Goal: Information Seeking & Learning: Learn about a topic

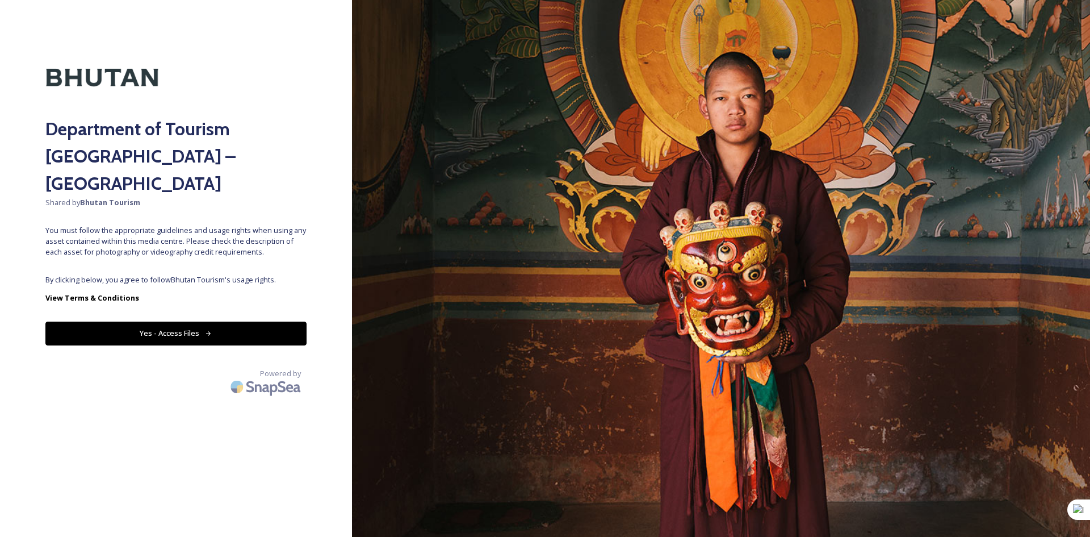
click at [175, 321] on button "Yes - Access Files" at bounding box center [175, 332] width 261 height 23
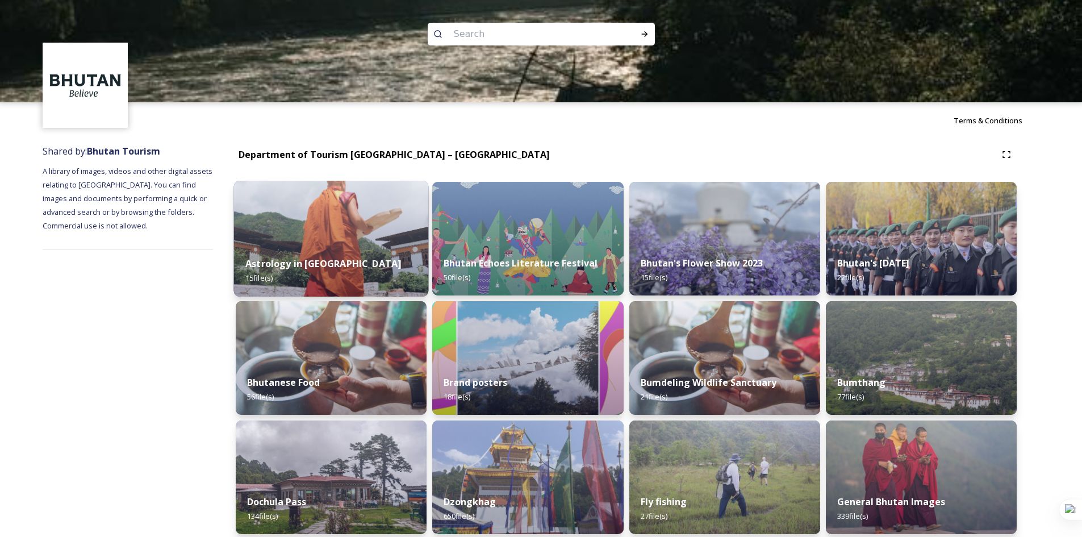
click at [295, 259] on strong "Astrology in [GEOGRAPHIC_DATA]" at bounding box center [323, 263] width 156 height 12
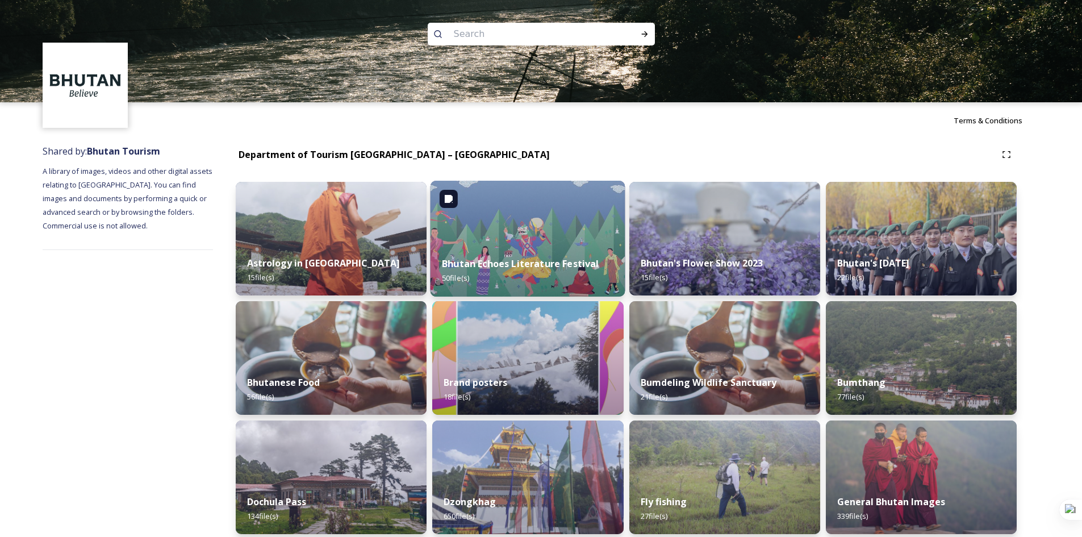
click at [517, 261] on strong "Bhutan Echoes Literature Festival" at bounding box center [520, 263] width 157 height 12
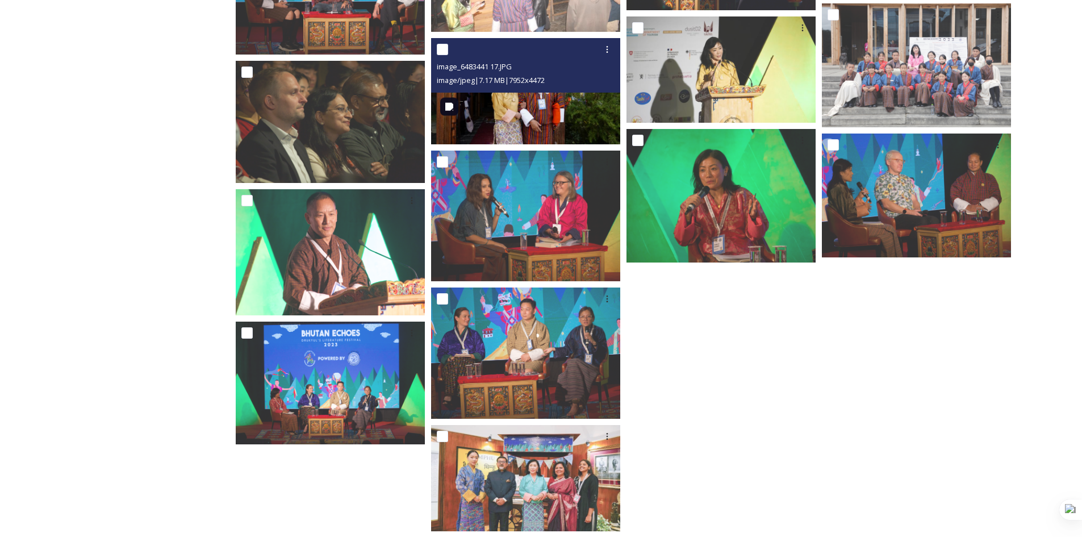
scroll to position [1523, 0]
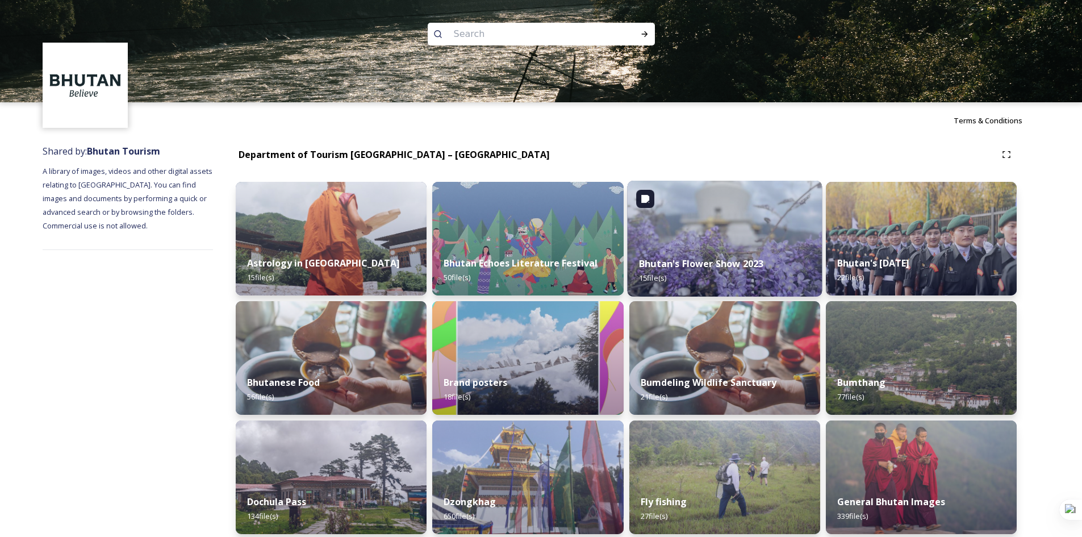
click at [648, 265] on strong "Bhutan's Flower Show 2023" at bounding box center [701, 263] width 124 height 12
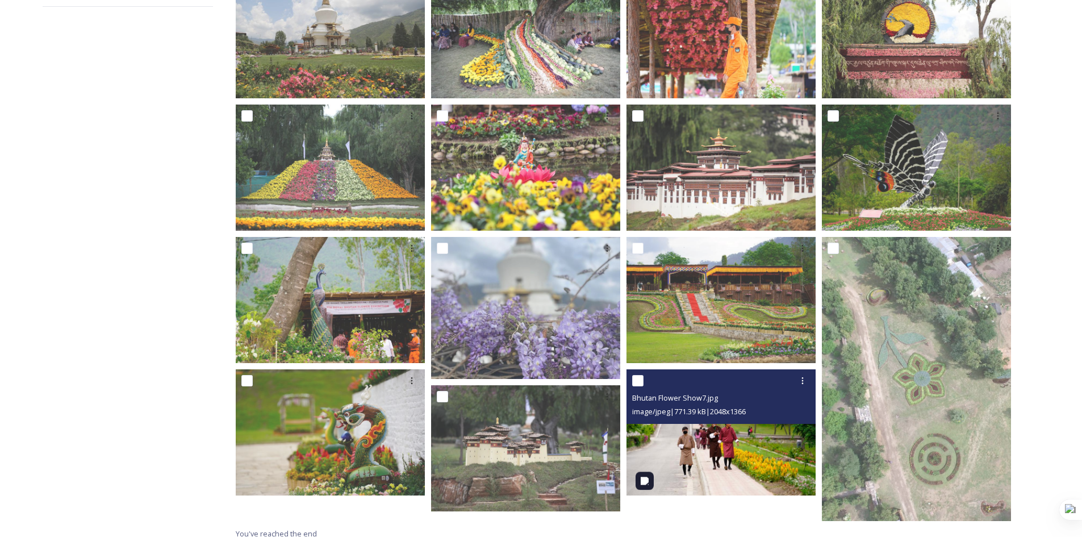
scroll to position [252, 0]
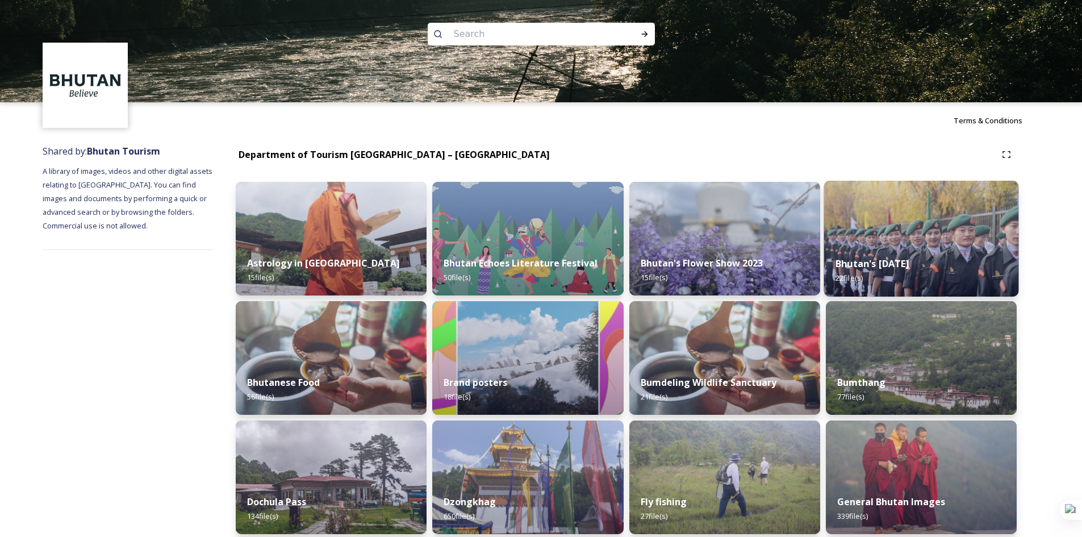
click at [889, 267] on strong "Bhutan's [DATE]" at bounding box center [872, 263] width 74 height 12
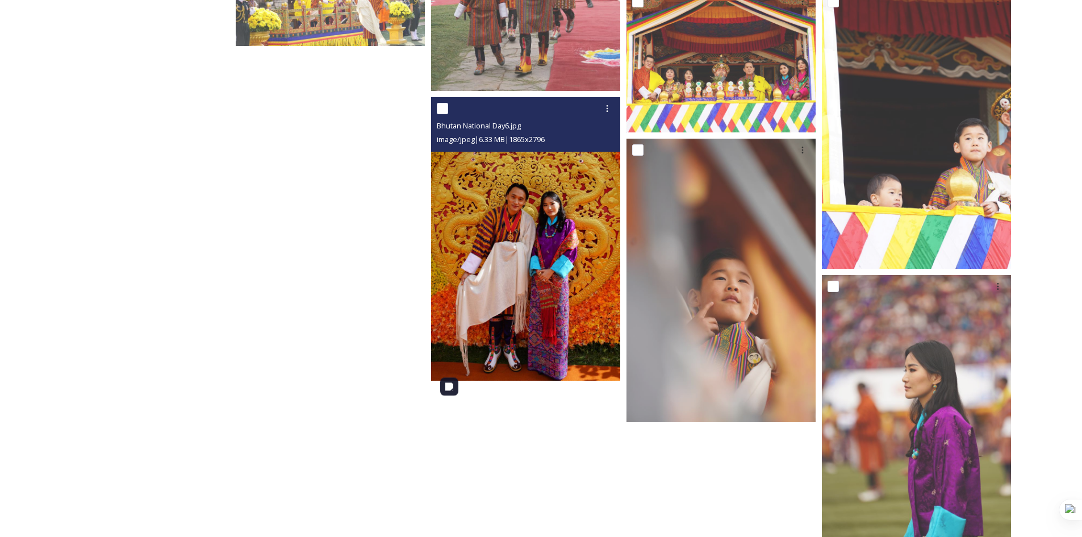
scroll to position [984, 0]
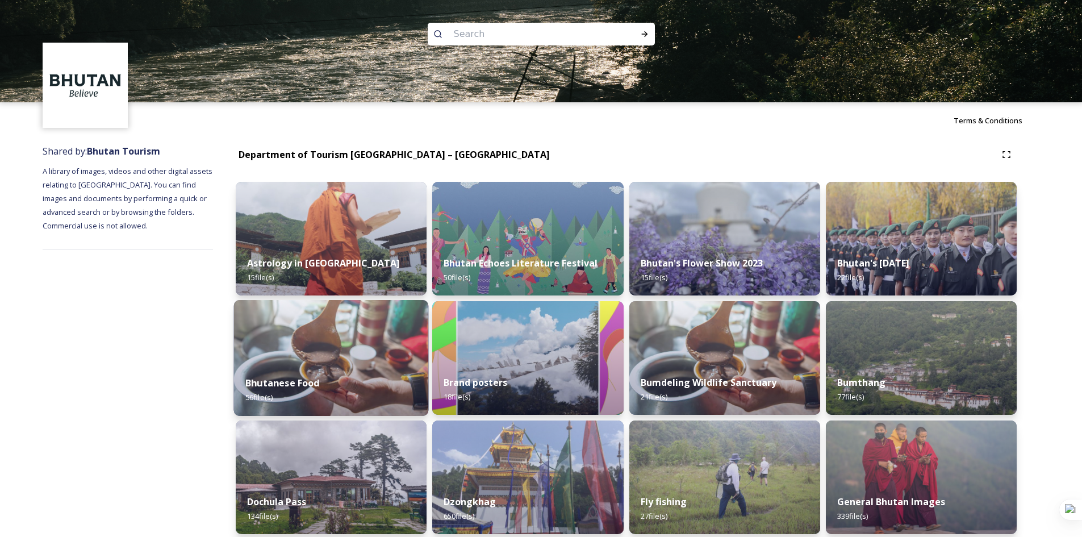
click at [288, 380] on strong "Bhutanese Food" at bounding box center [282, 383] width 74 height 12
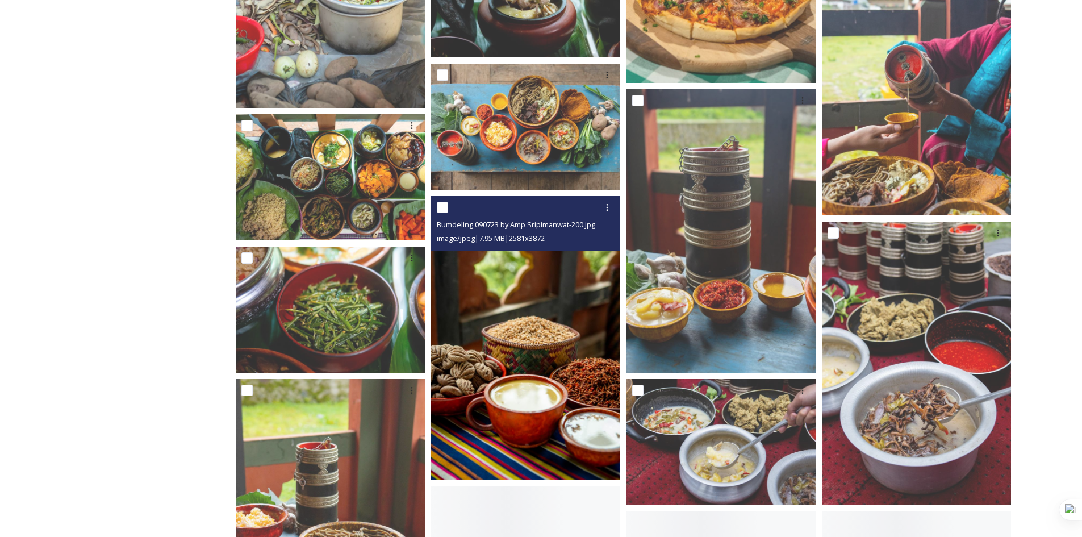
scroll to position [681, 0]
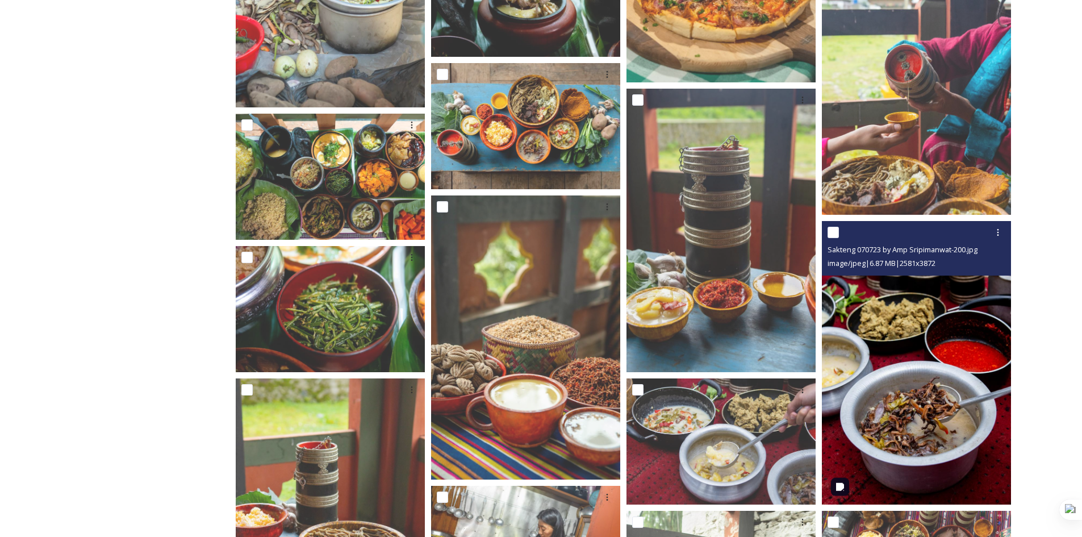
click at [885, 354] on img at bounding box center [916, 363] width 189 height 284
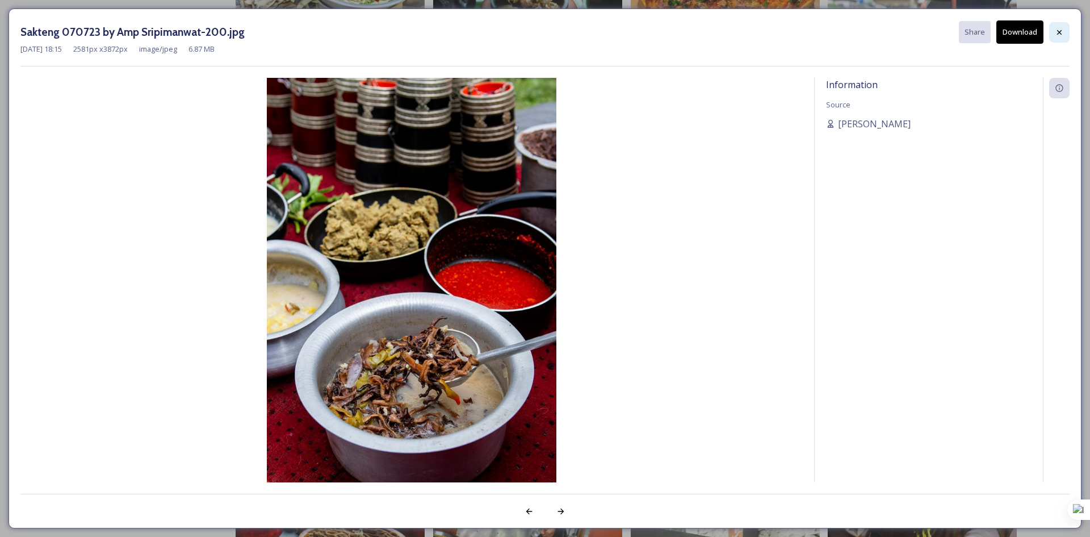
click at [1054, 31] on div at bounding box center [1059, 32] width 20 height 20
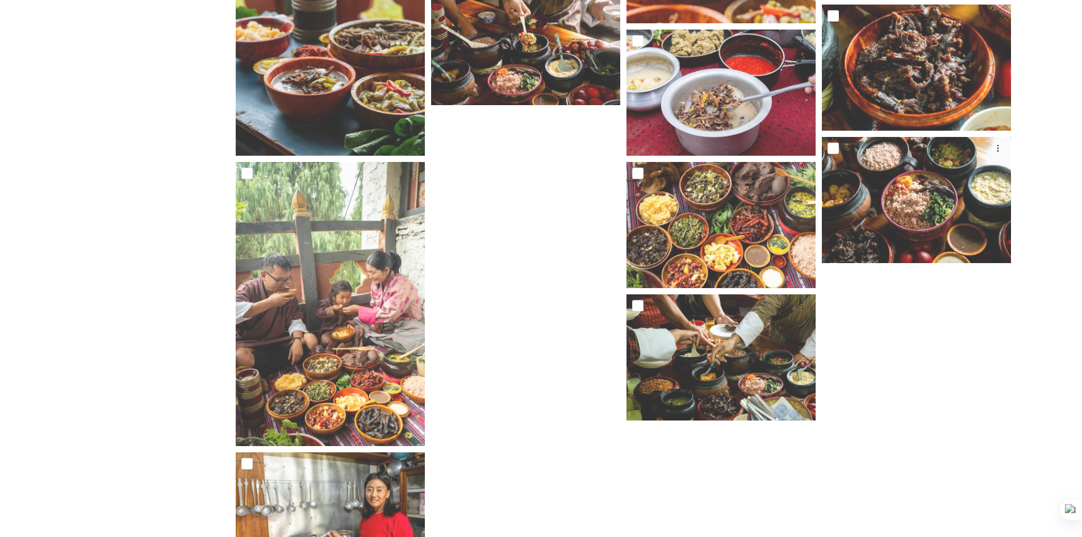
scroll to position [2338, 0]
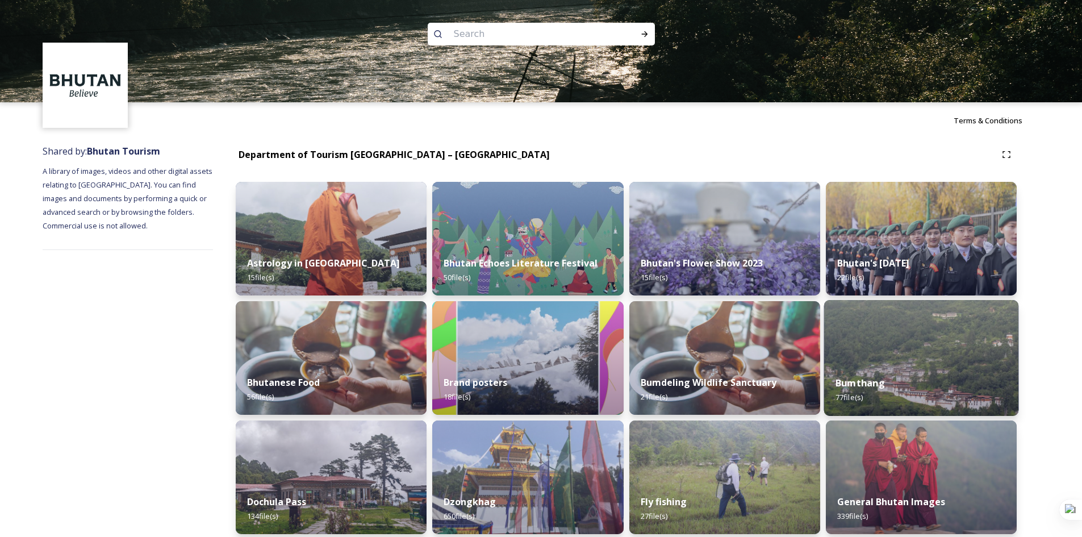
click at [860, 384] on strong "Bumthang" at bounding box center [859, 383] width 49 height 12
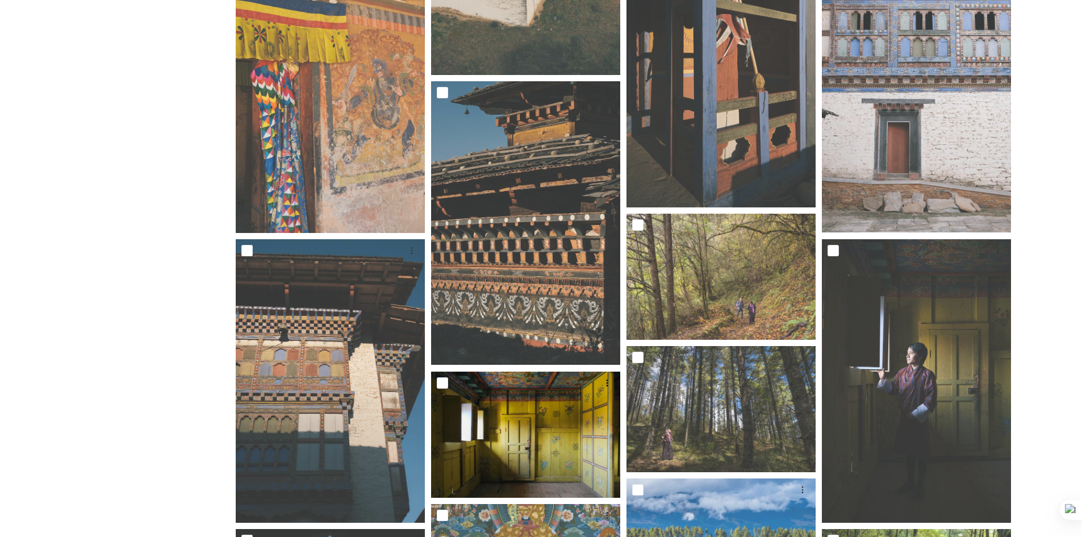
scroll to position [1590, 0]
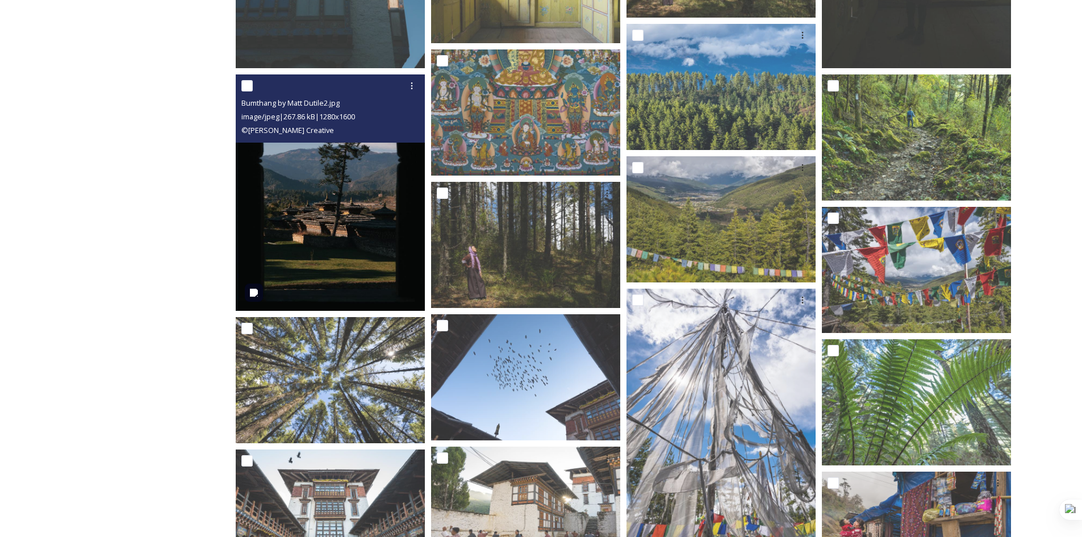
click at [365, 217] on img at bounding box center [330, 192] width 189 height 236
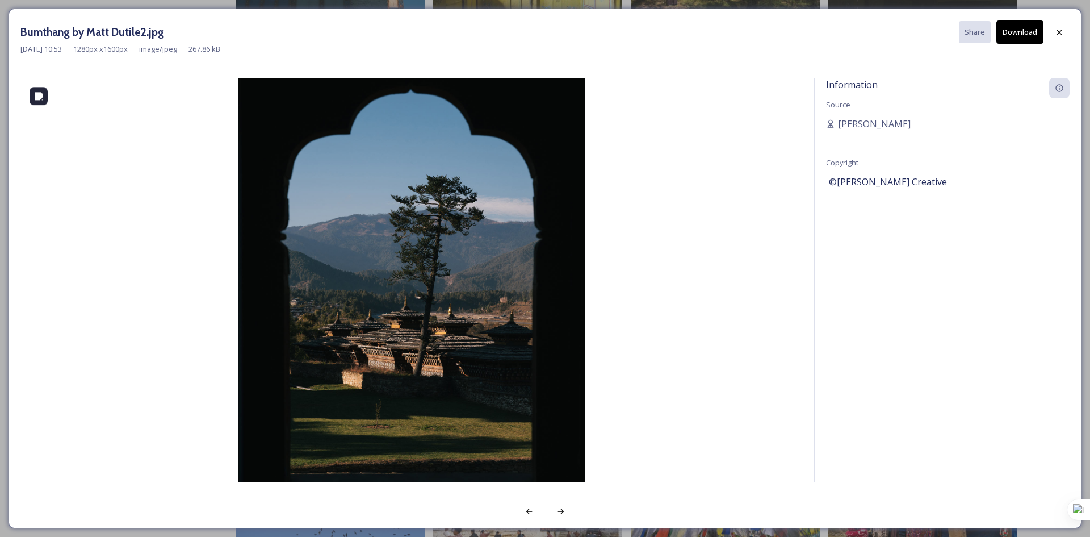
click at [358, 268] on img at bounding box center [411, 295] width 783 height 434
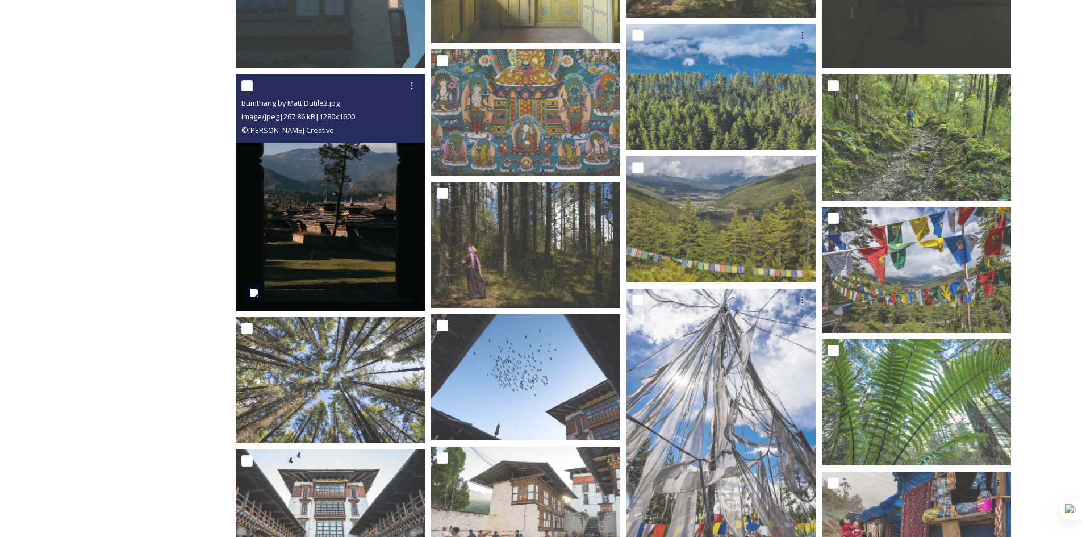
click at [314, 230] on img at bounding box center [330, 192] width 189 height 236
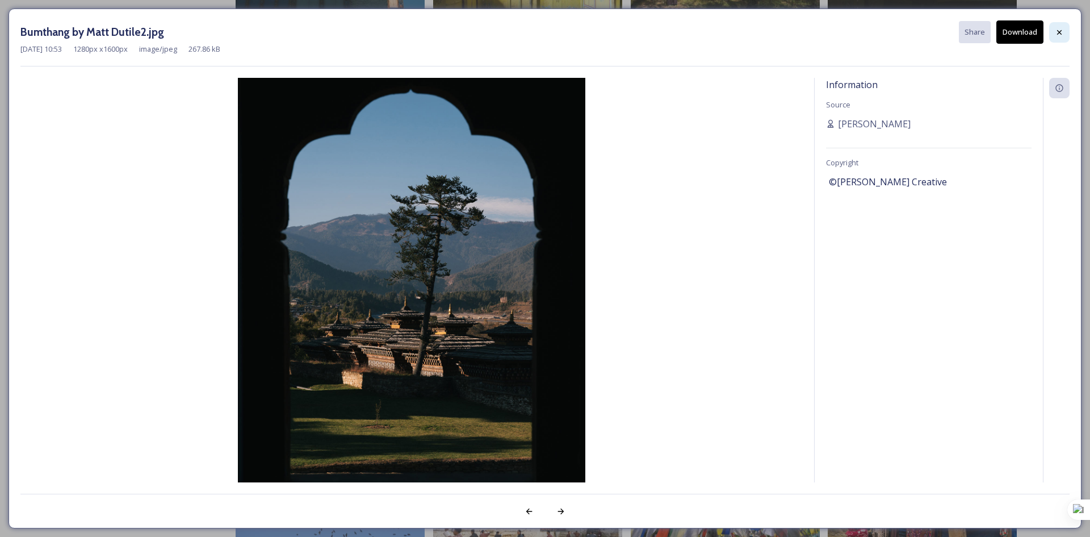
click at [1058, 34] on icon at bounding box center [1059, 32] width 5 height 5
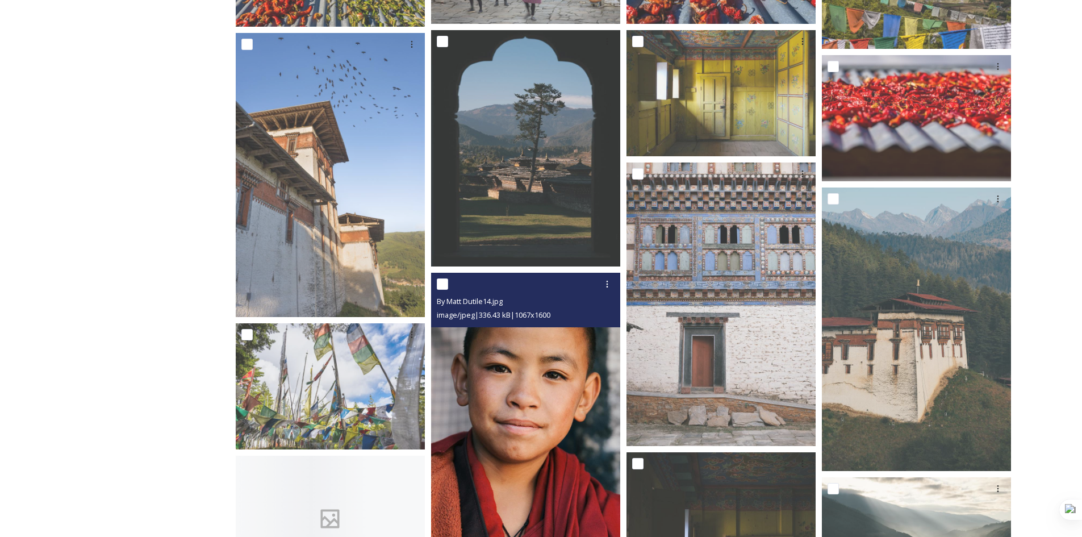
scroll to position [2272, 0]
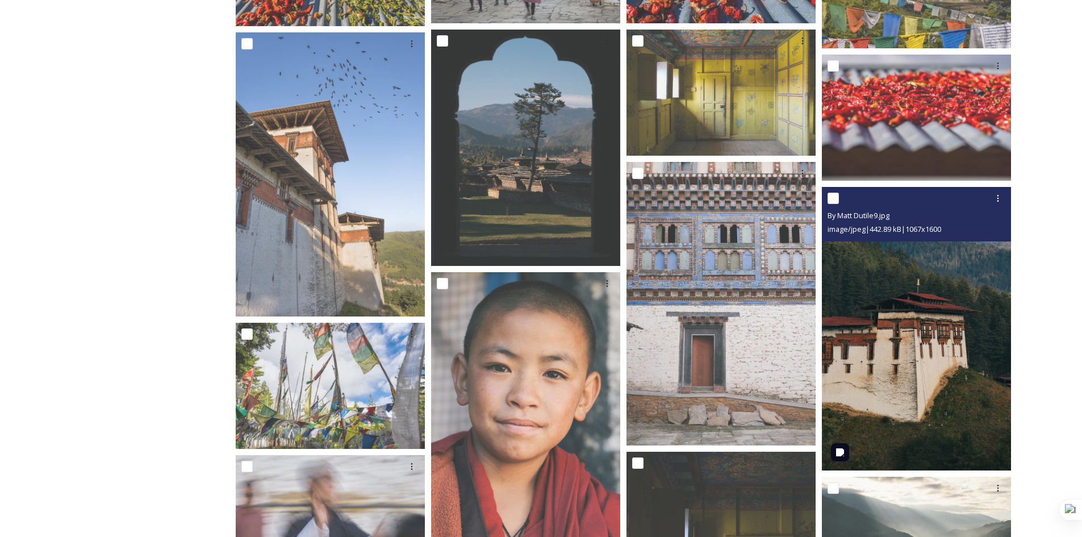
click at [894, 320] on img at bounding box center [916, 328] width 189 height 283
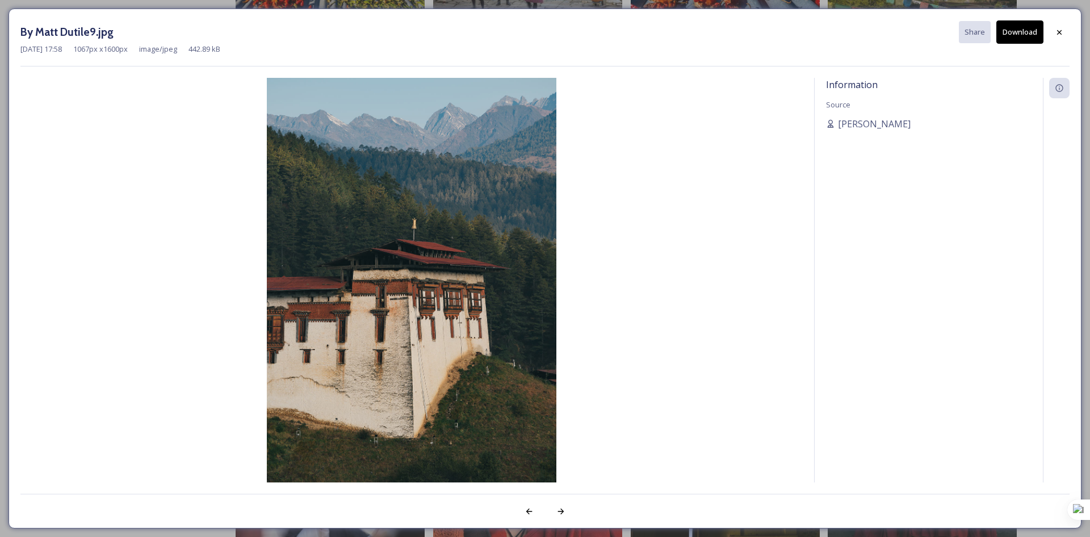
click at [1016, 30] on button "Download" at bounding box center [1020, 31] width 47 height 23
click at [1056, 34] on icon at bounding box center [1059, 32] width 9 height 9
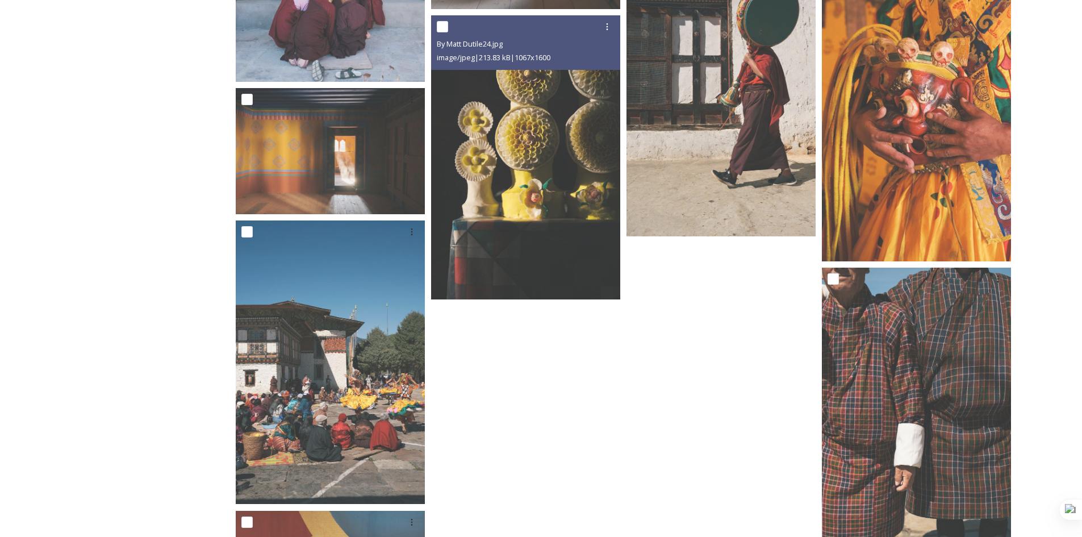
scroll to position [4089, 0]
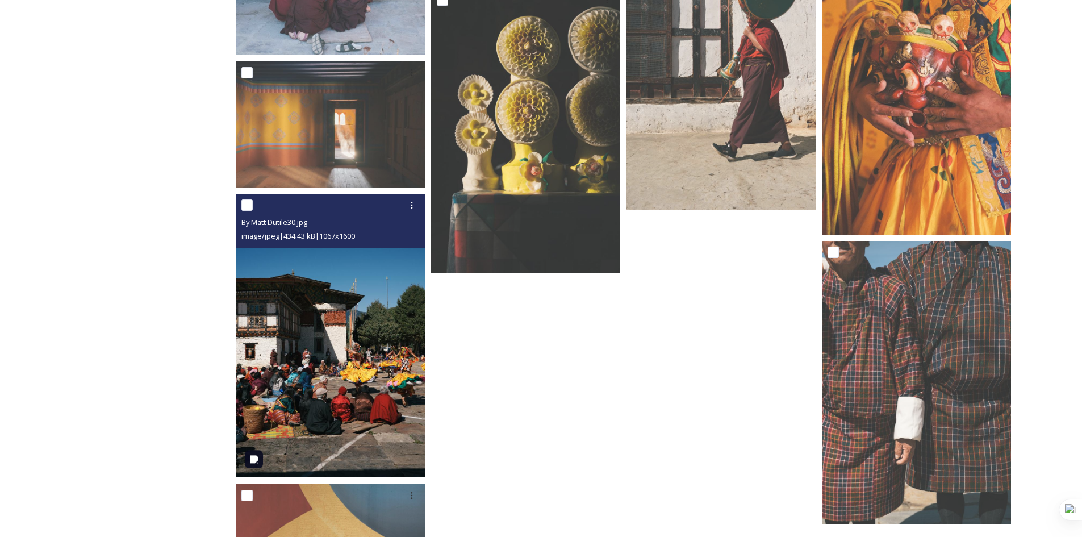
click at [332, 364] on img at bounding box center [330, 335] width 189 height 283
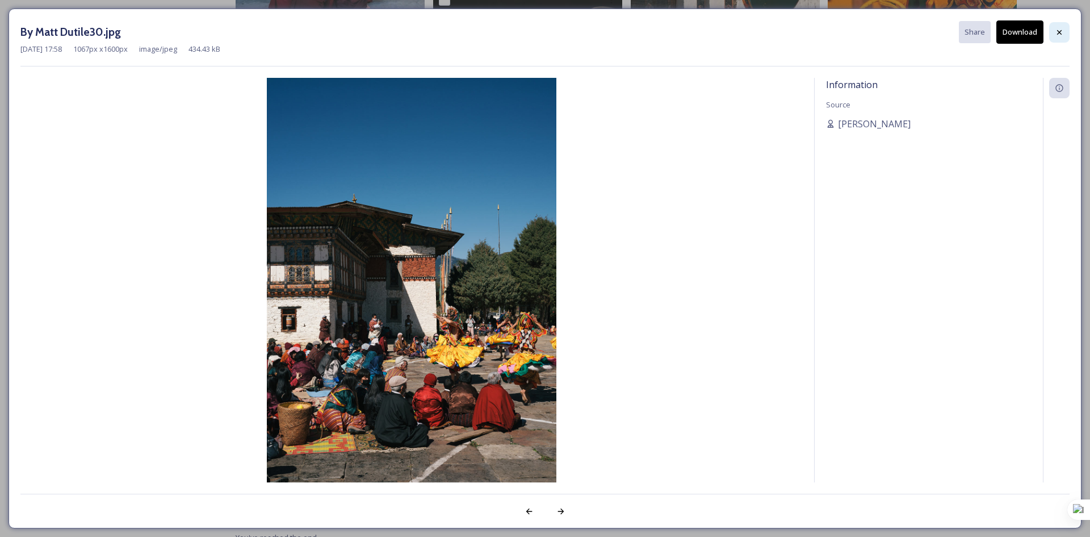
click at [1052, 24] on div at bounding box center [1059, 32] width 20 height 20
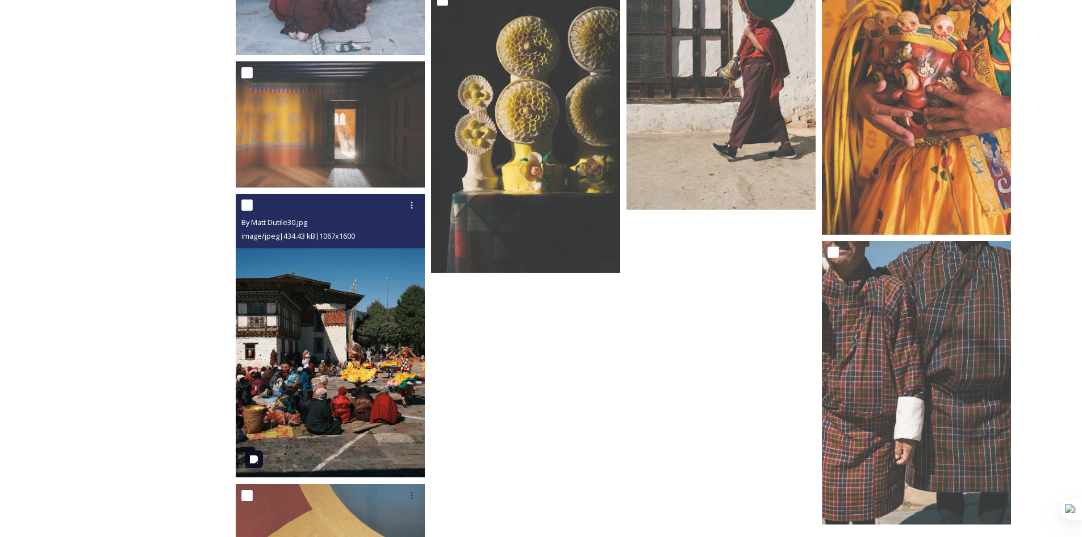
click at [359, 377] on img at bounding box center [330, 335] width 189 height 283
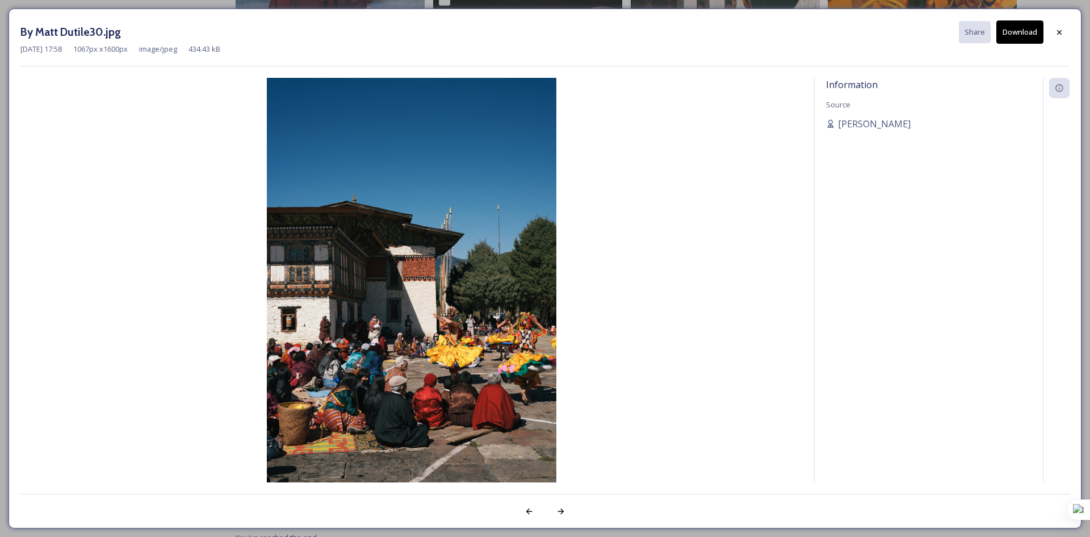
click at [1026, 26] on button "Download" at bounding box center [1020, 31] width 47 height 23
click at [1063, 20] on div "By Matt Dutile30.jpg Share Download" at bounding box center [544, 31] width 1049 height 23
click at [1058, 28] on icon at bounding box center [1059, 32] width 9 height 9
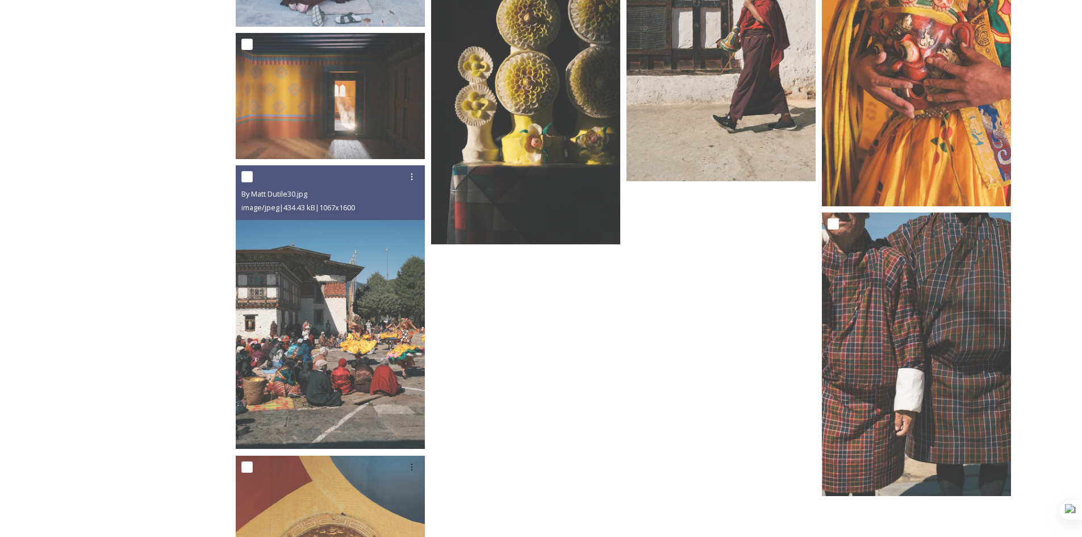
scroll to position [3663, 0]
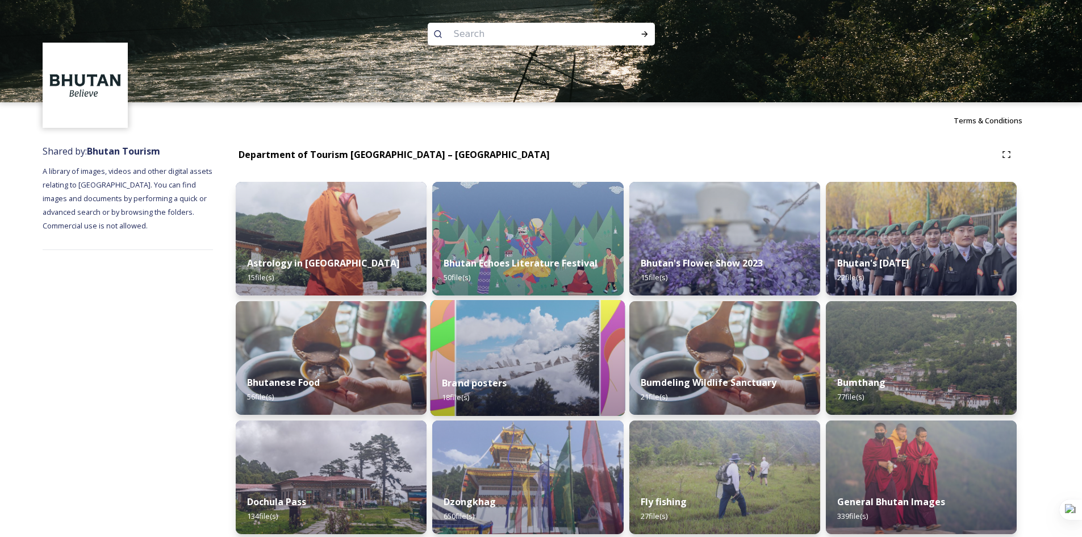
click at [473, 379] on strong "Brand posters" at bounding box center [474, 383] width 65 height 12
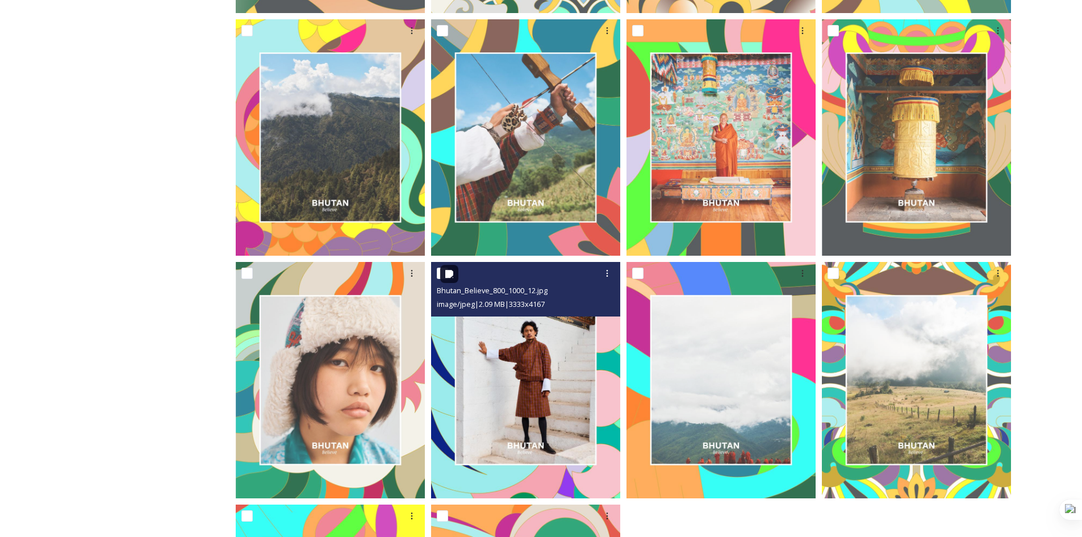
scroll to position [911, 0]
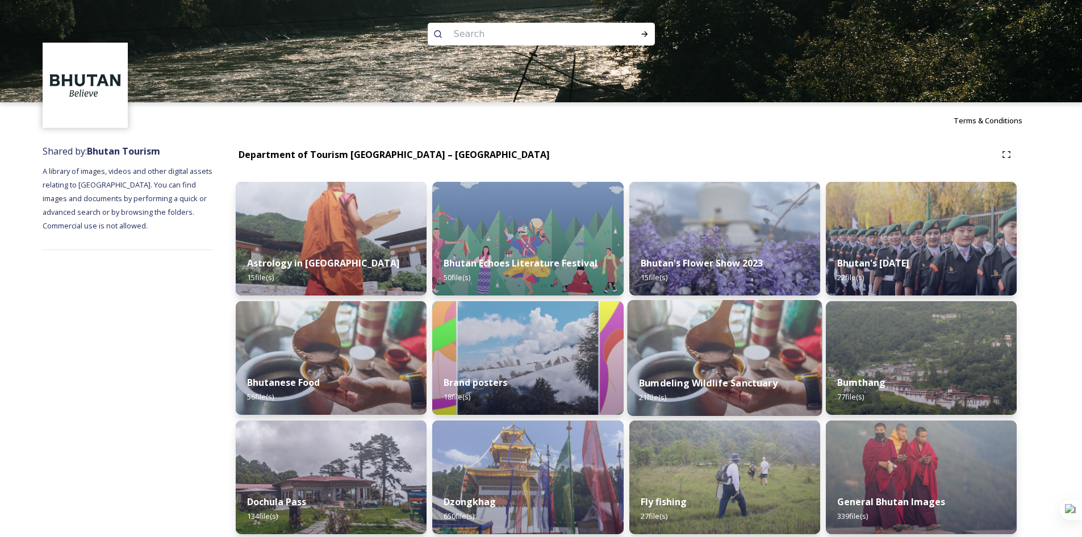
click at [735, 387] on strong "Bumdeling Wildlife Sanctuary" at bounding box center [708, 383] width 139 height 12
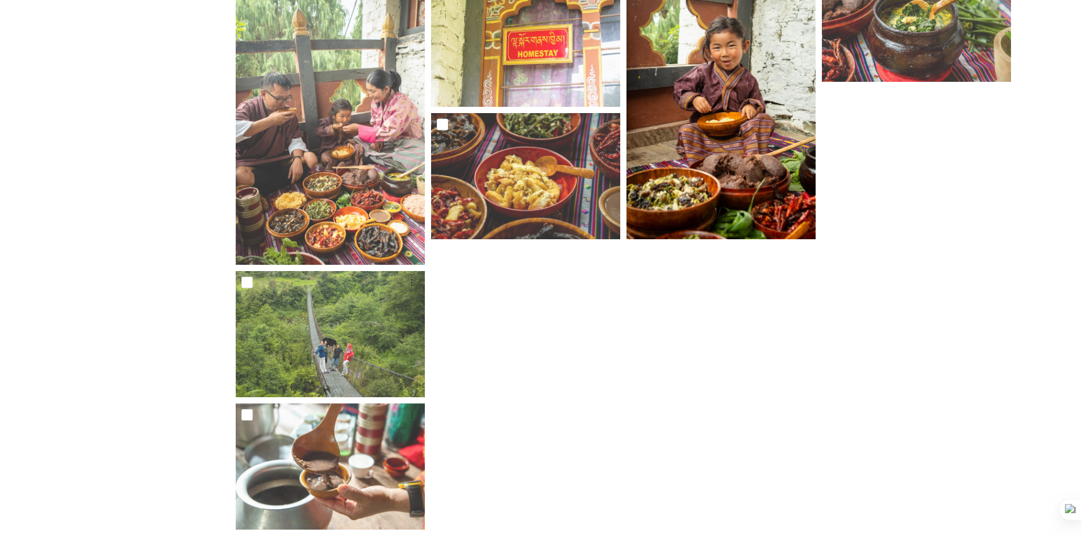
scroll to position [964, 0]
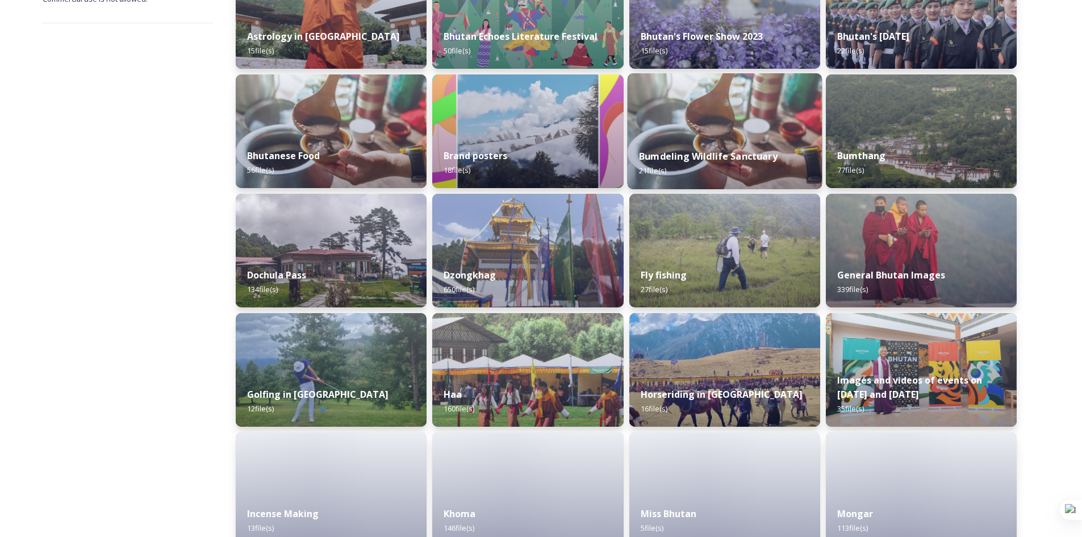
scroll to position [227, 0]
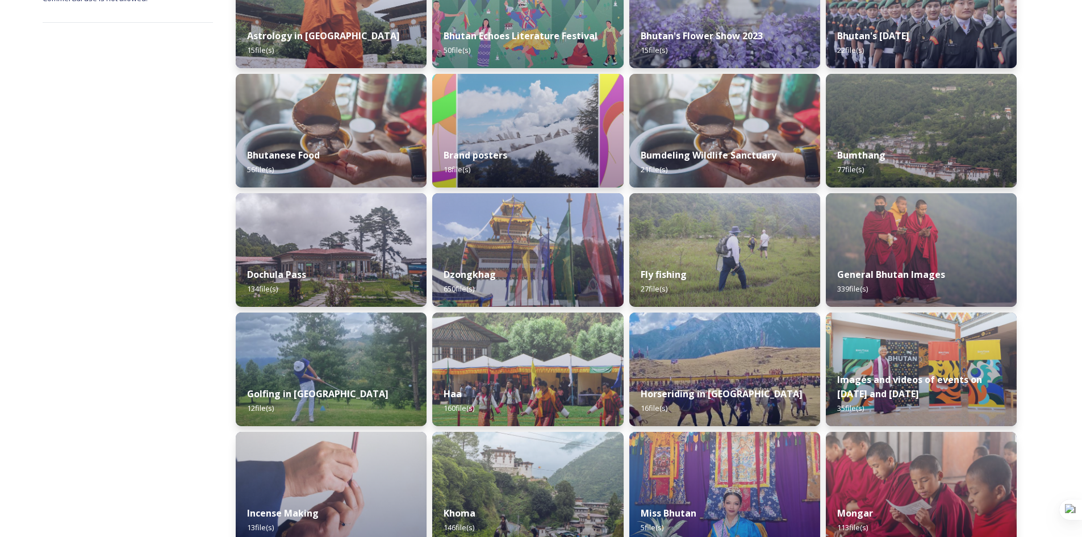
click at [844, 150] on strong "Bumthang" at bounding box center [861, 155] width 48 height 12
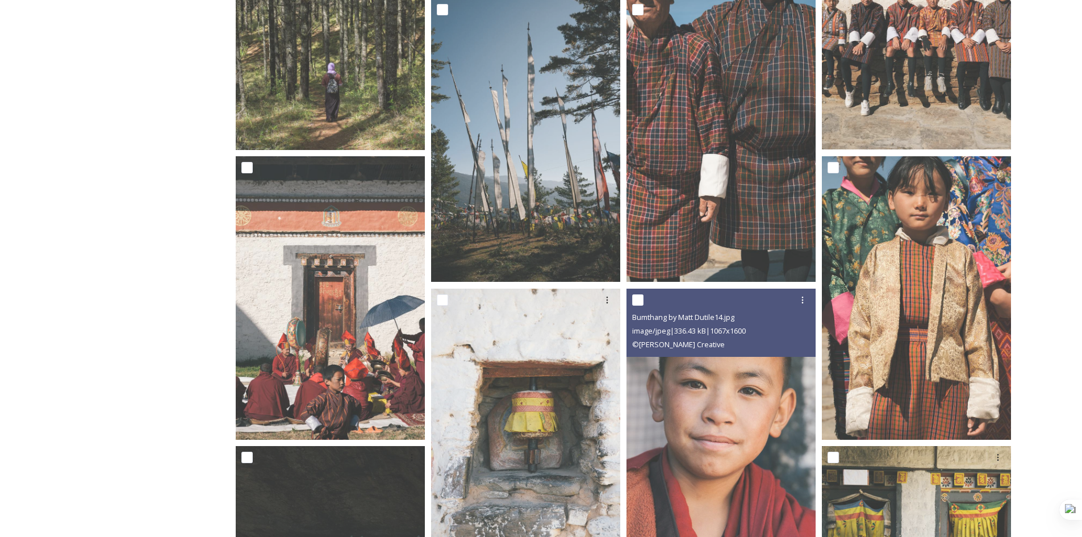
scroll to position [454, 0]
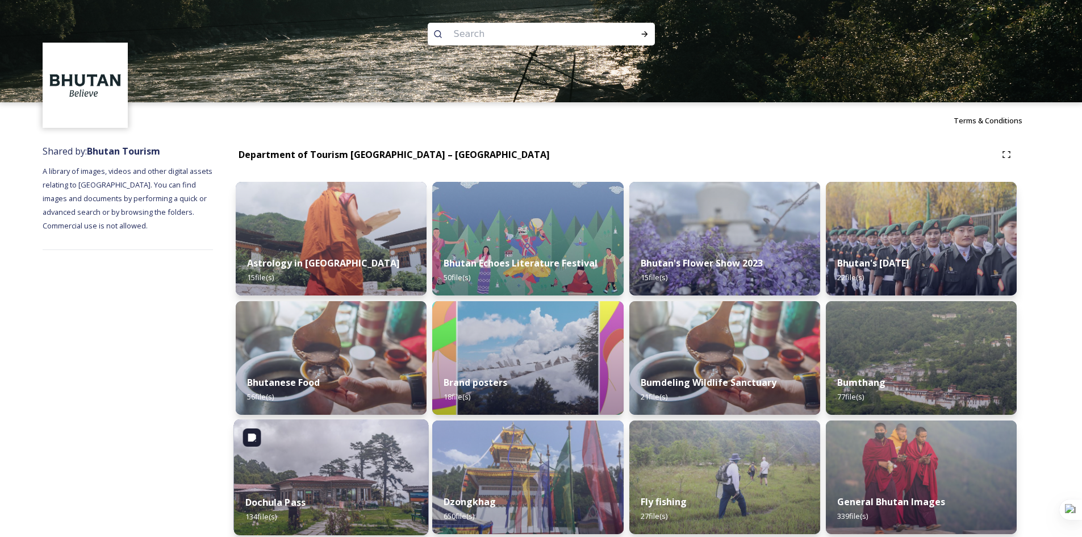
click at [258, 508] on strong "Dochula Pass" at bounding box center [275, 502] width 60 height 12
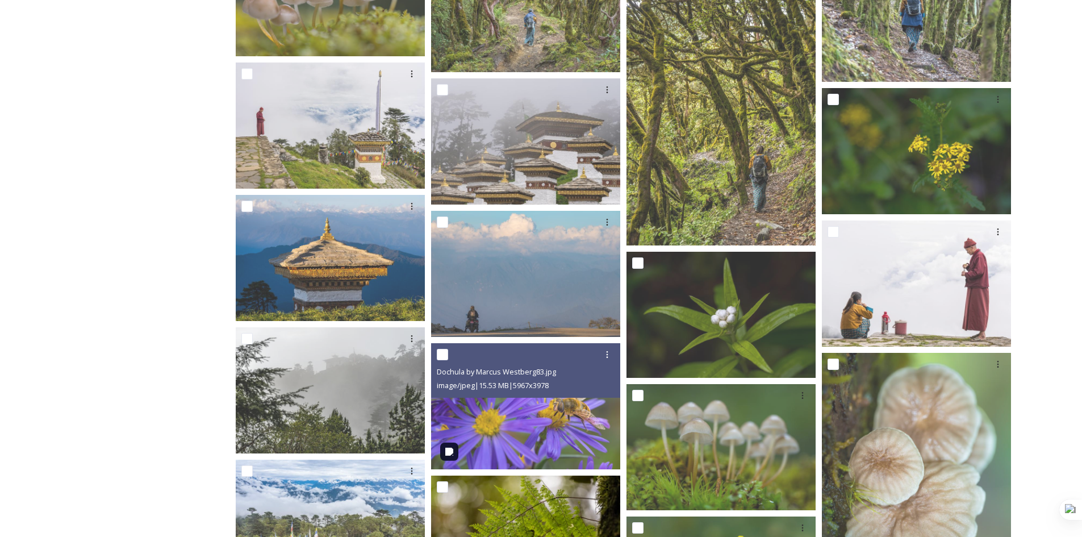
scroll to position [681, 0]
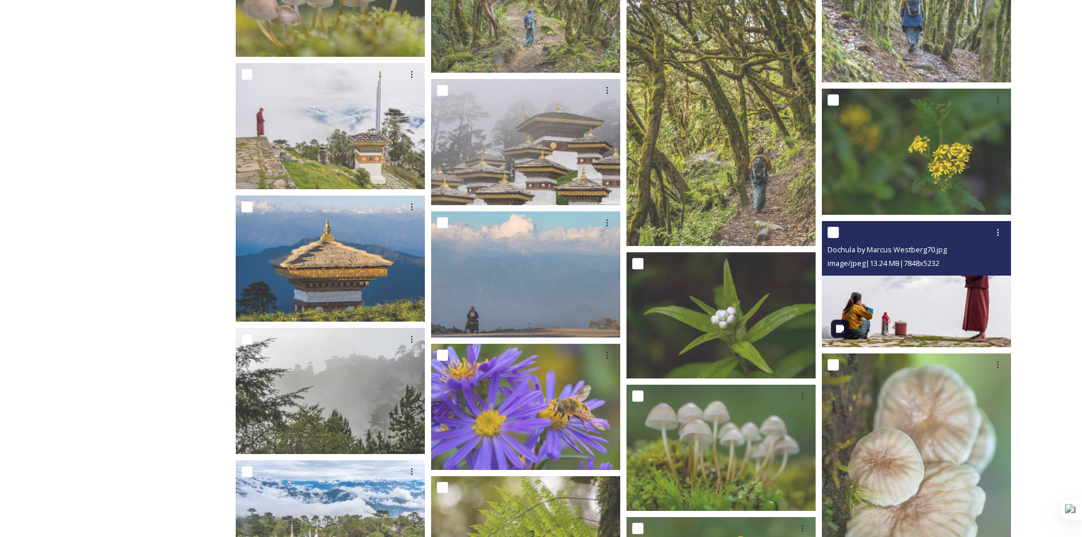
click at [900, 313] on img at bounding box center [916, 284] width 189 height 126
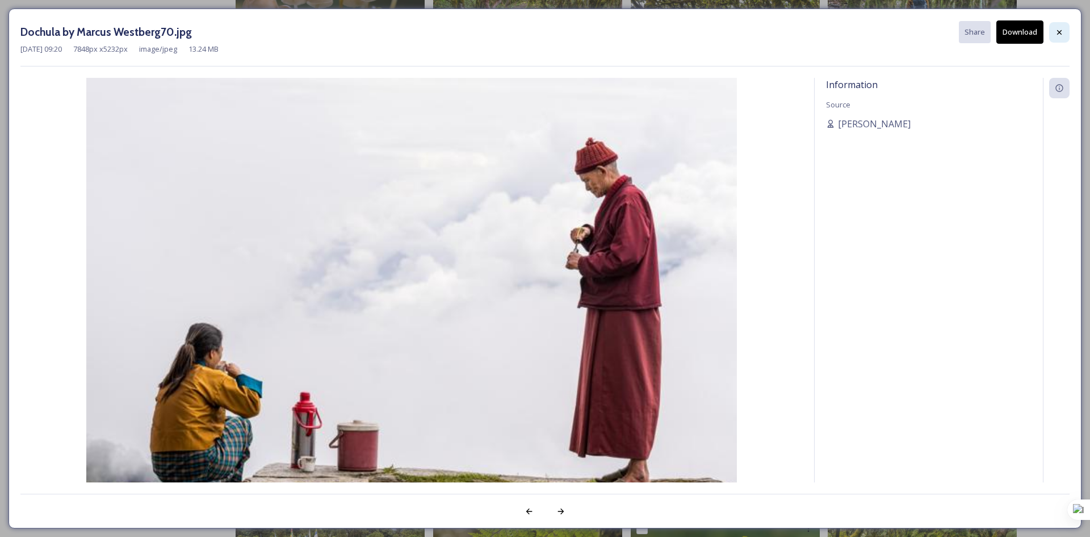
click at [1057, 35] on icon at bounding box center [1059, 32] width 9 height 9
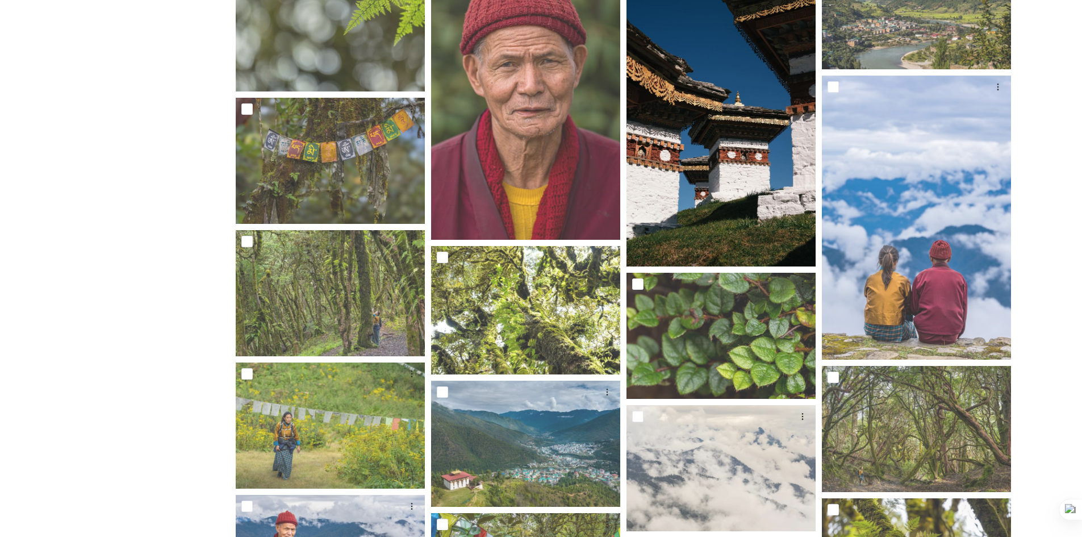
scroll to position [3708, 0]
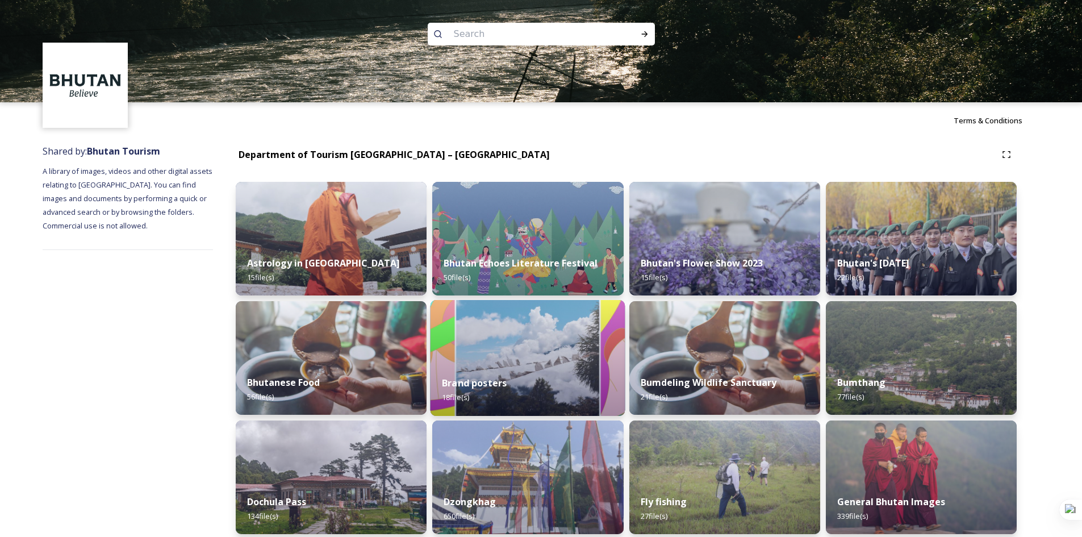
scroll to position [227, 0]
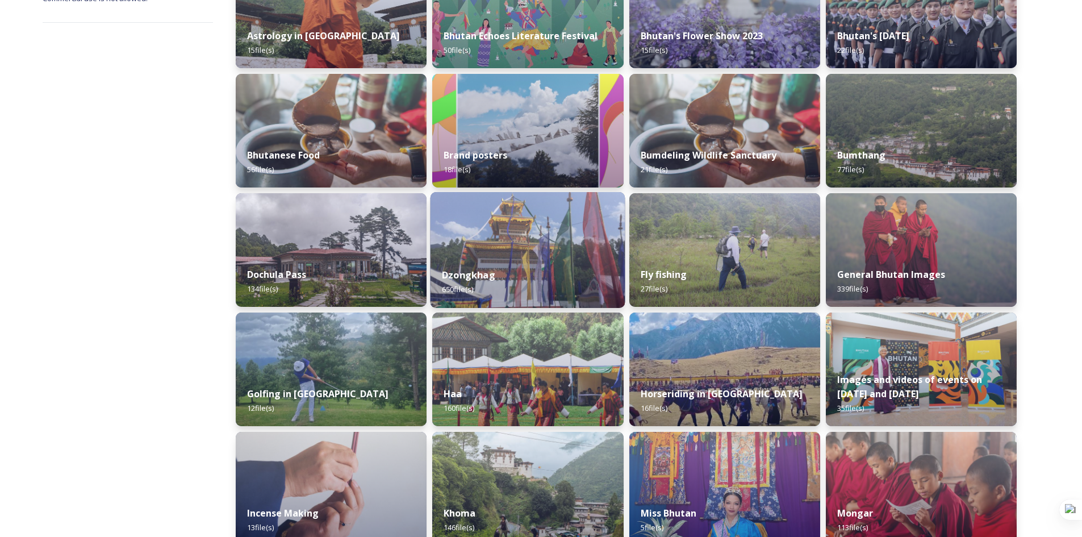
click at [471, 274] on strong "Dzongkhag" at bounding box center [468, 275] width 53 height 12
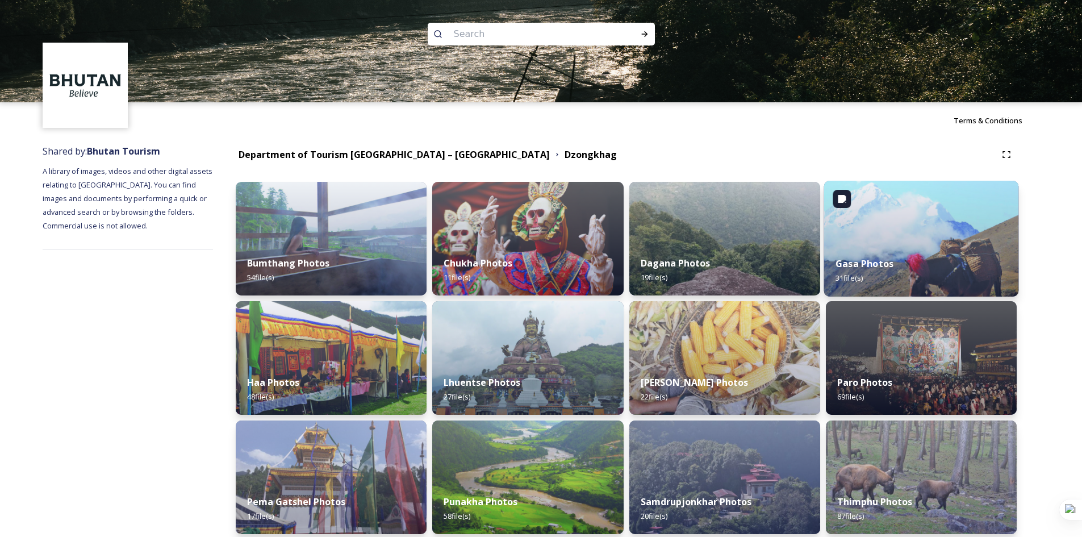
click at [890, 264] on strong "Gasa Photos" at bounding box center [864, 263] width 58 height 12
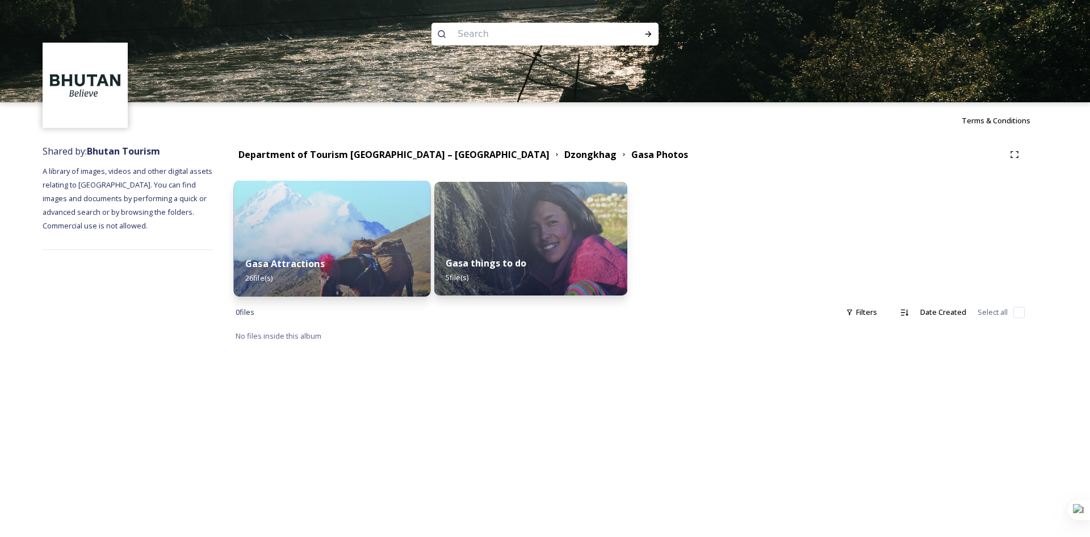
click at [312, 261] on strong "Gasa Attractions" at bounding box center [285, 263] width 80 height 12
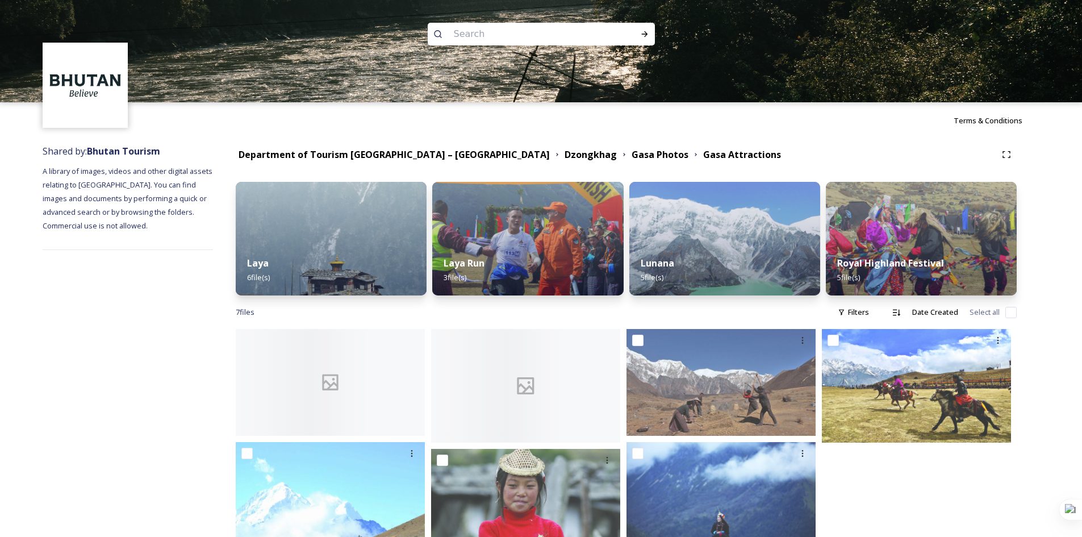
scroll to position [126, 0]
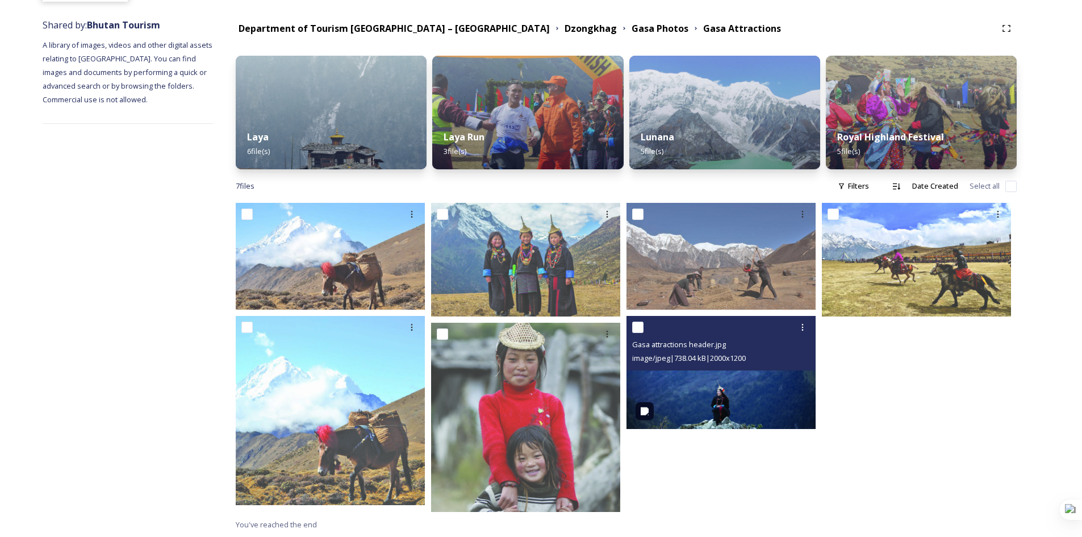
click at [712, 388] on img at bounding box center [720, 373] width 189 height 114
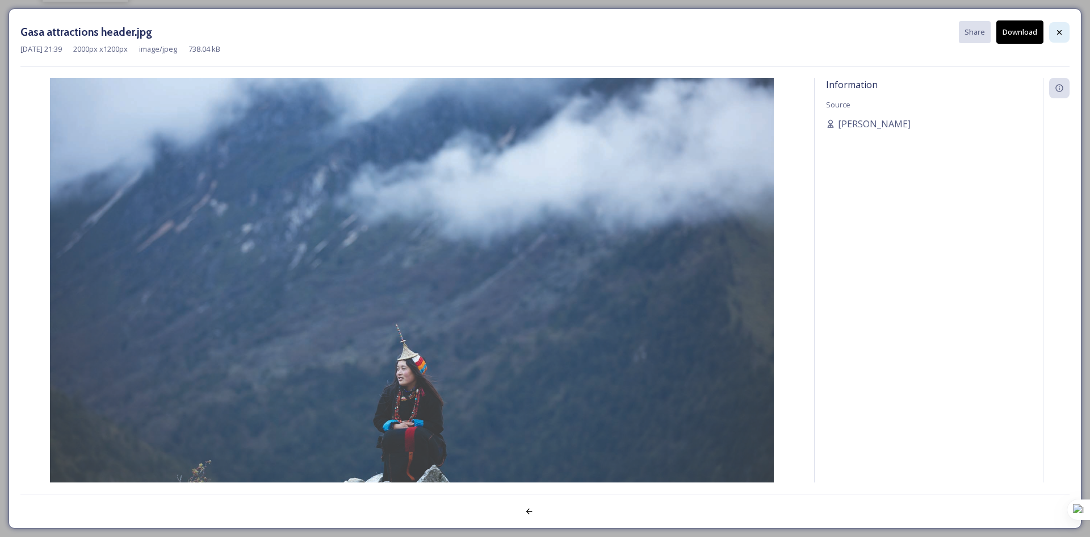
click at [1065, 38] on div at bounding box center [1059, 32] width 20 height 20
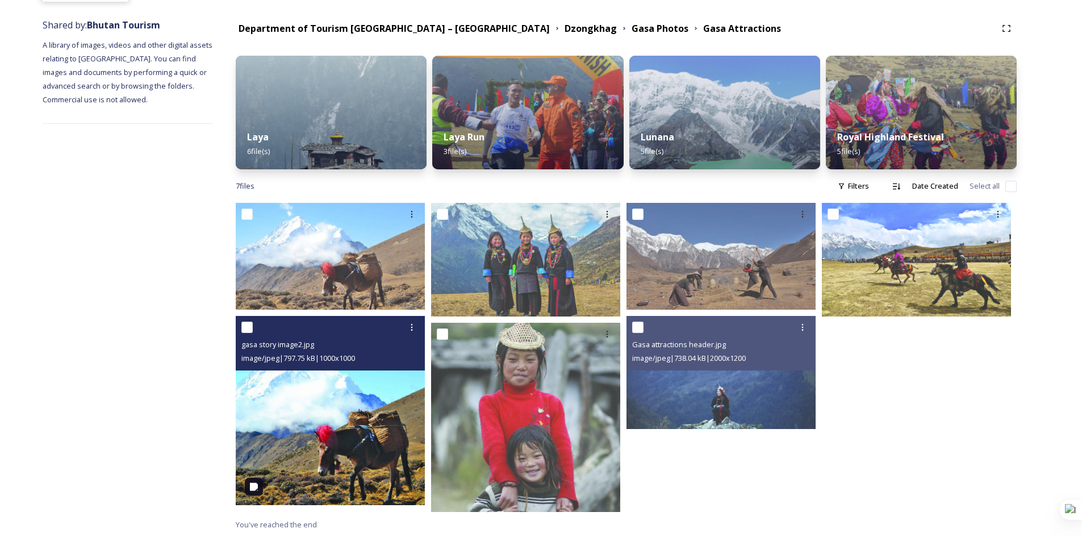
click at [348, 410] on img at bounding box center [330, 410] width 189 height 189
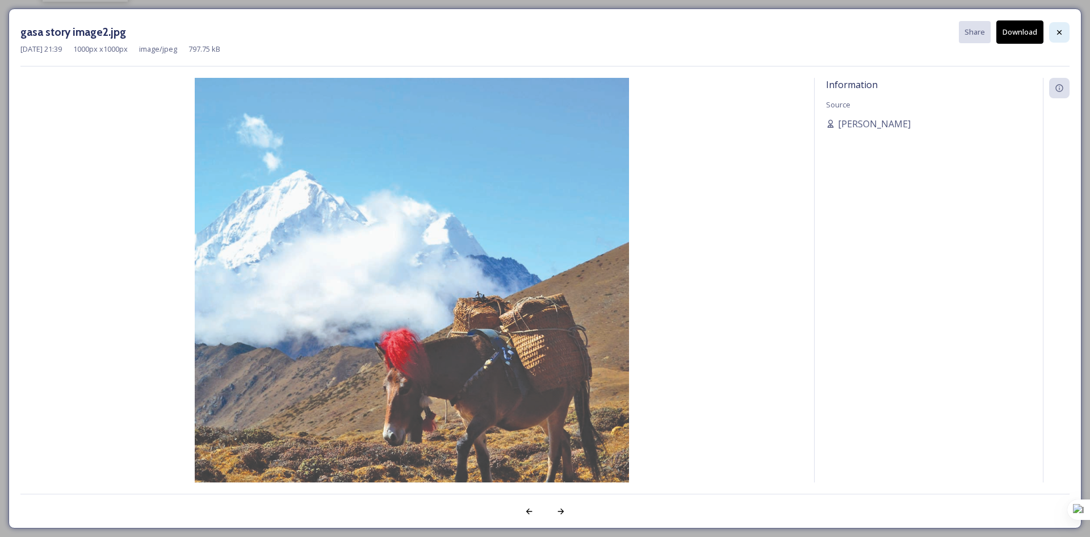
click at [1055, 30] on div at bounding box center [1059, 32] width 20 height 20
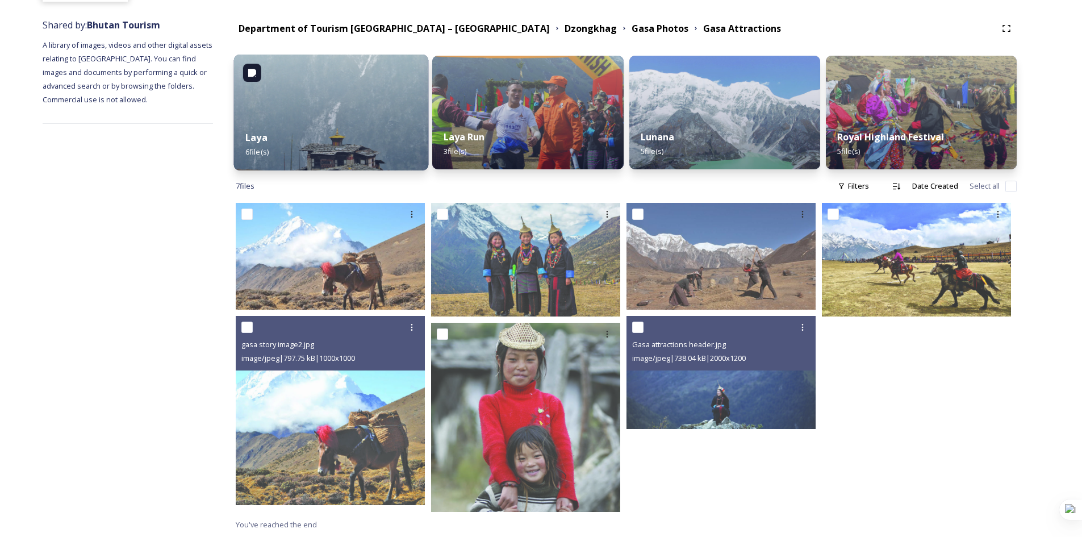
click at [349, 117] on img at bounding box center [331, 113] width 195 height 116
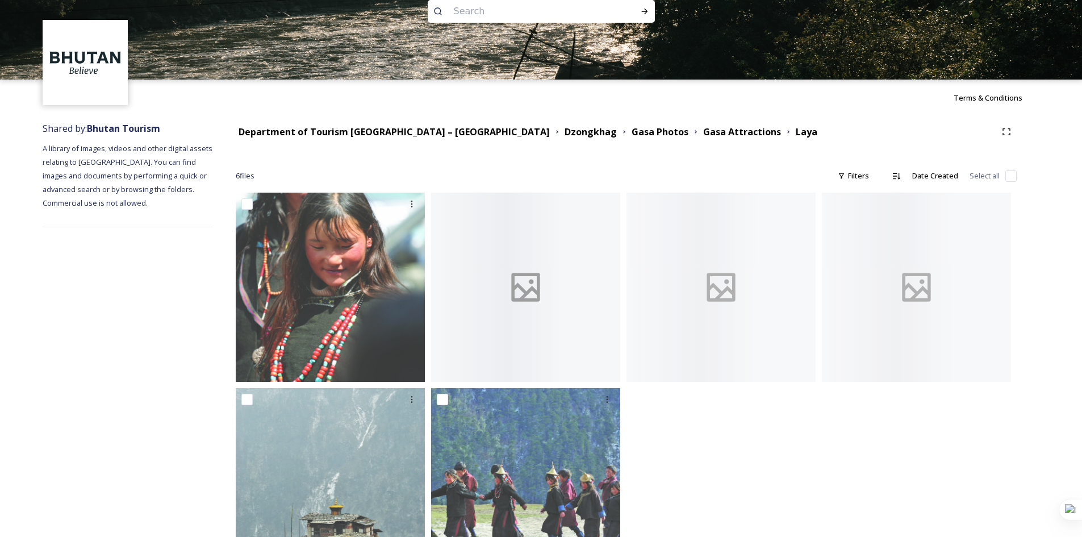
scroll to position [88, 0]
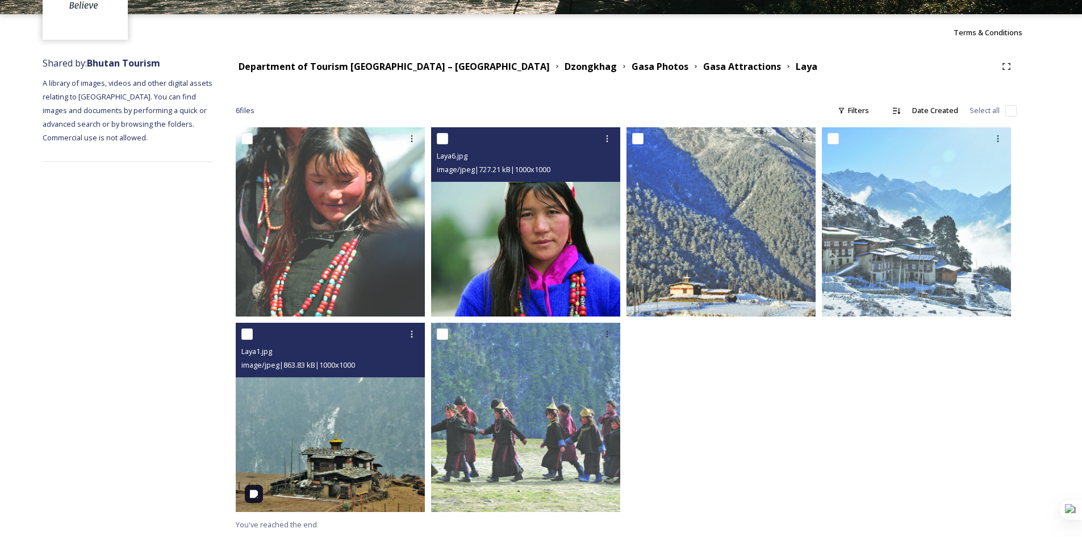
click at [354, 437] on img at bounding box center [330, 417] width 189 height 189
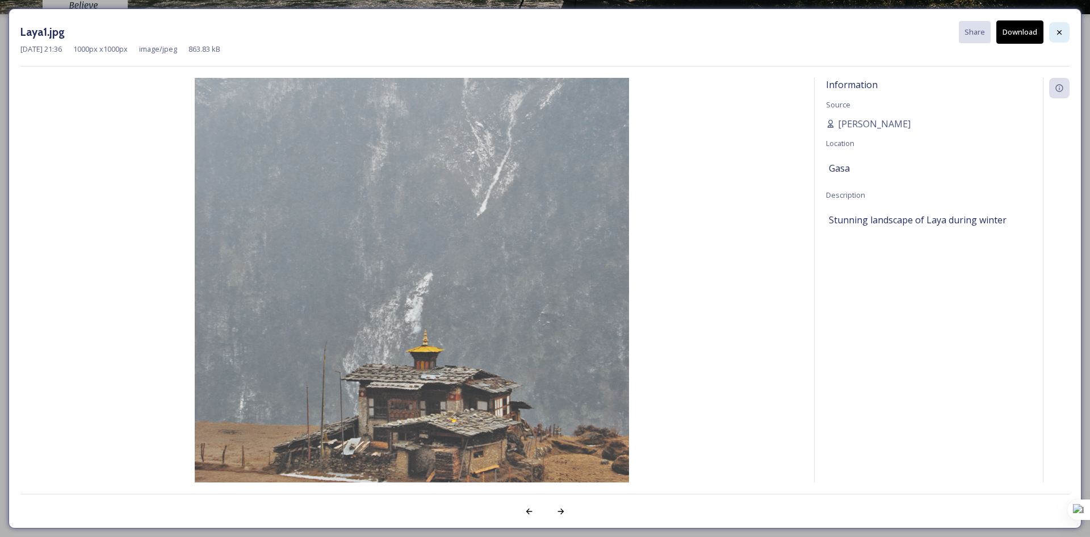
click at [1065, 30] on div at bounding box center [1059, 32] width 20 height 20
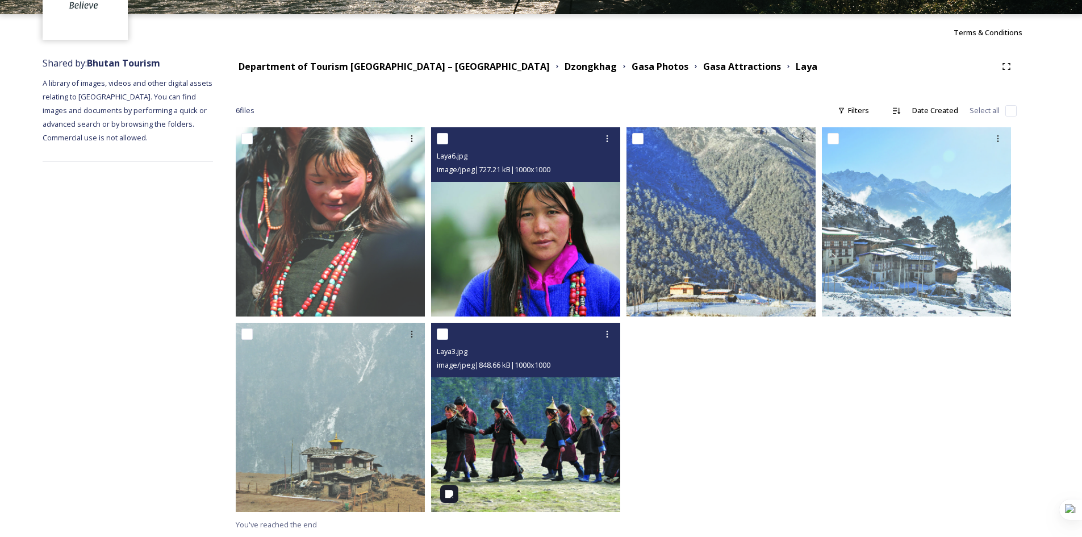
click at [529, 391] on img at bounding box center [525, 417] width 189 height 189
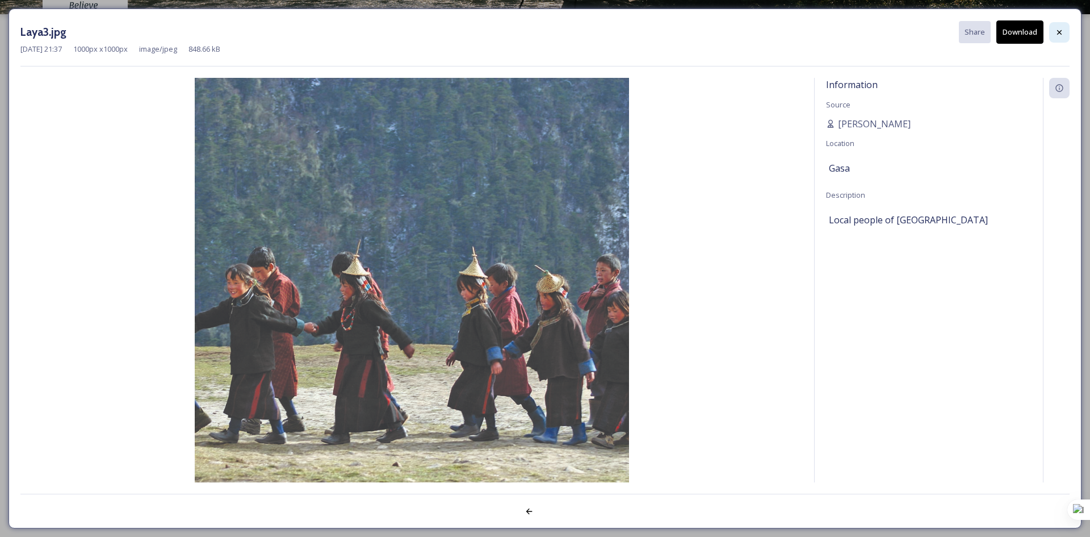
click at [1051, 37] on div at bounding box center [1059, 32] width 20 height 20
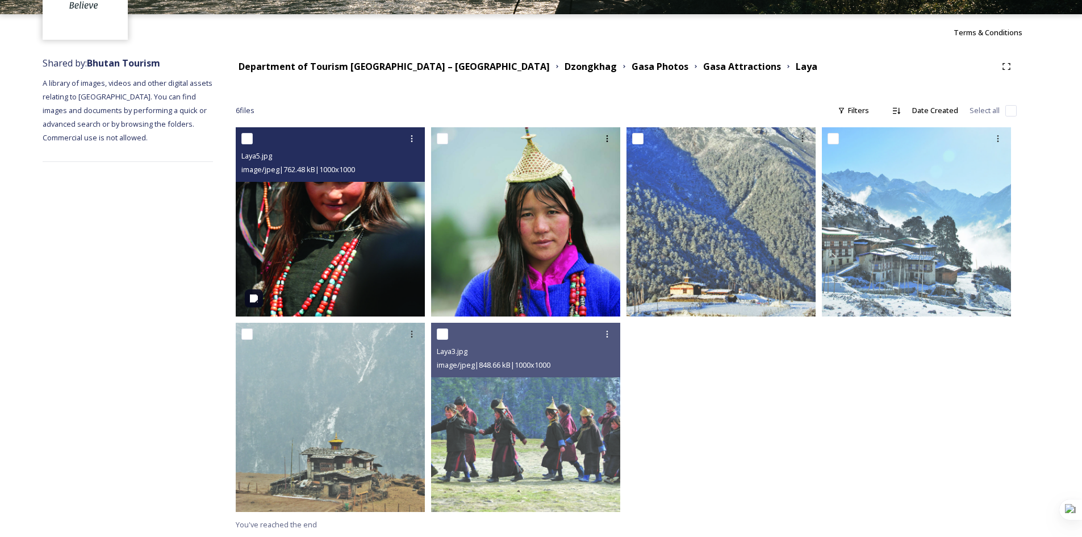
click at [299, 233] on img at bounding box center [330, 221] width 189 height 189
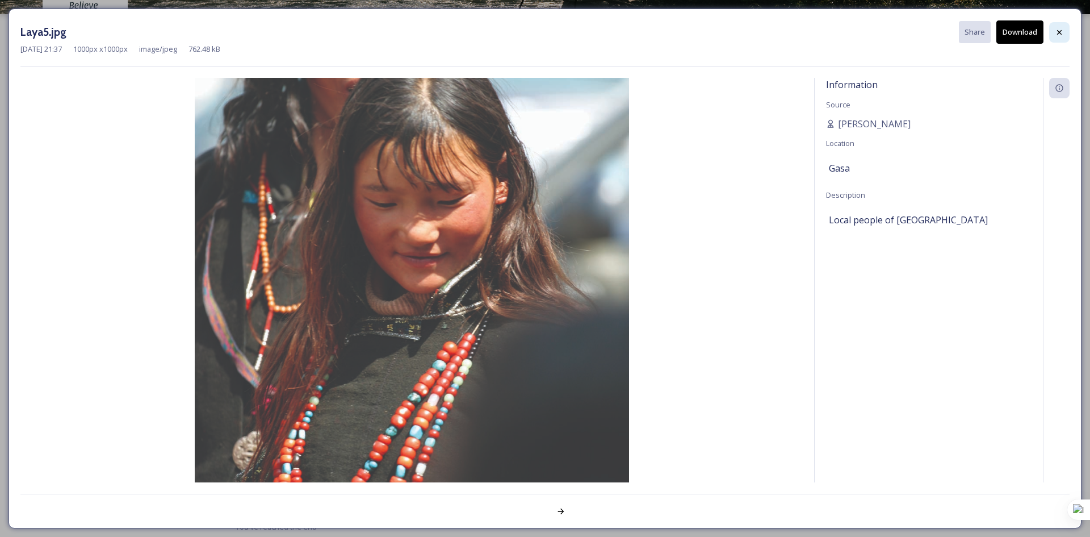
click at [1057, 30] on icon at bounding box center [1059, 32] width 9 height 9
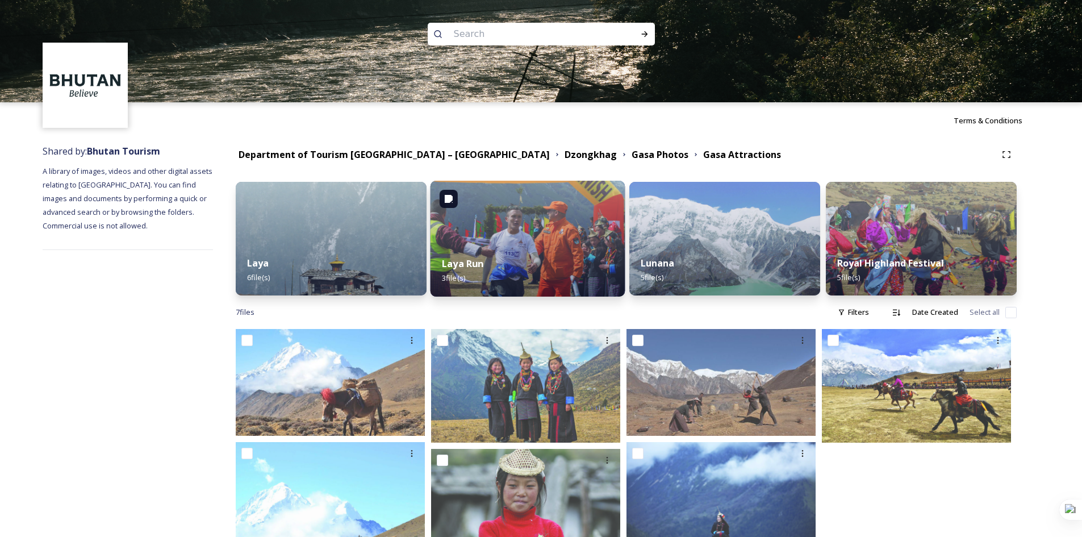
click at [470, 261] on strong "Laya Run" at bounding box center [462, 263] width 41 height 12
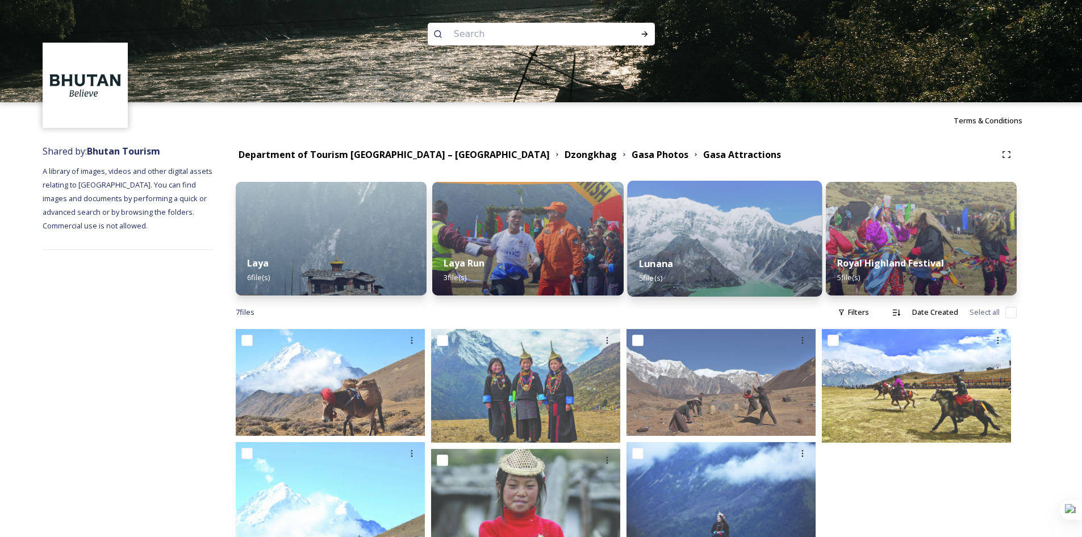
click at [661, 261] on strong "Lunana" at bounding box center [656, 263] width 34 height 12
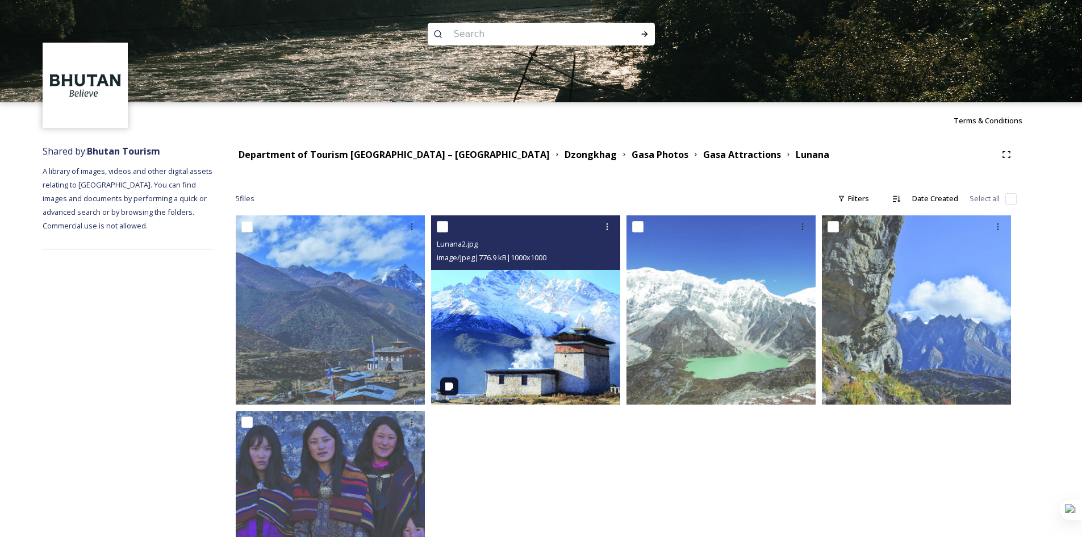
click at [557, 333] on img at bounding box center [525, 309] width 189 height 189
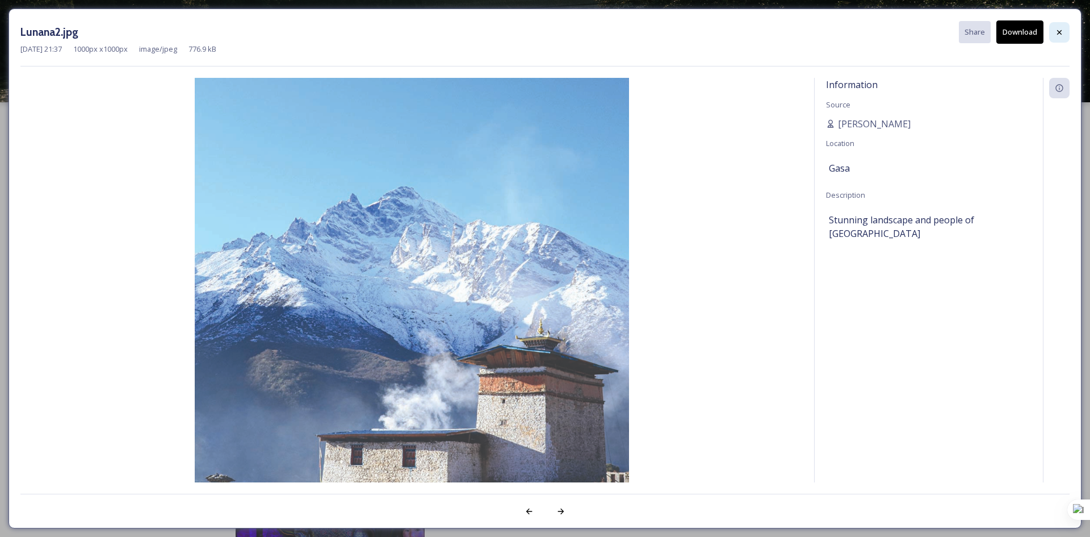
click at [1059, 36] on icon at bounding box center [1059, 32] width 9 height 9
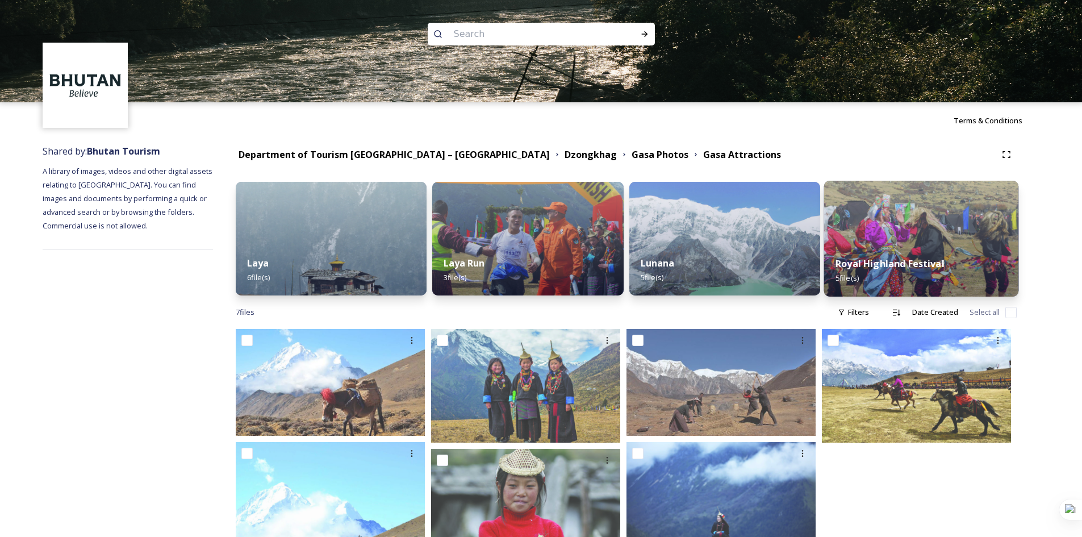
click at [900, 259] on strong "Royal Highland Festival" at bounding box center [889, 263] width 109 height 12
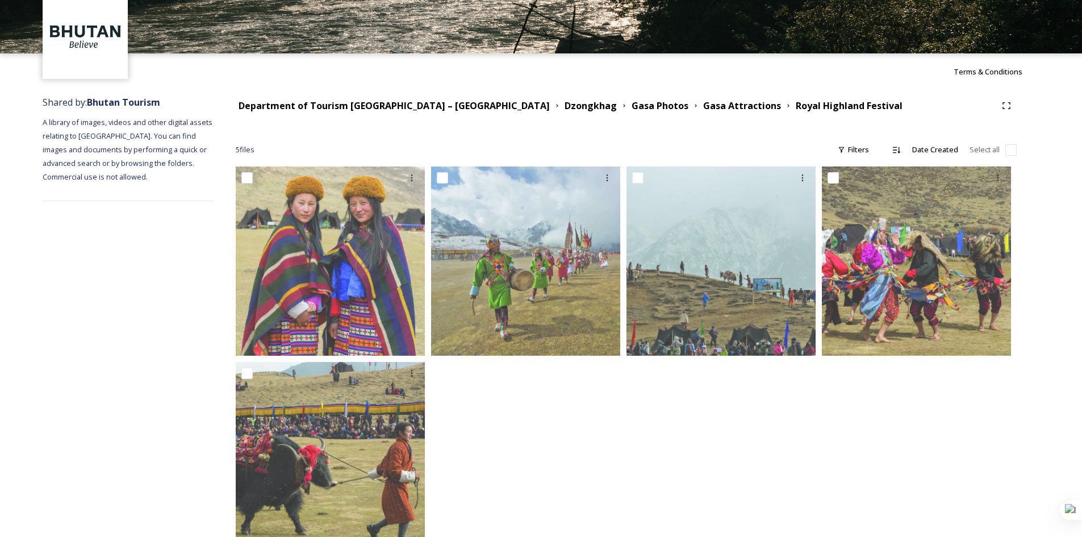
scroll to position [88, 0]
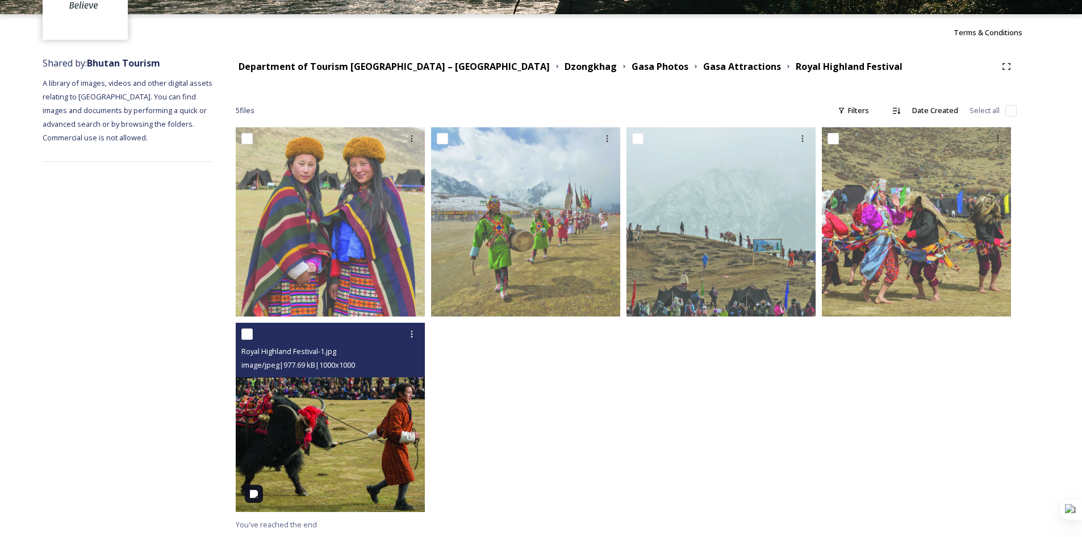
click at [322, 401] on img at bounding box center [330, 417] width 189 height 189
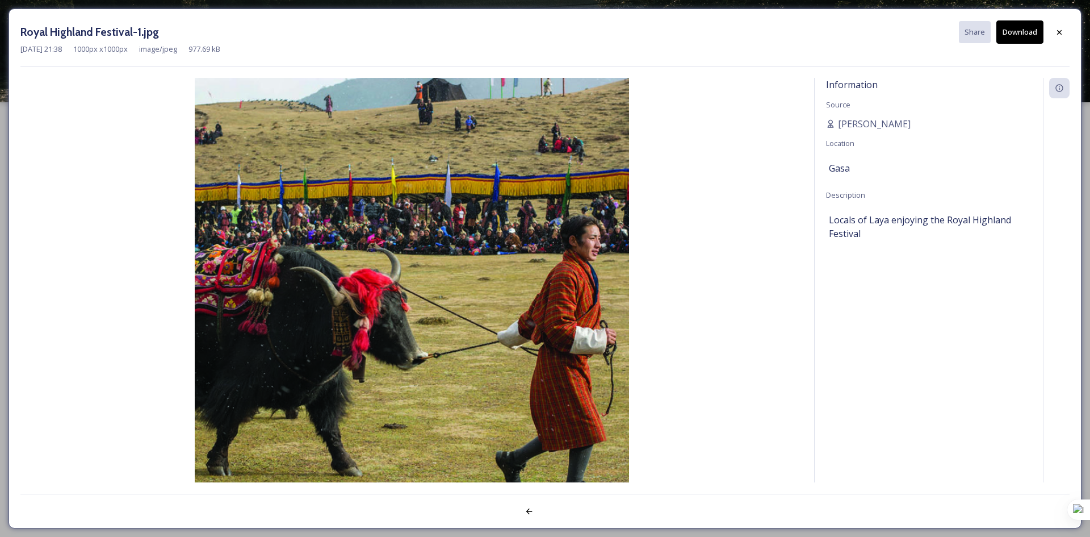
drag, startPoint x: 1073, startPoint y: 31, endPoint x: 1061, endPoint y: 44, distance: 18.1
click at [1073, 32] on div "Royal Highland Festival-1.jpg Share Download [DATE] 21:38 1000 px x 1000 px ima…" at bounding box center [545, 269] width 1073 height 520
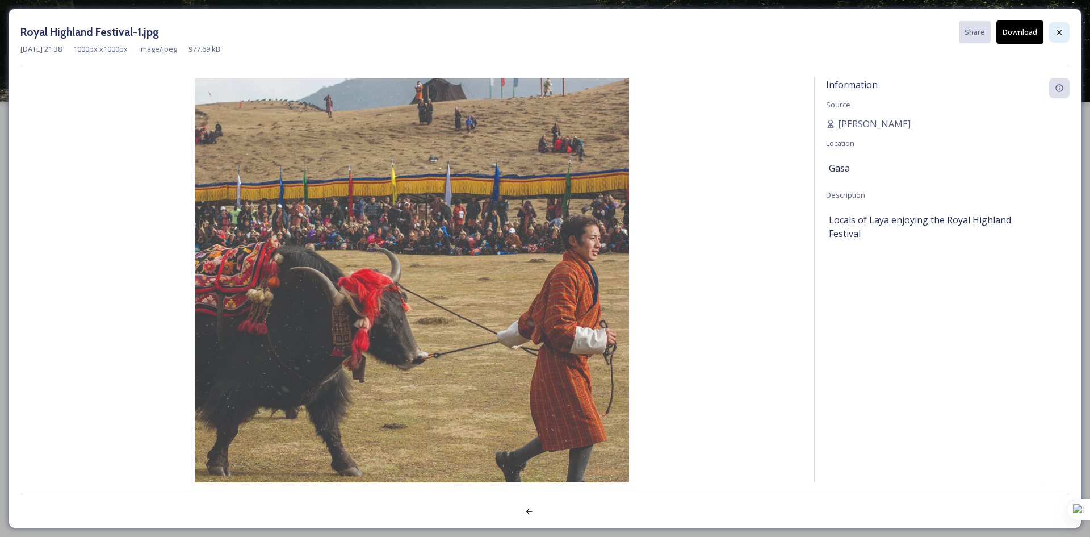
click at [1065, 27] on div at bounding box center [1059, 32] width 20 height 20
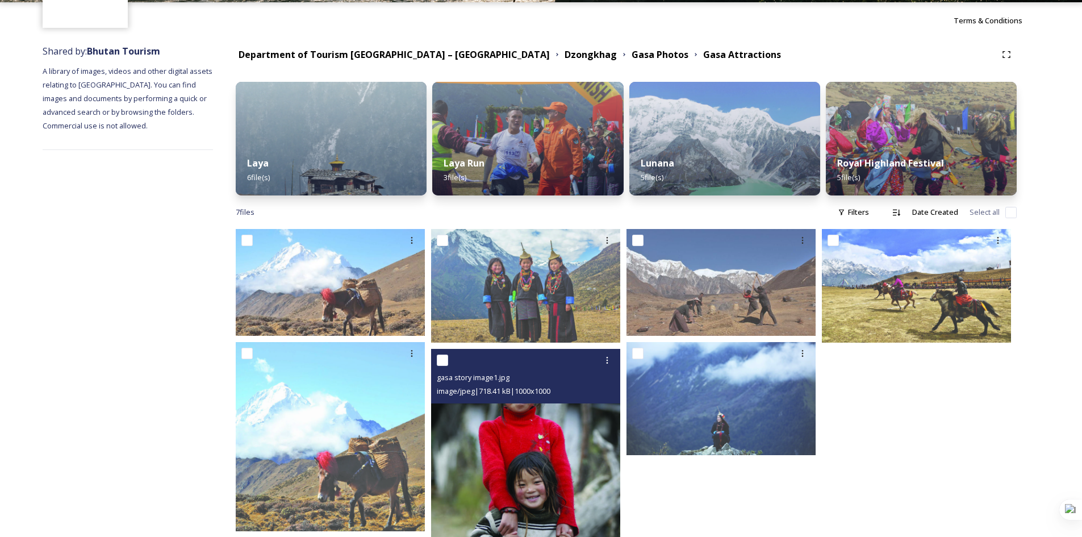
scroll to position [126, 0]
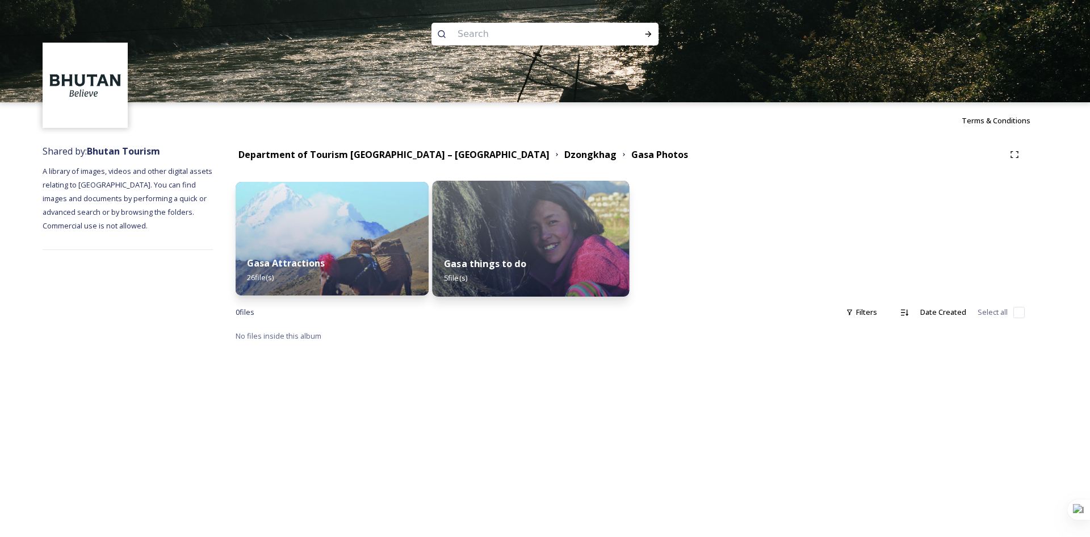
click at [467, 265] on strong "Gasa things to do" at bounding box center [485, 263] width 82 height 12
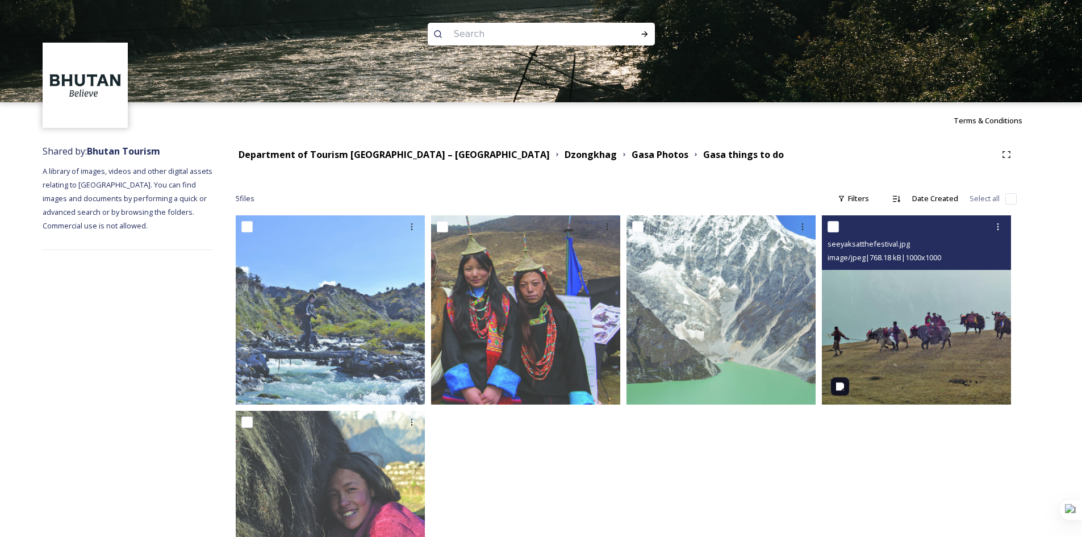
click at [931, 315] on img at bounding box center [916, 309] width 189 height 189
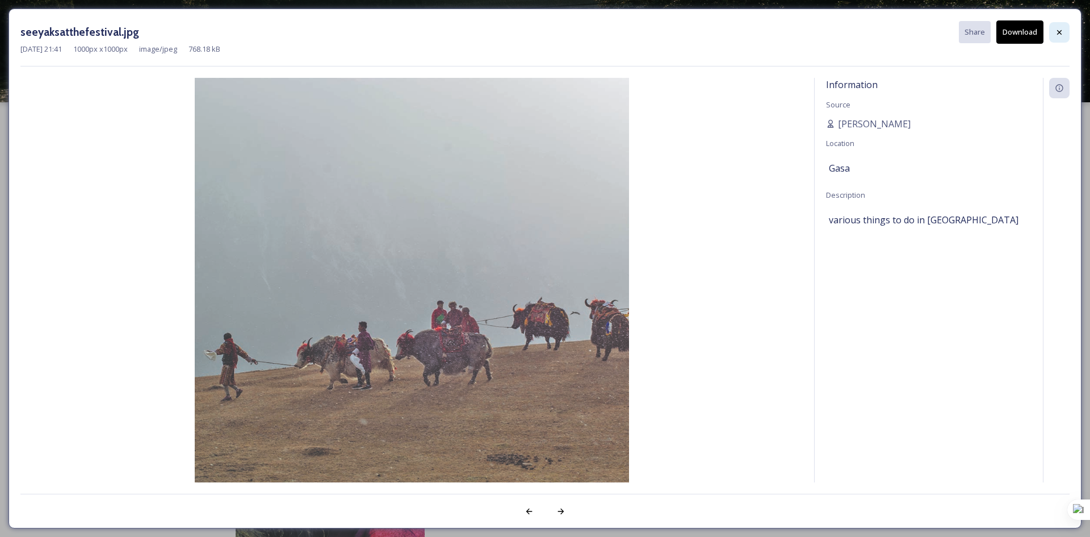
click at [1056, 31] on icon at bounding box center [1059, 32] width 9 height 9
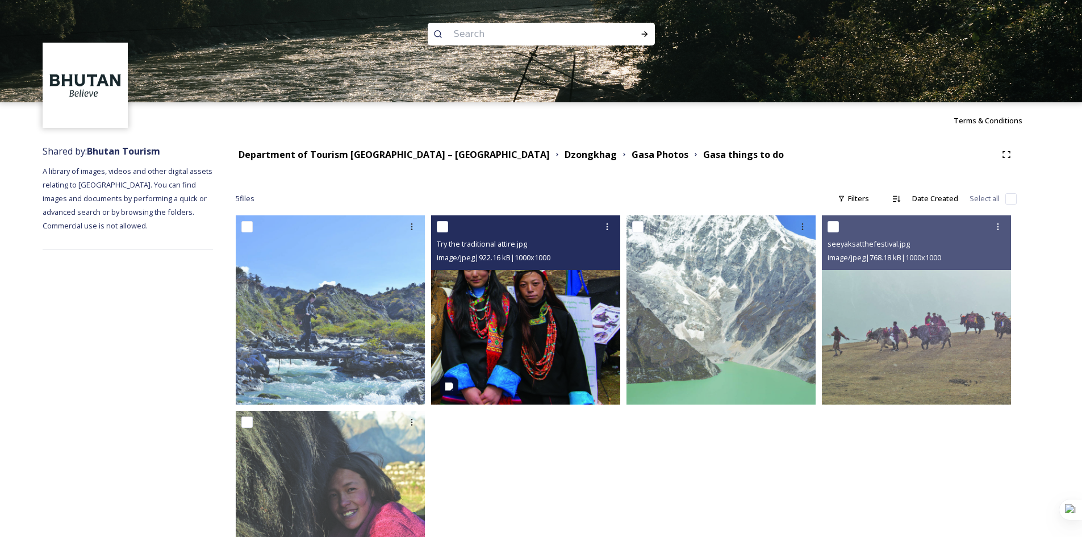
click at [512, 329] on img at bounding box center [525, 309] width 189 height 189
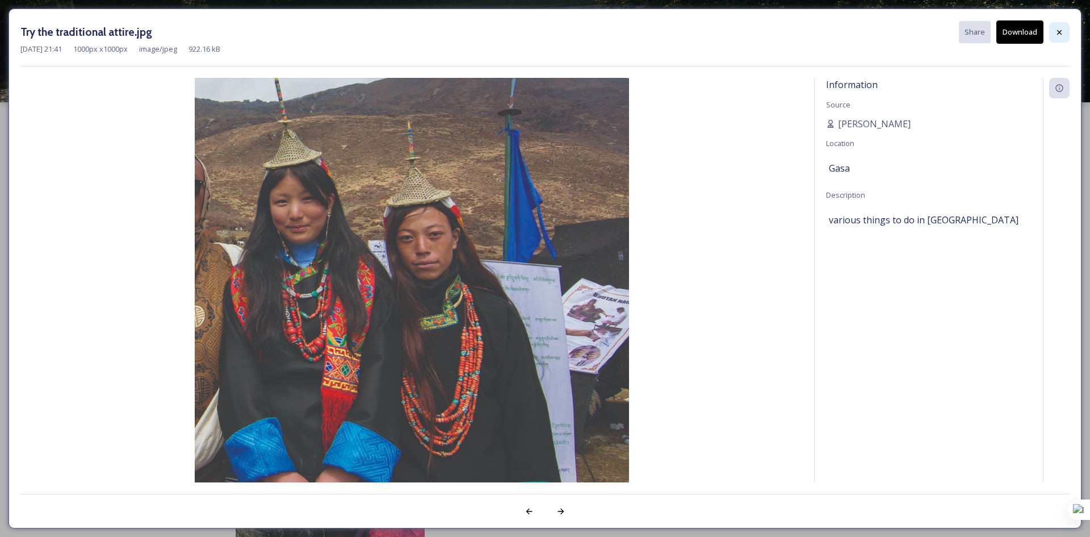
click at [1056, 41] on div at bounding box center [1059, 32] width 20 height 20
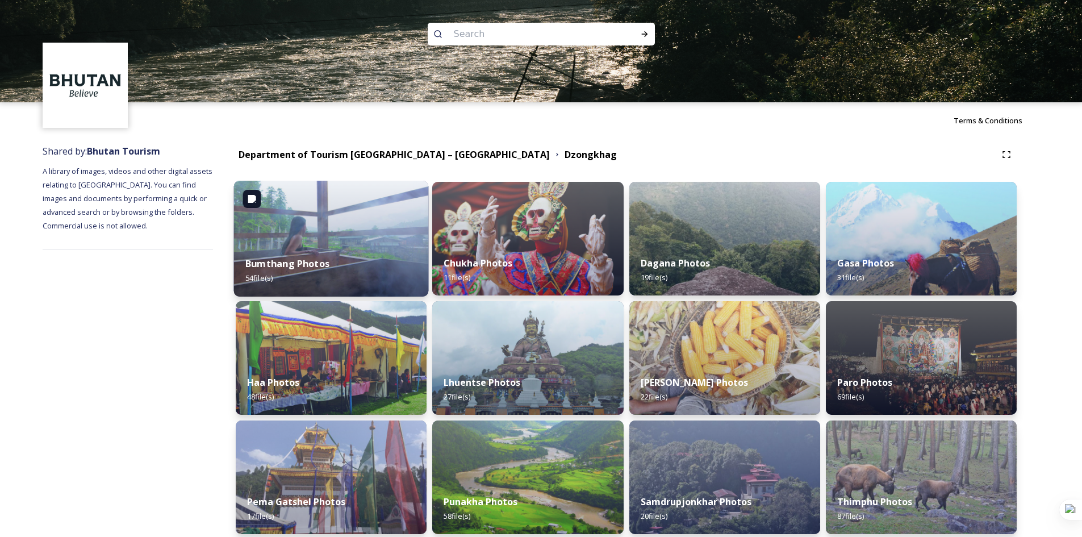
click at [269, 267] on strong "Bumthang Photos" at bounding box center [287, 263] width 84 height 12
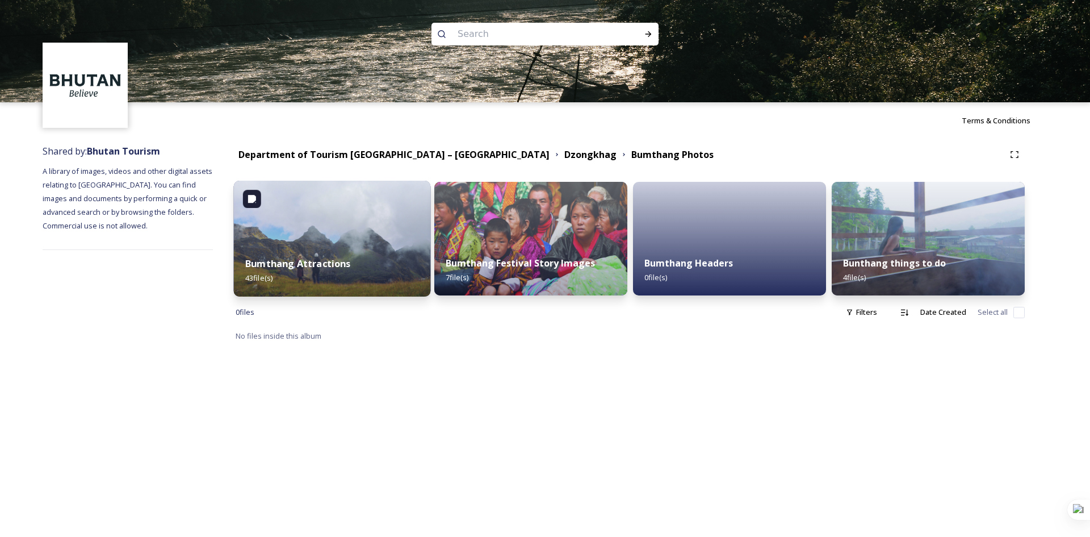
click at [306, 261] on strong "Bumthang Attractions" at bounding box center [298, 263] width 106 height 12
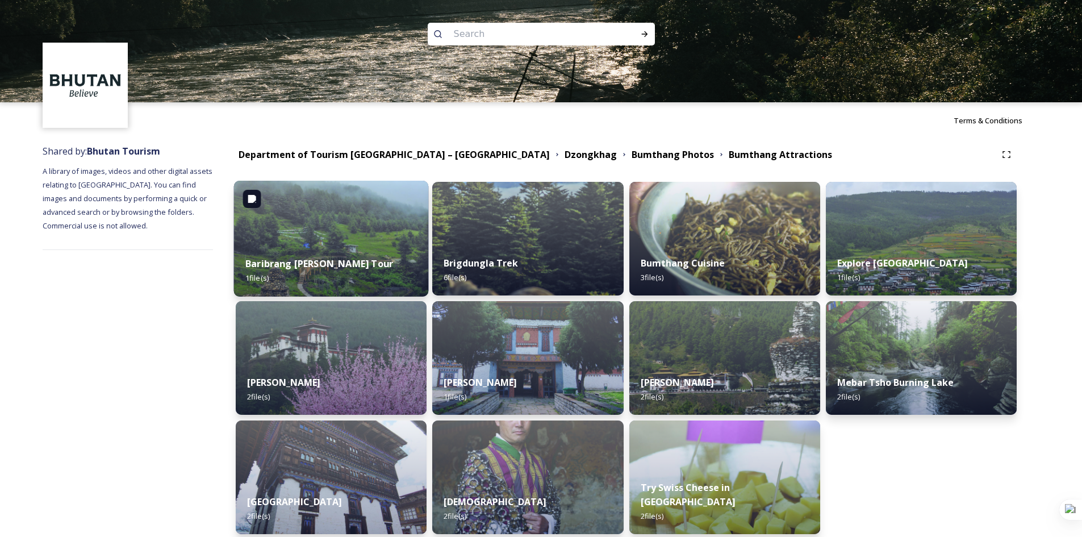
click at [294, 258] on strong "Baribrang [PERSON_NAME] Tour" at bounding box center [319, 263] width 148 height 12
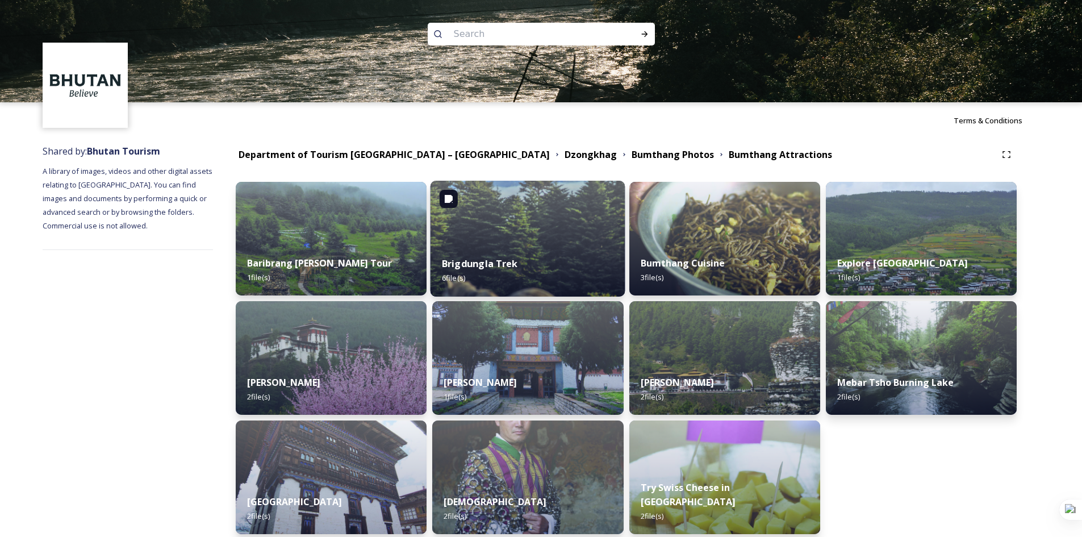
click at [505, 236] on img at bounding box center [527, 239] width 195 height 116
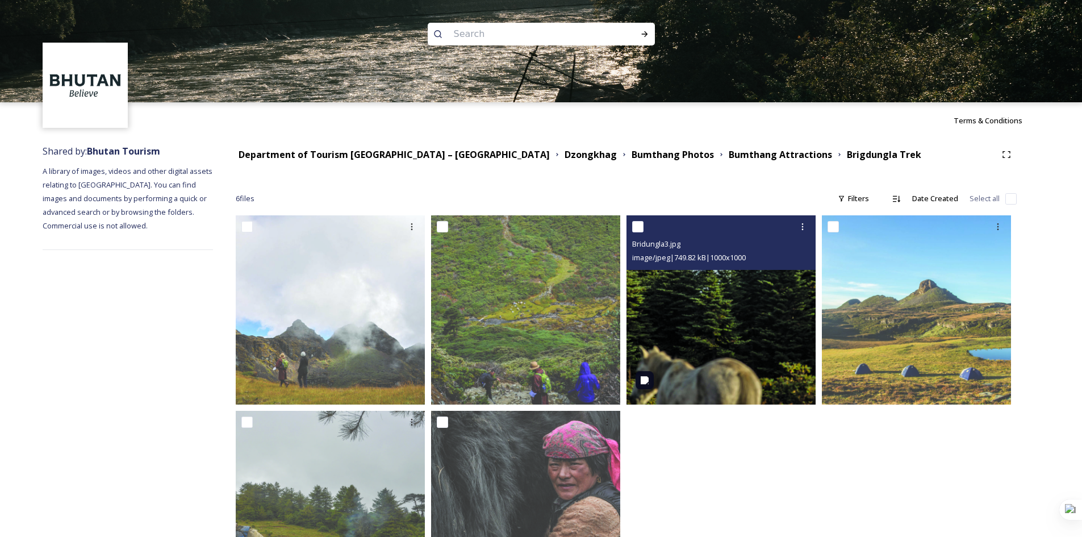
scroll to position [88, 0]
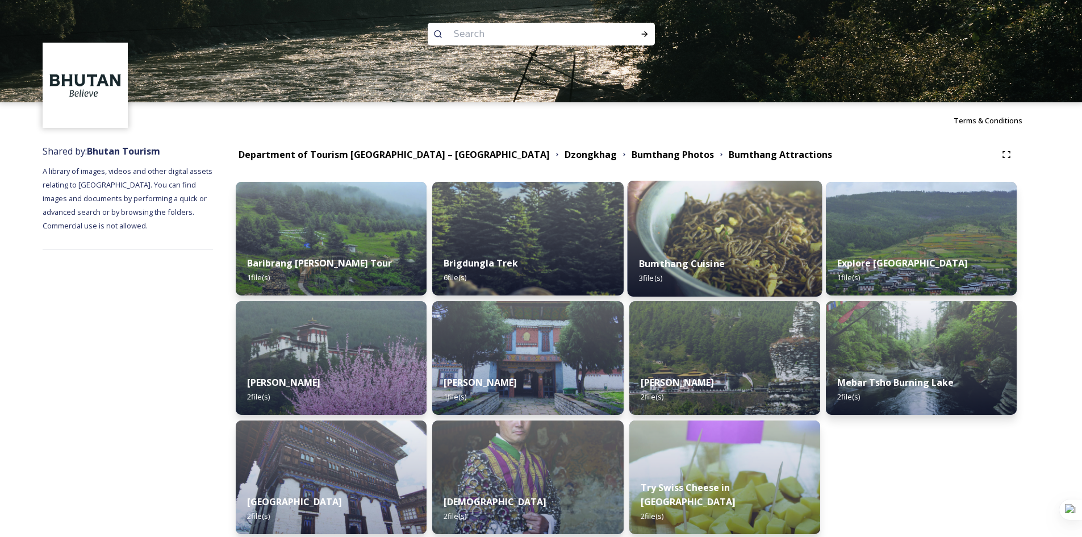
click at [671, 260] on strong "Bumthang Cuisine" at bounding box center [682, 263] width 86 height 12
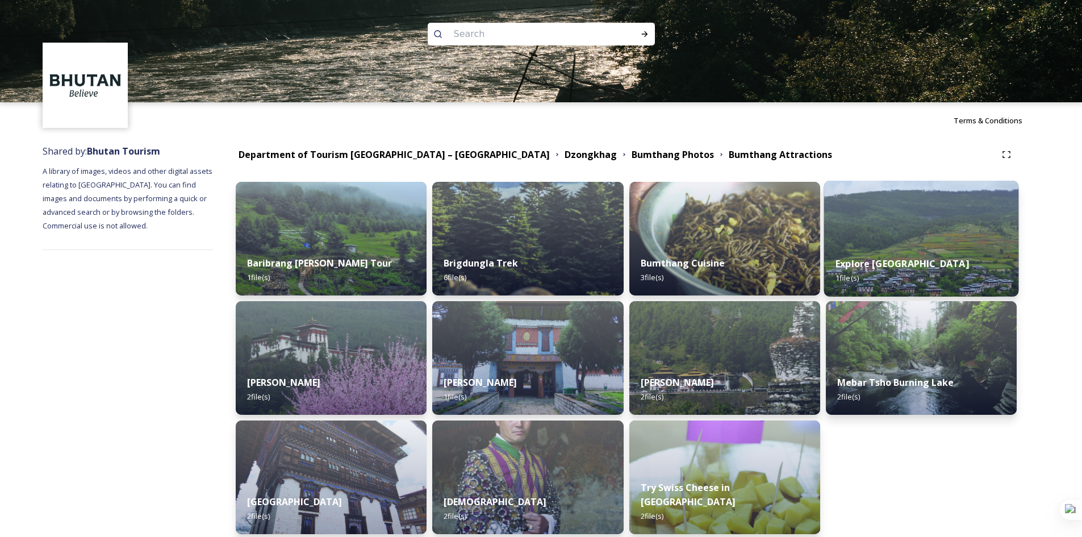
click at [865, 258] on strong "Explore [GEOGRAPHIC_DATA]" at bounding box center [901, 263] width 133 height 12
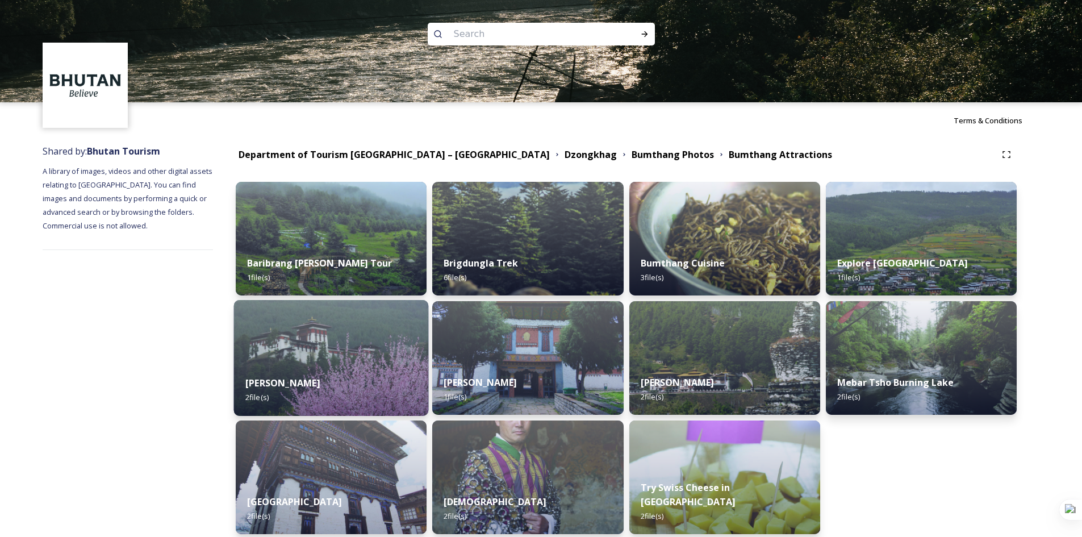
click at [286, 382] on strong "[PERSON_NAME]" at bounding box center [282, 383] width 75 height 12
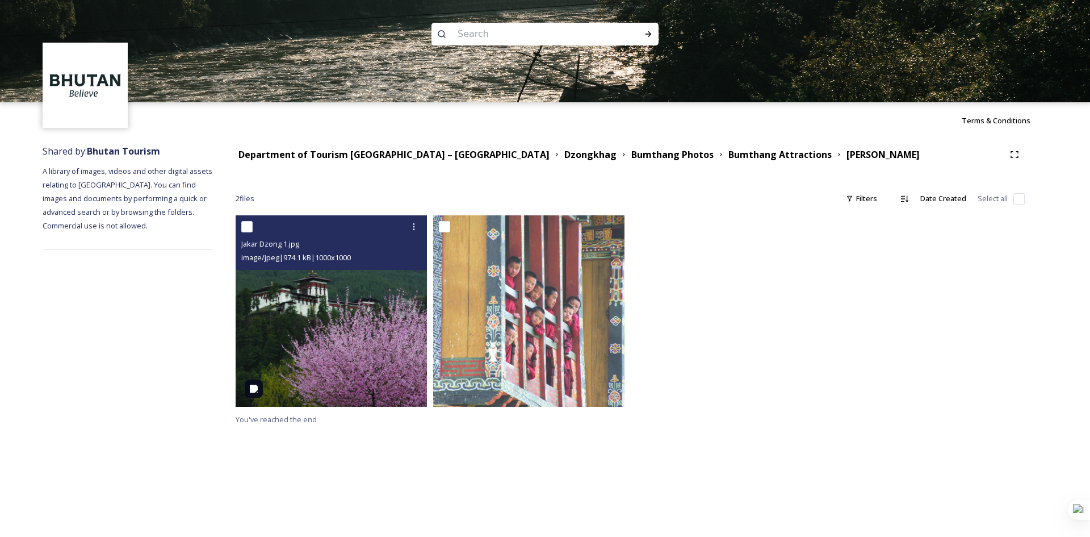
click at [316, 324] on img at bounding box center [331, 310] width 191 height 191
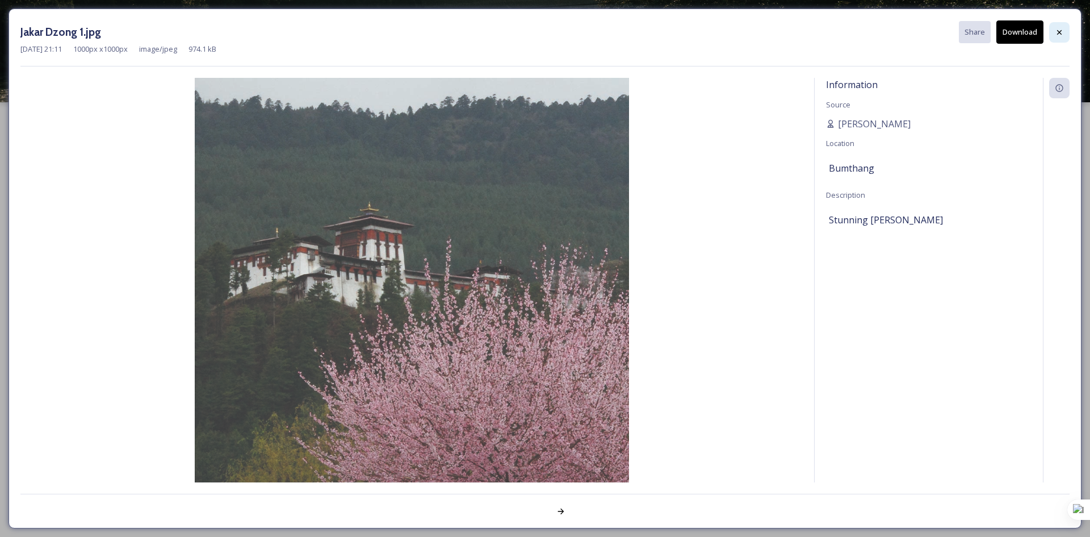
click at [1056, 29] on icon at bounding box center [1059, 32] width 9 height 9
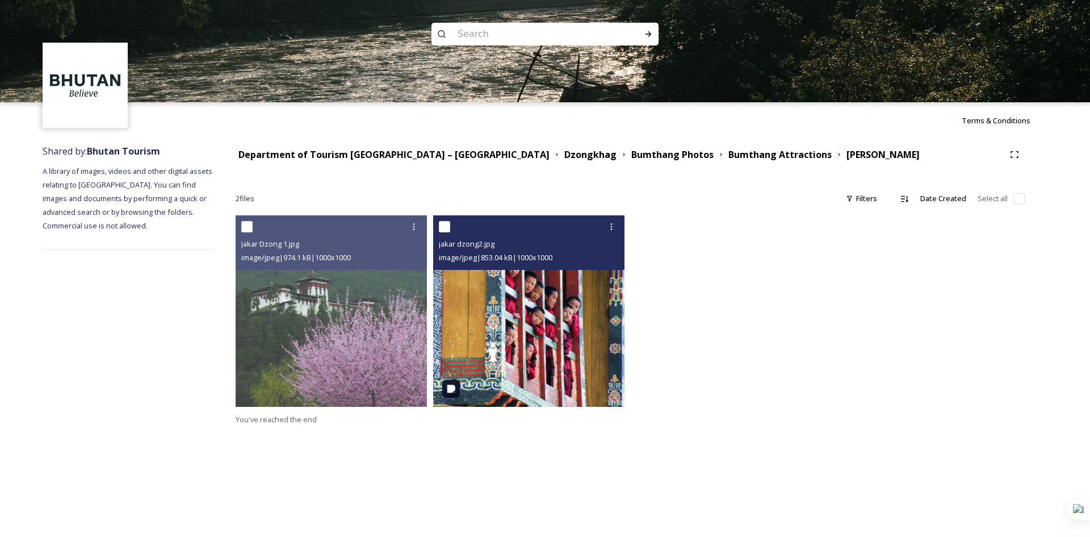
click at [528, 328] on img at bounding box center [528, 310] width 191 height 191
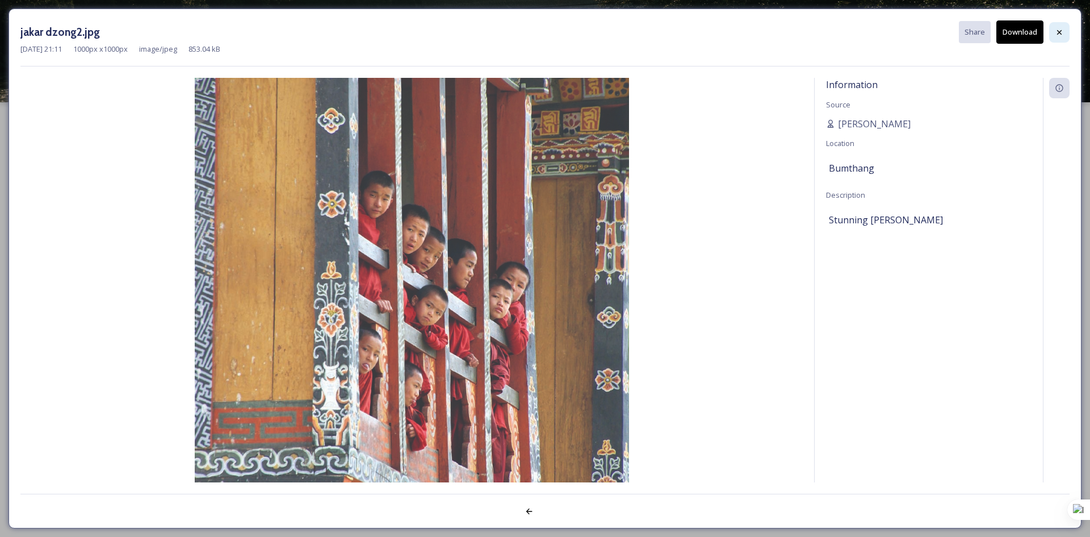
click at [1069, 27] on div at bounding box center [1059, 32] width 20 height 20
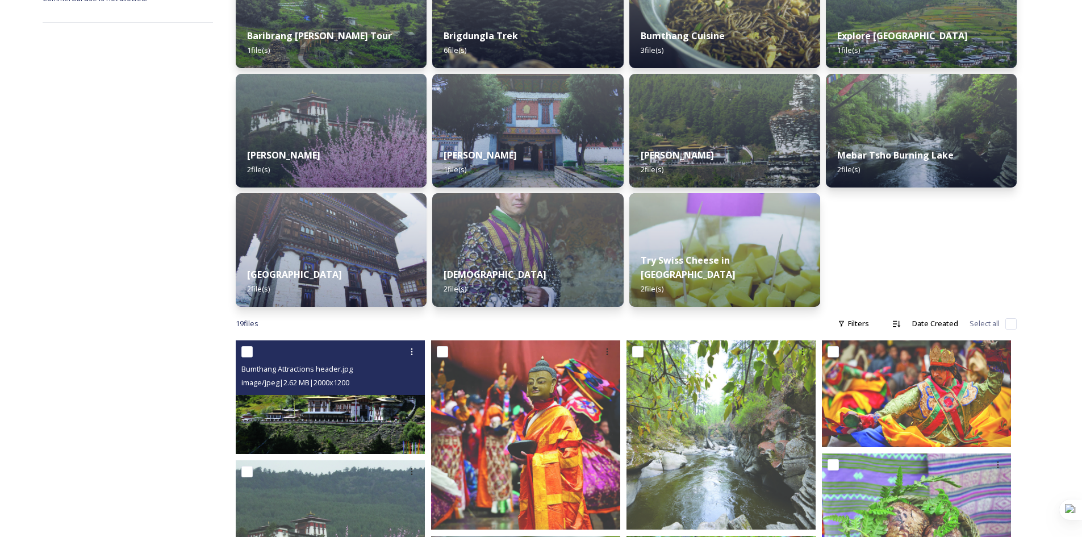
scroll to position [454, 0]
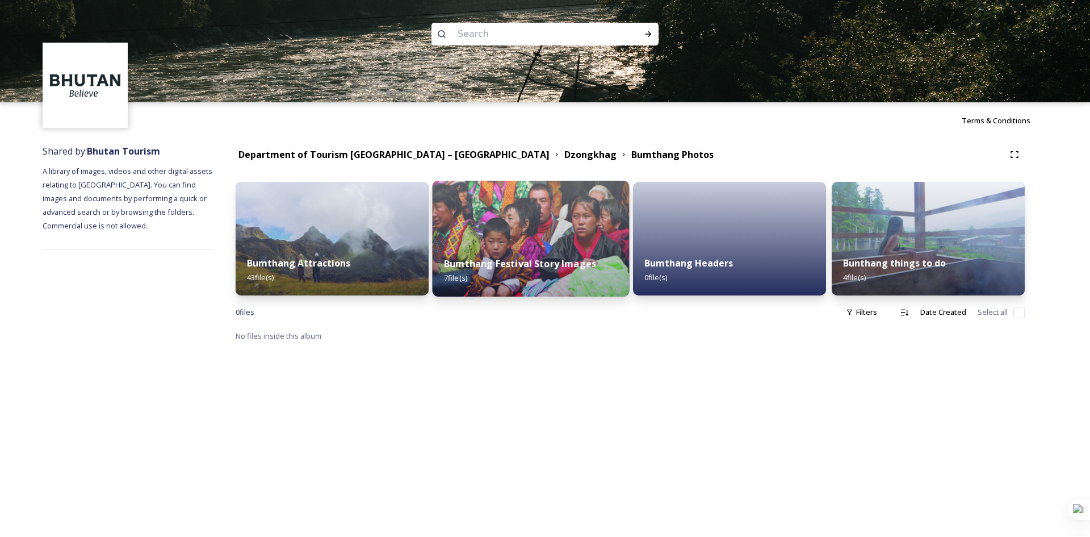
click at [458, 258] on strong "Bumthang Festival Story Images" at bounding box center [520, 263] width 152 height 12
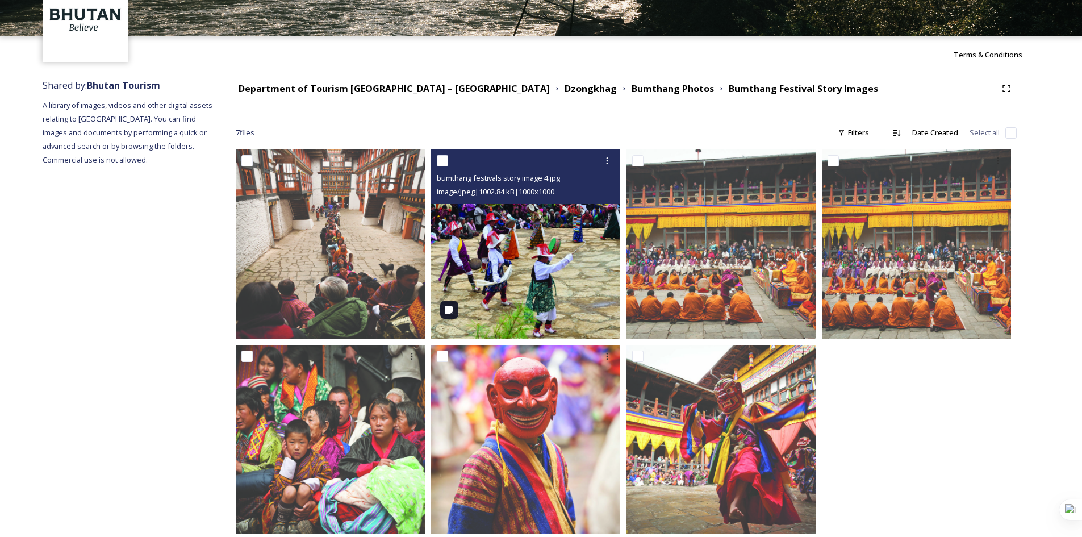
scroll to position [88, 0]
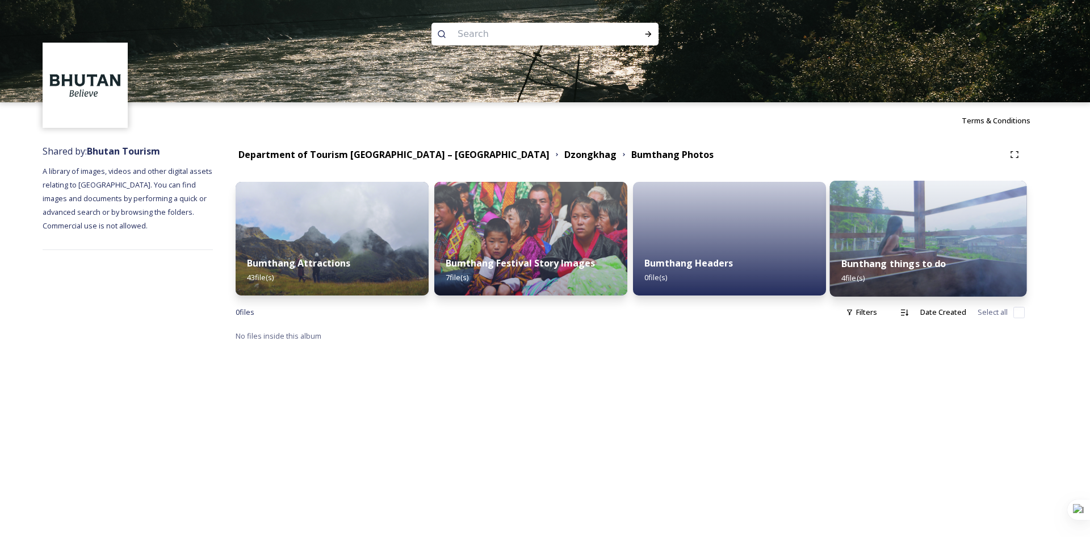
click at [871, 259] on strong "Bunthang things to do" at bounding box center [894, 263] width 105 height 12
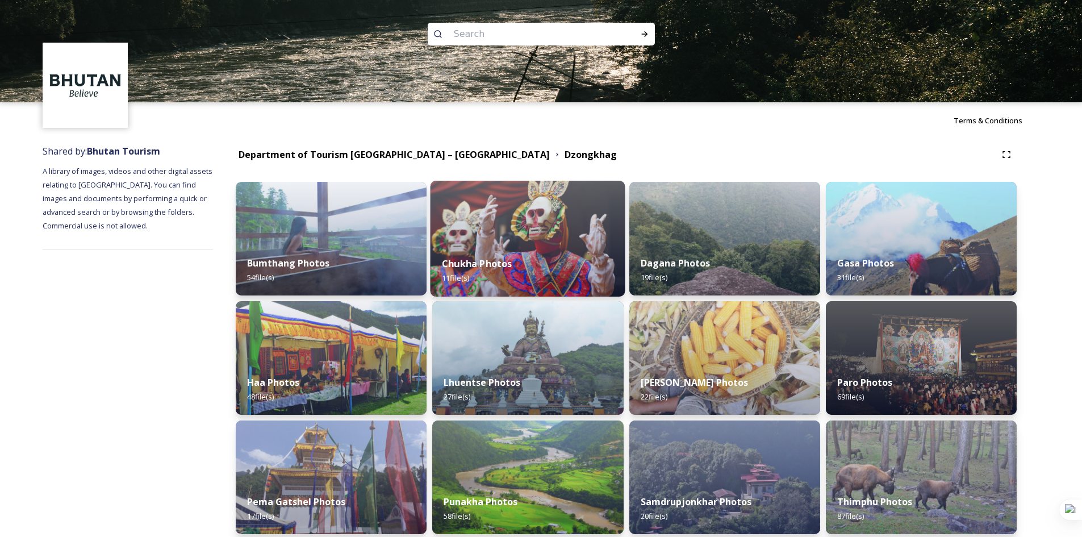
click at [474, 260] on strong "Chukha Photos" at bounding box center [477, 263] width 70 height 12
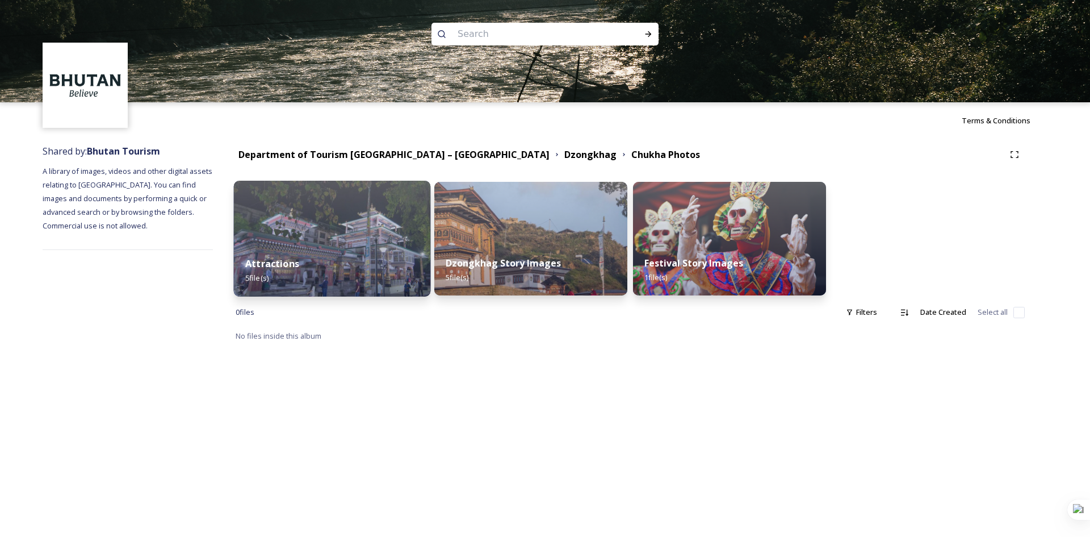
click at [281, 258] on strong "Attractions" at bounding box center [272, 263] width 54 height 12
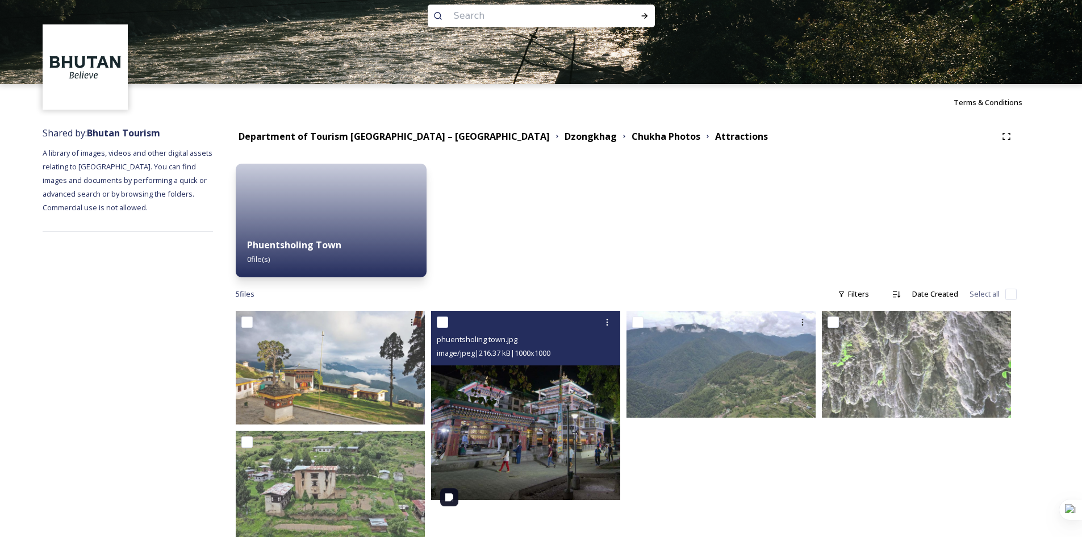
scroll to position [51, 0]
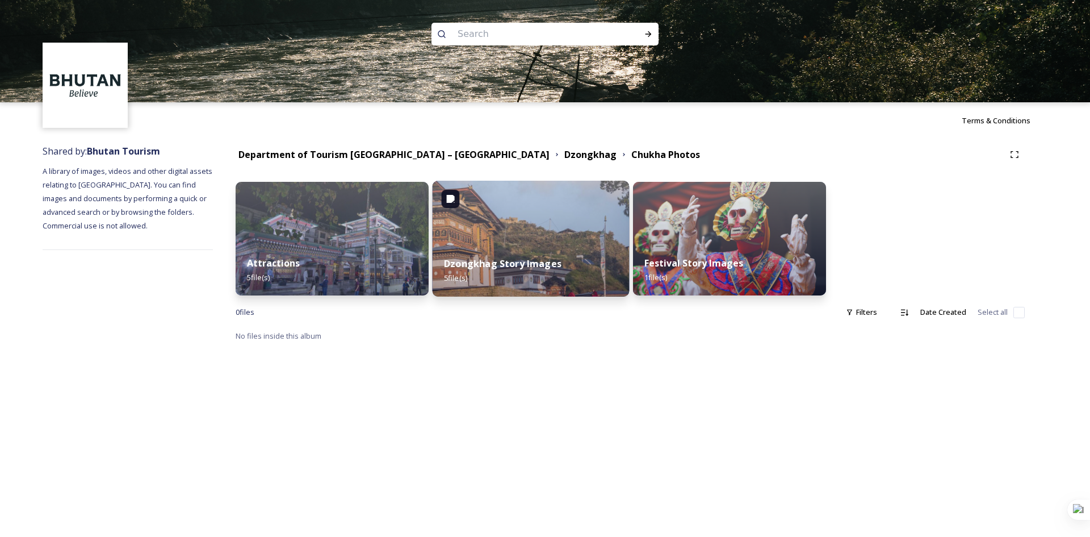
click at [497, 258] on strong "Dzongkhag Story Images" at bounding box center [503, 263] width 118 height 12
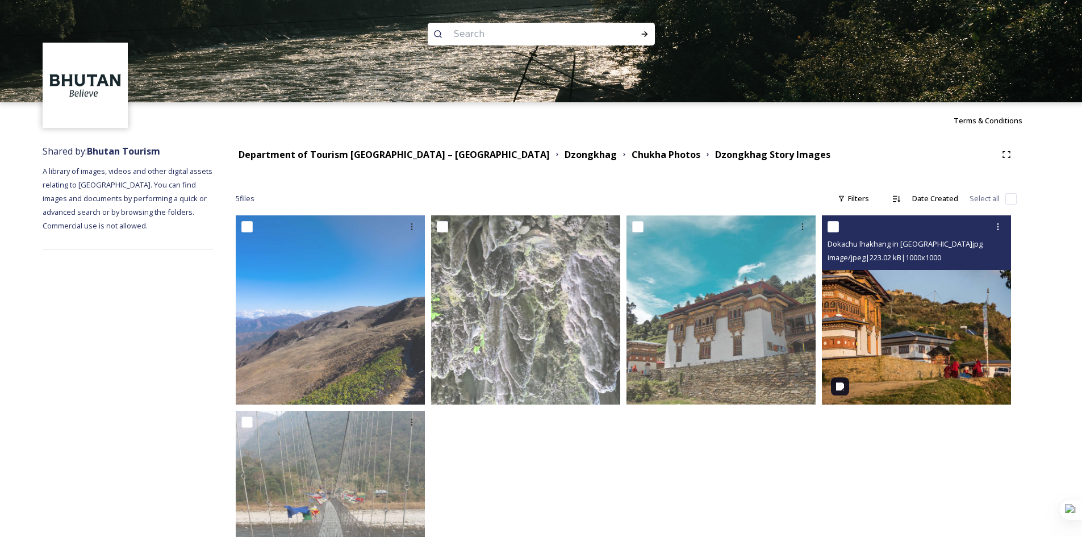
click at [888, 312] on img at bounding box center [916, 309] width 189 height 189
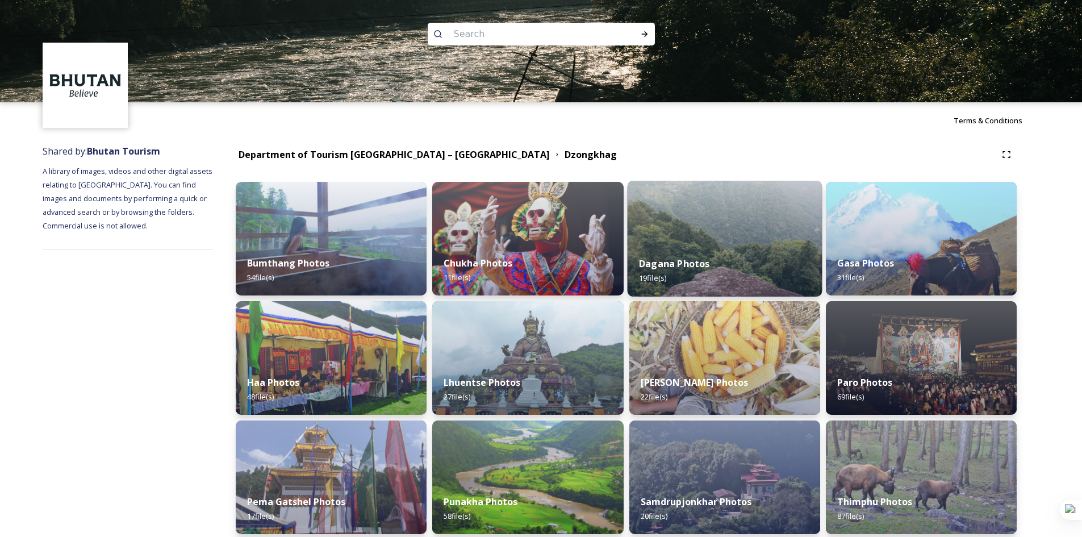
click at [684, 266] on strong "Dagana Photos" at bounding box center [674, 263] width 70 height 12
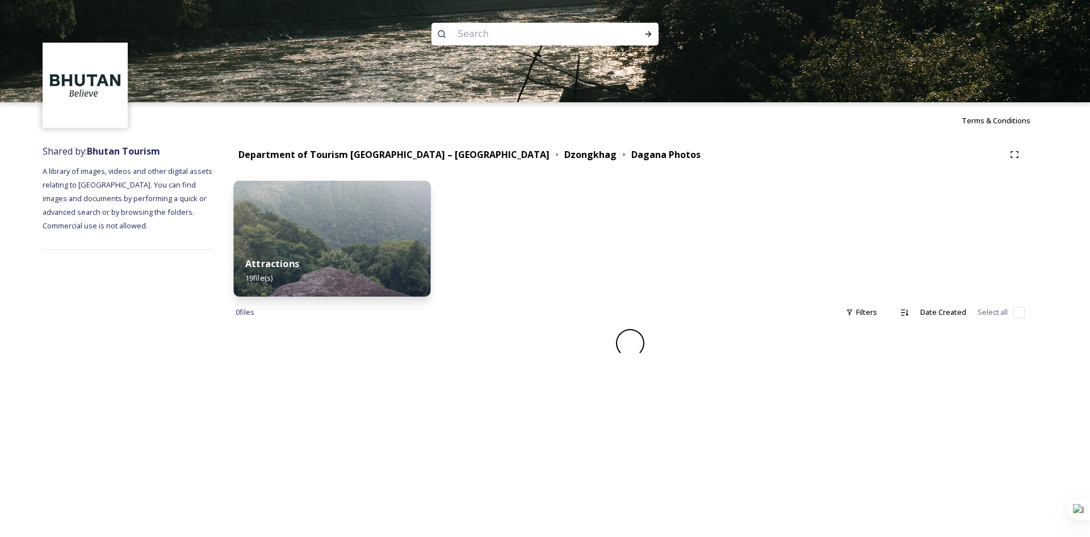
click at [257, 263] on strong "Attractions" at bounding box center [272, 263] width 54 height 12
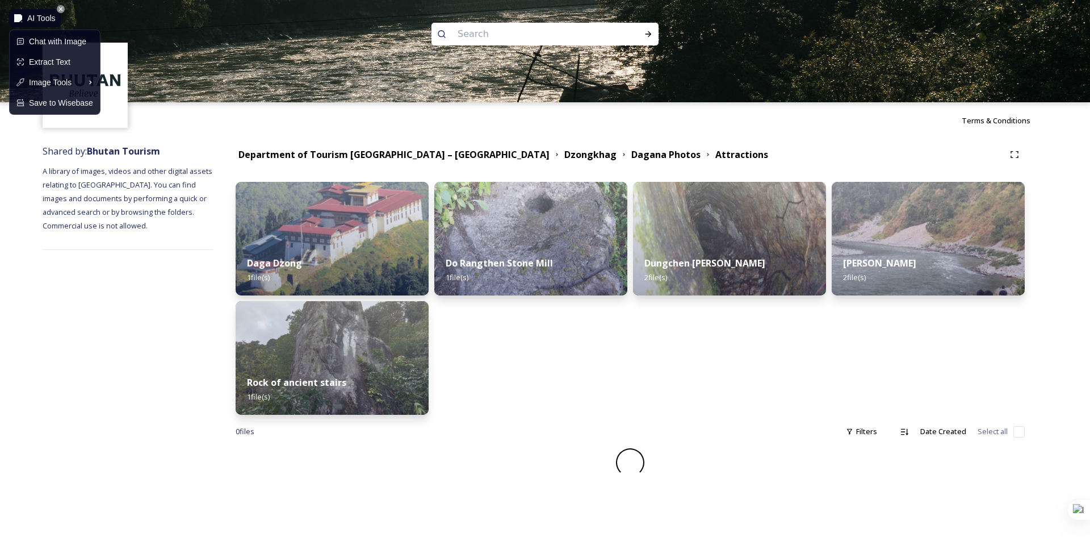
click at [15, 19] on img at bounding box center [18, 18] width 8 height 8
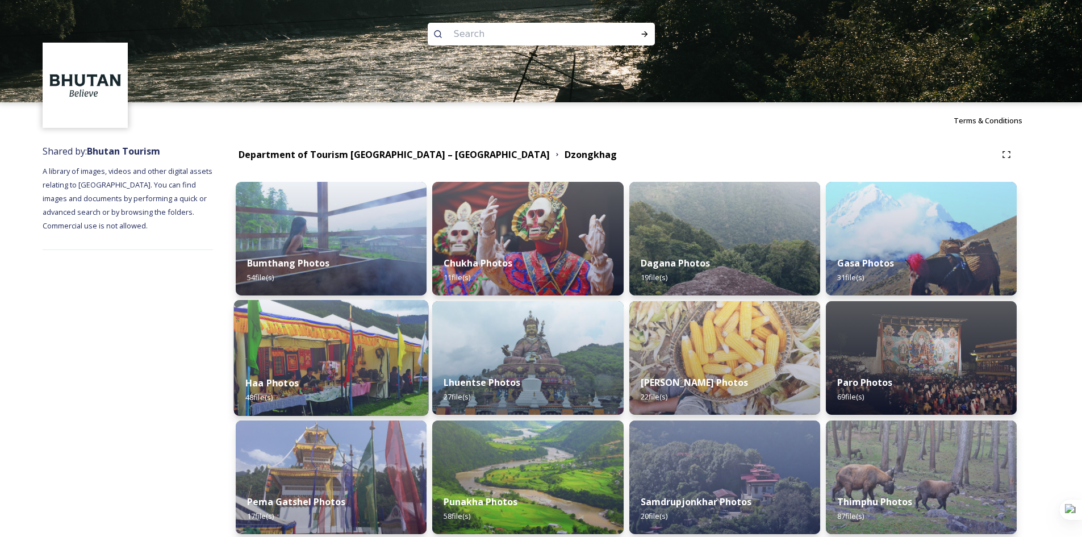
scroll to position [227, 0]
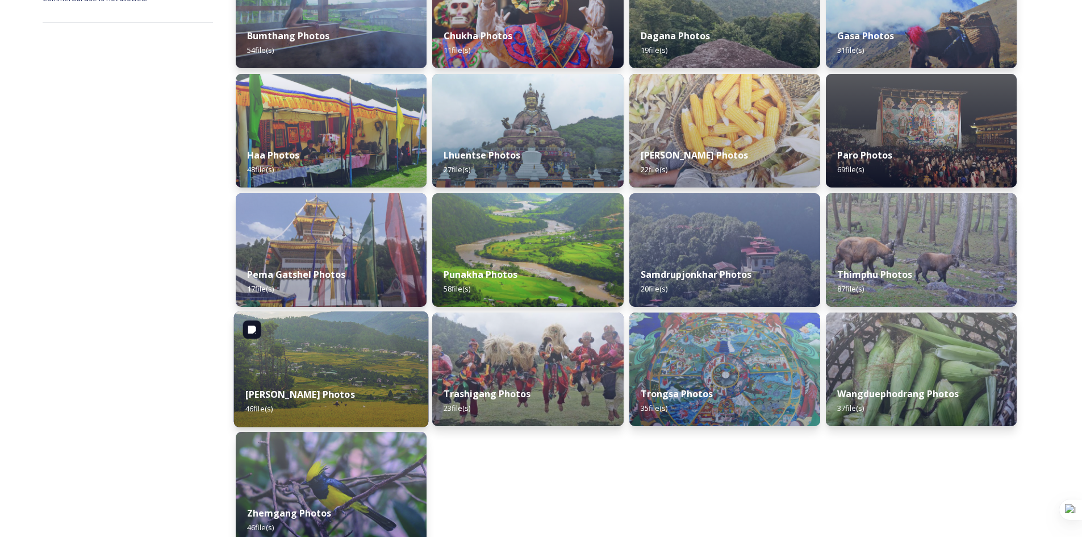
click at [276, 392] on strong "[PERSON_NAME] Photos" at bounding box center [300, 394] width 110 height 12
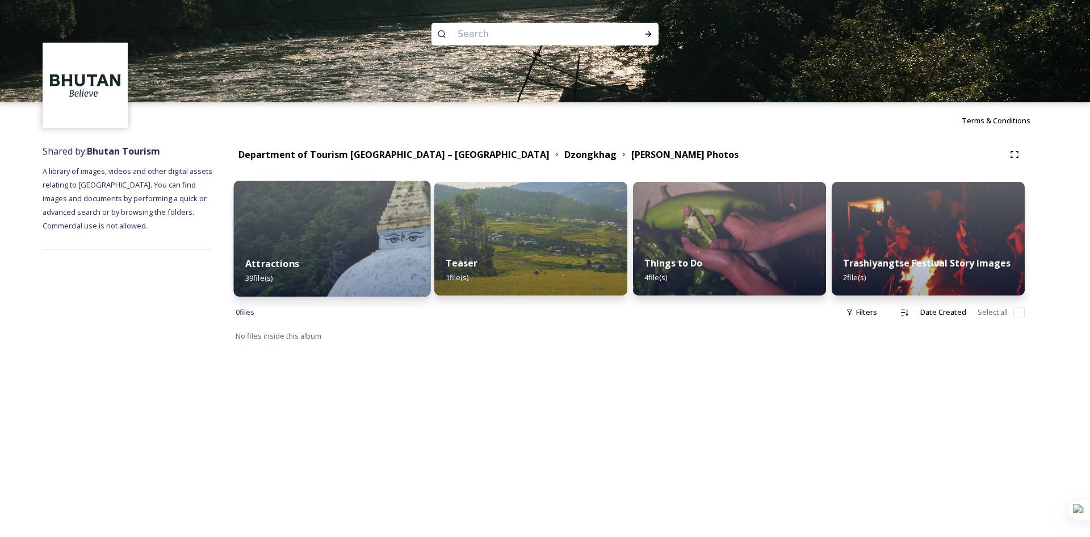
click at [276, 262] on strong "Attractions" at bounding box center [272, 263] width 54 height 12
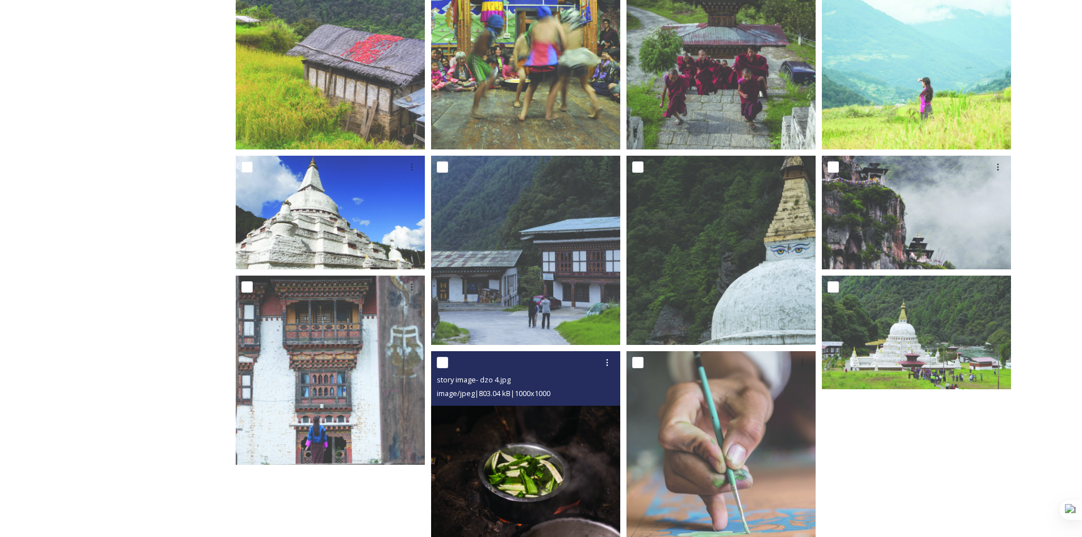
scroll to position [516, 0]
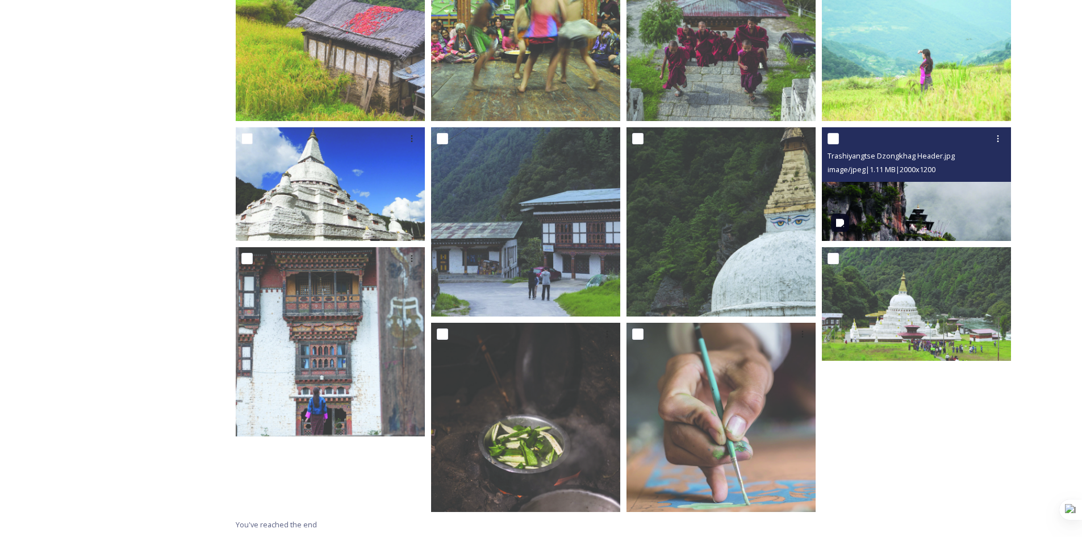
click at [918, 162] on div "image/jpeg | 1.11 MB | 2000 x 1200" at bounding box center [917, 169] width 181 height 14
click at [943, 183] on img at bounding box center [916, 184] width 189 height 114
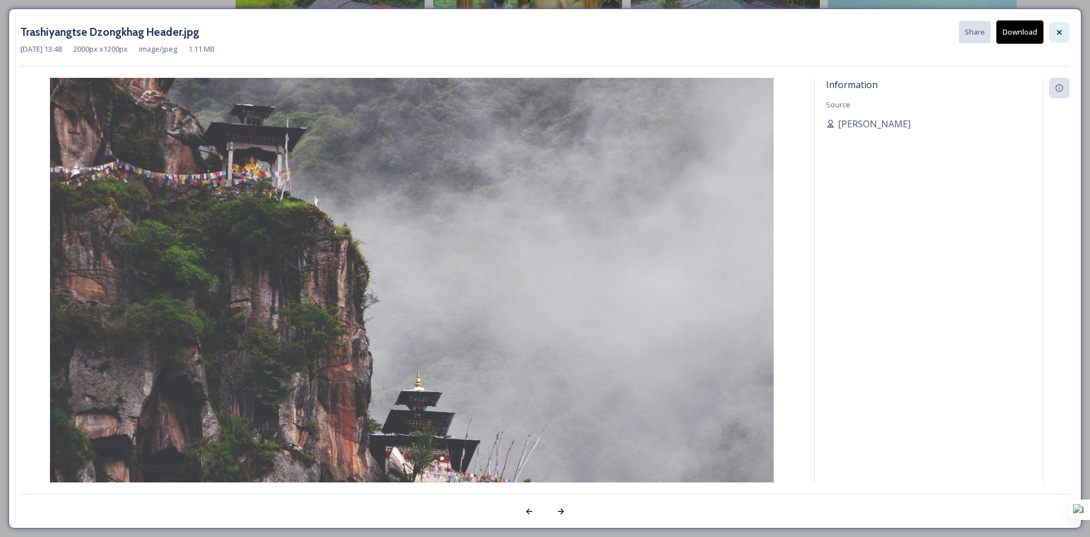
click at [1063, 33] on icon at bounding box center [1059, 32] width 9 height 9
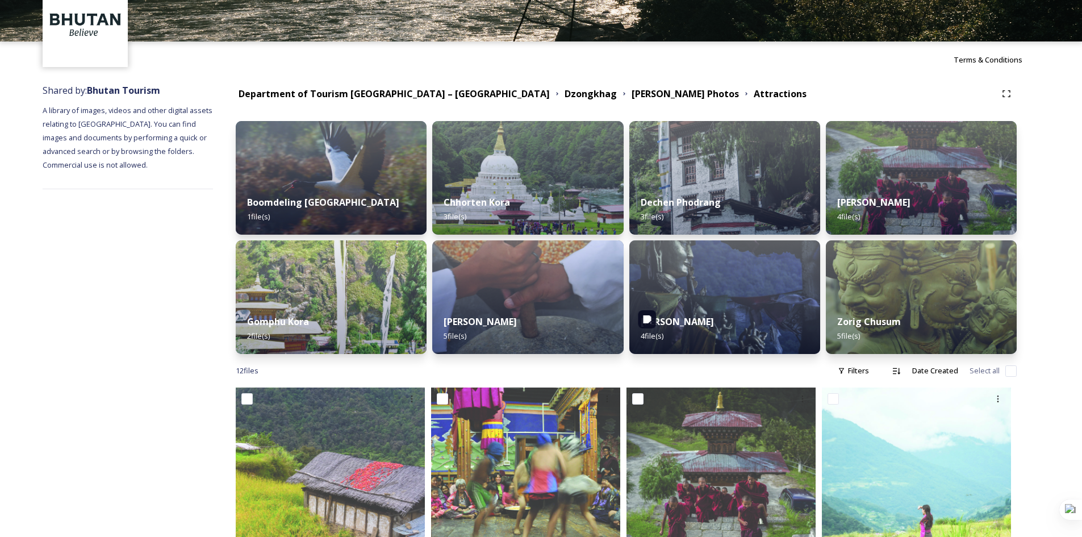
scroll to position [0, 0]
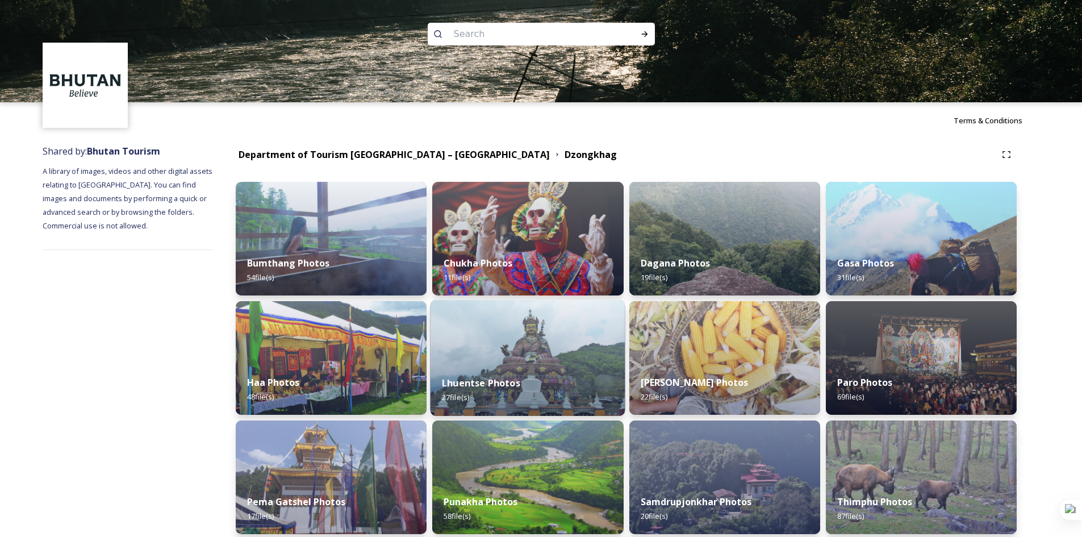
click at [472, 382] on strong "Lhuentse Photos" at bounding box center [481, 383] width 78 height 12
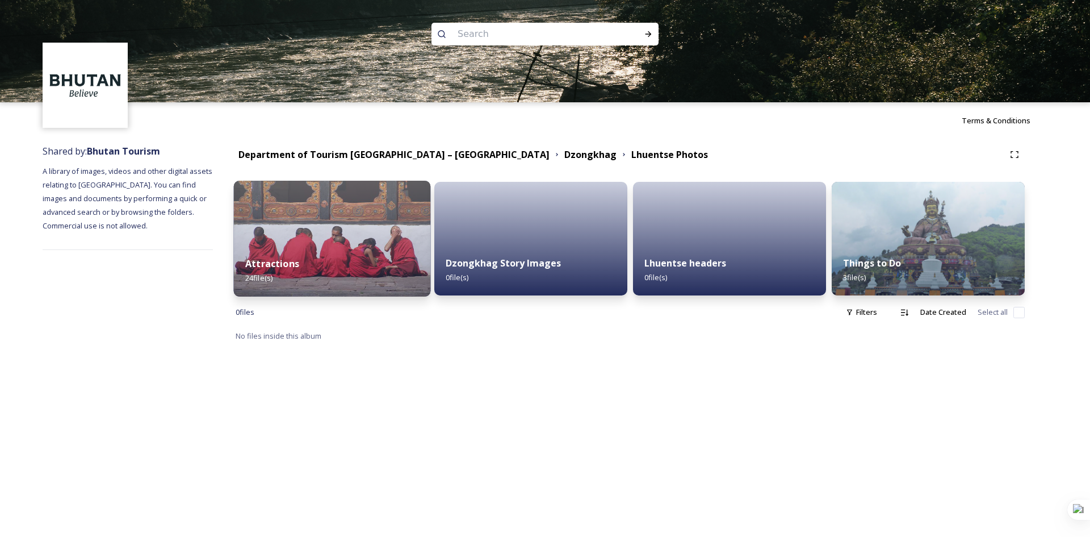
click at [269, 260] on strong "Attractions" at bounding box center [272, 263] width 54 height 12
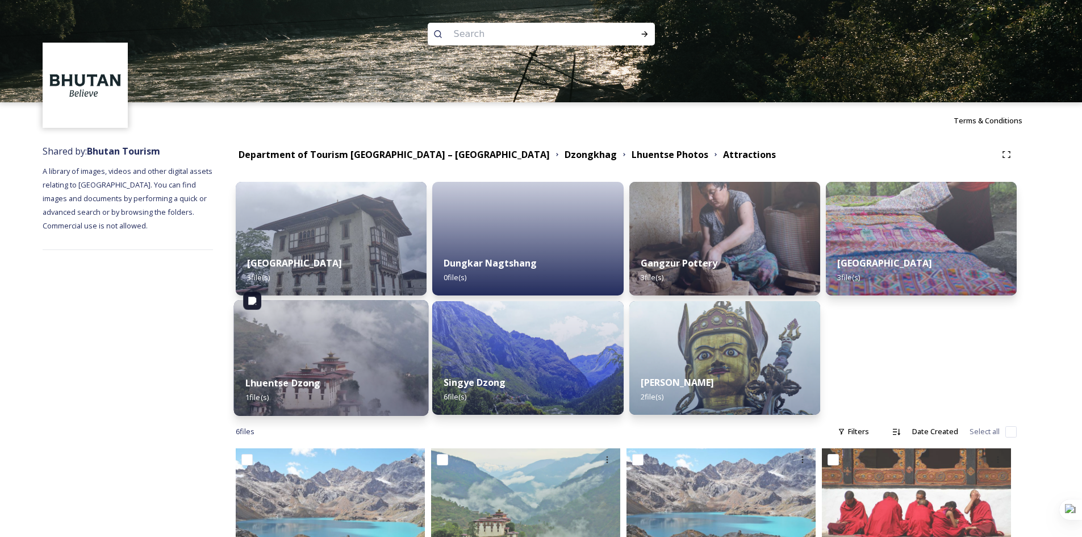
scroll to position [170, 0]
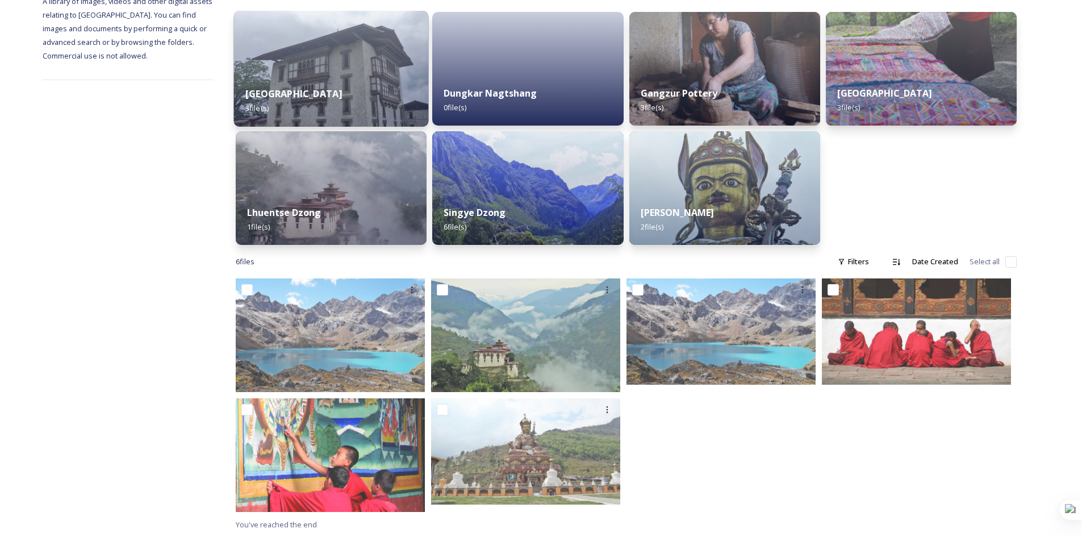
click at [277, 98] on strong "[GEOGRAPHIC_DATA]" at bounding box center [293, 93] width 97 height 12
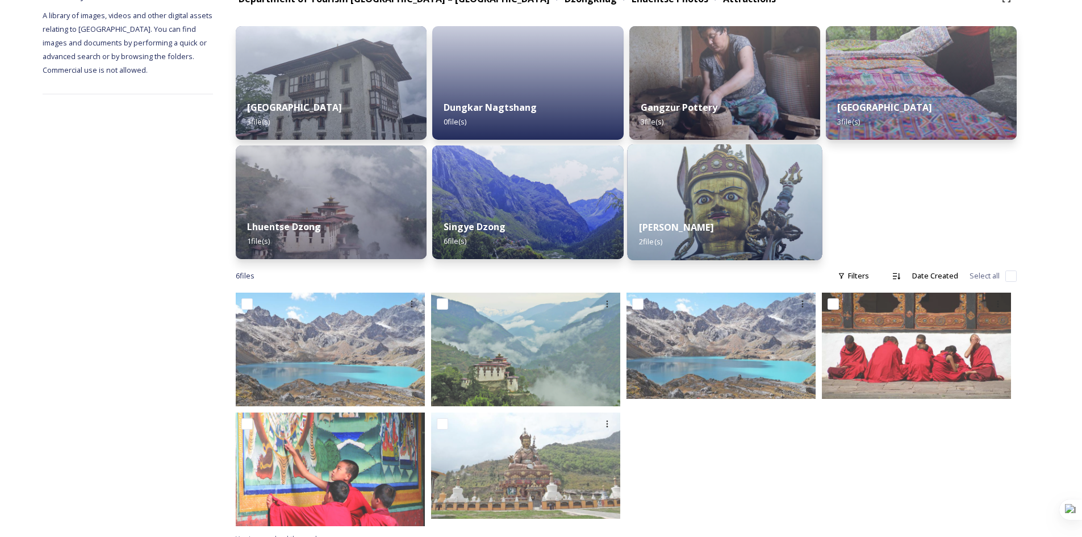
scroll to position [170, 0]
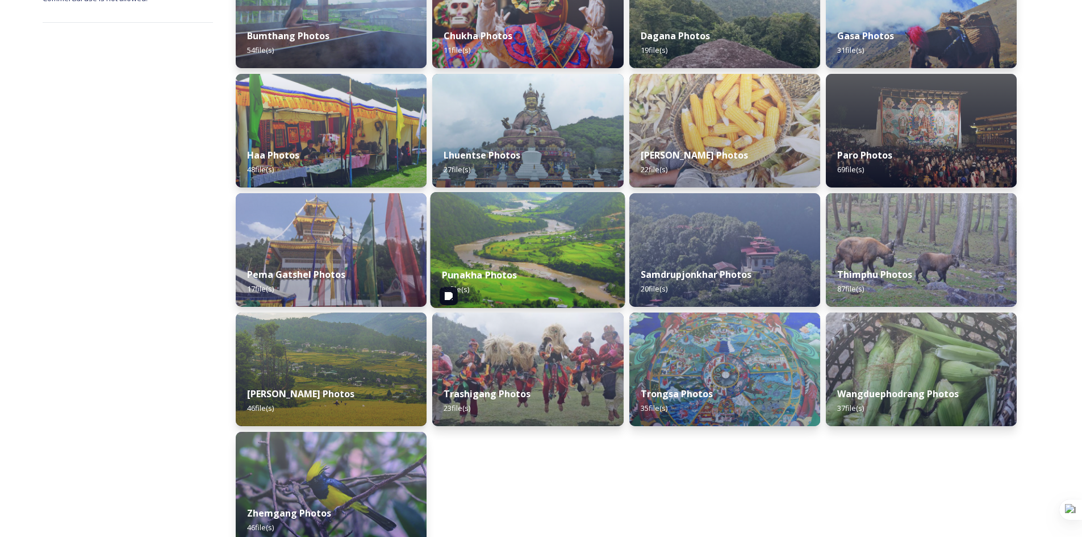
scroll to position [288, 0]
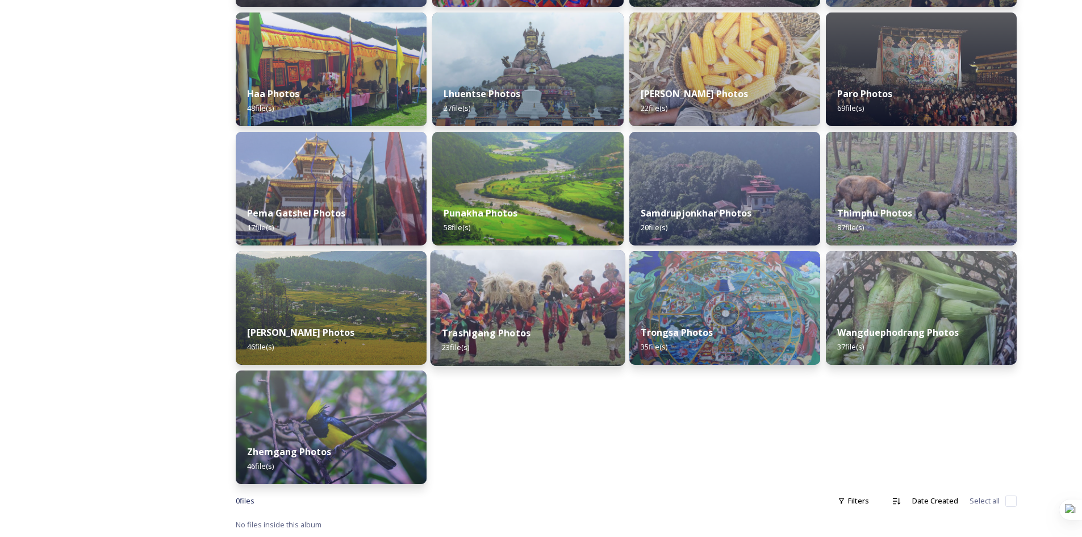
drag, startPoint x: 491, startPoint y: 329, endPoint x: 488, endPoint y: 335, distance: 6.9
click at [490, 333] on strong "Trashigang Photos" at bounding box center [486, 333] width 89 height 12
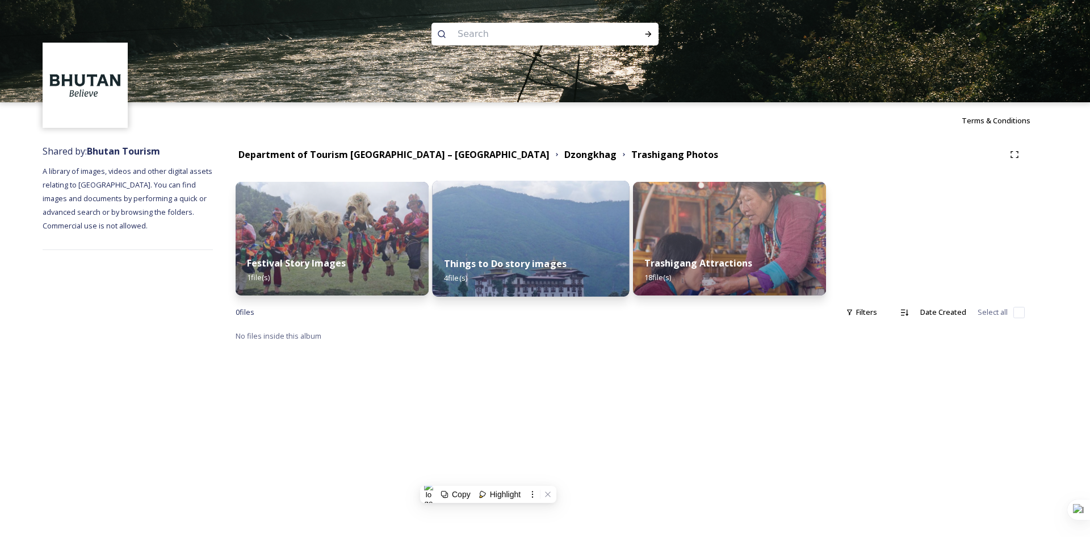
click at [505, 250] on div "Things to Do story images 4 file(s)" at bounding box center [531, 271] width 197 height 52
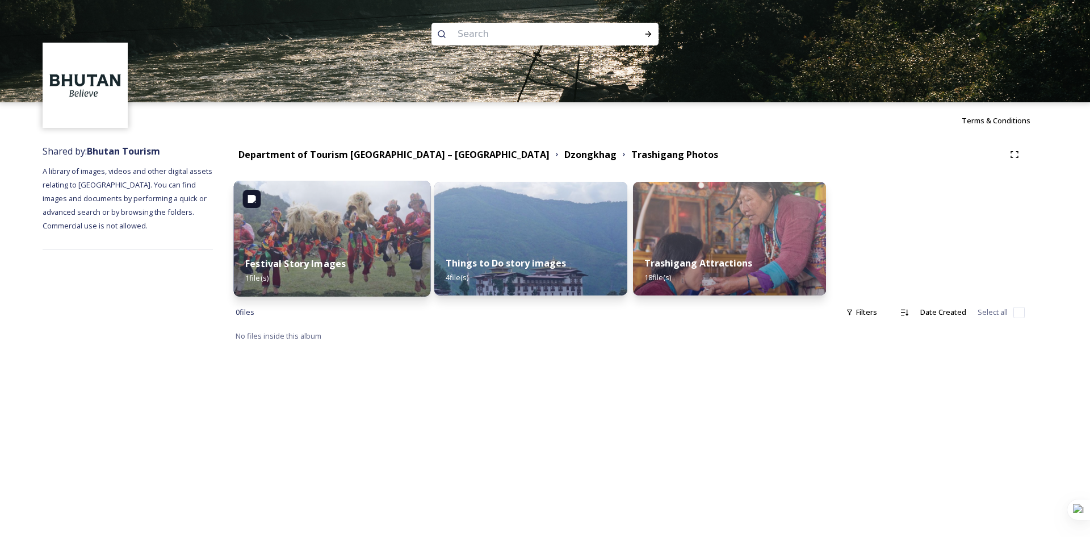
click at [293, 253] on div "Festival Story Images 1 file(s)" at bounding box center [332, 271] width 197 height 52
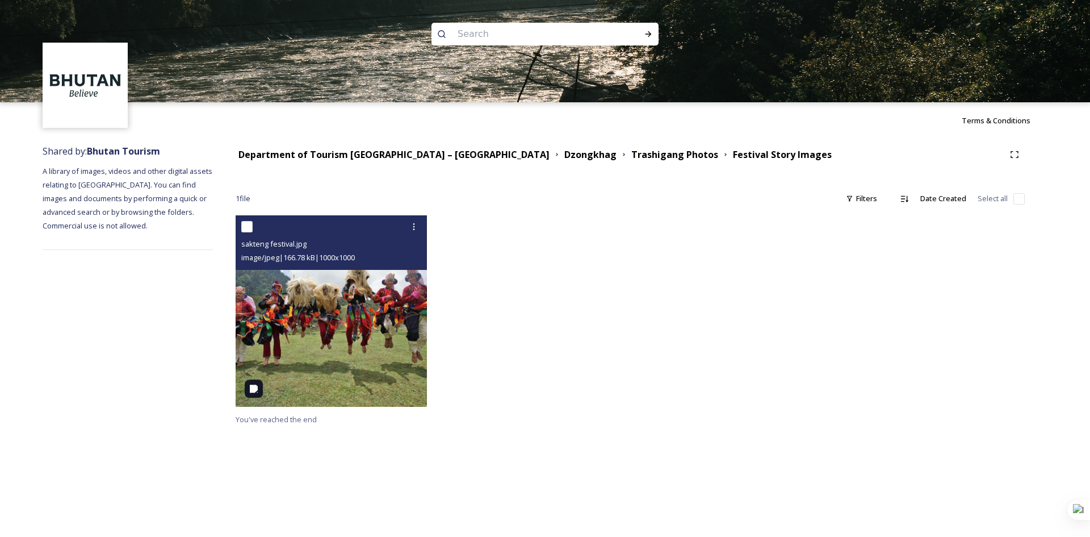
click at [340, 310] on img at bounding box center [331, 310] width 191 height 191
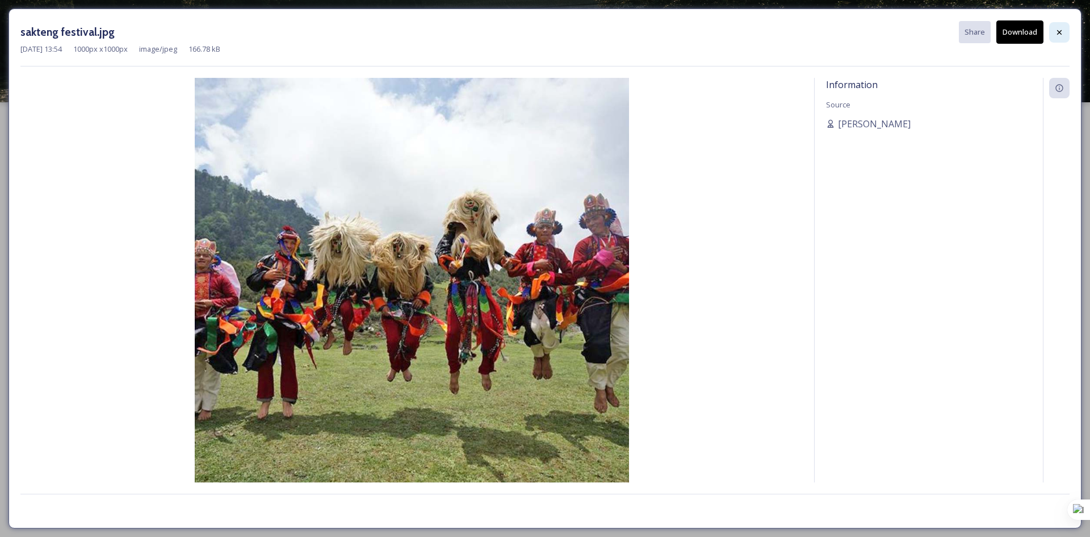
click at [1052, 24] on div at bounding box center [1059, 32] width 20 height 20
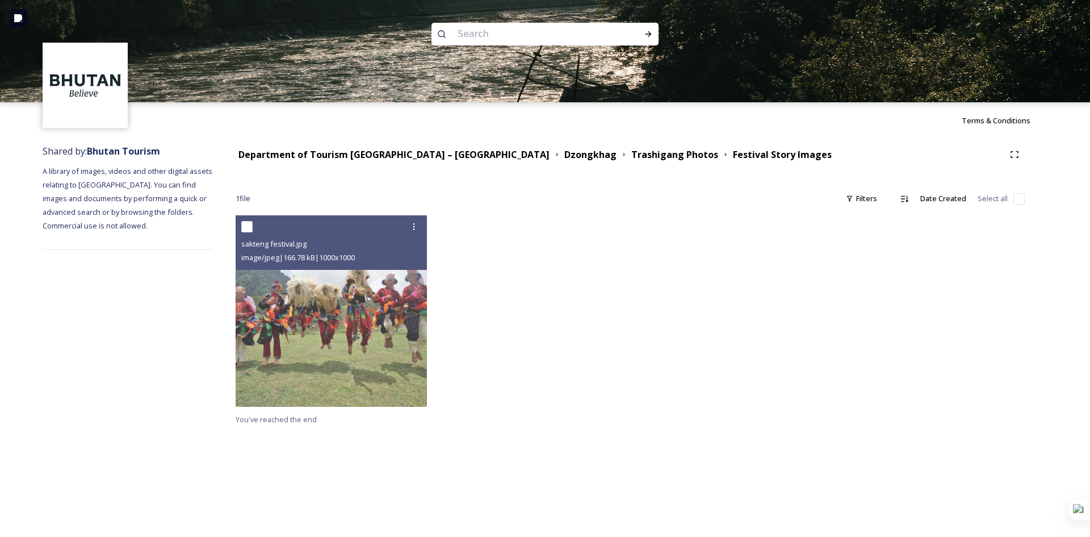
click at [1055, 23] on img at bounding box center [545, 51] width 1090 height 102
